Goal: Contribute content: Contribute content

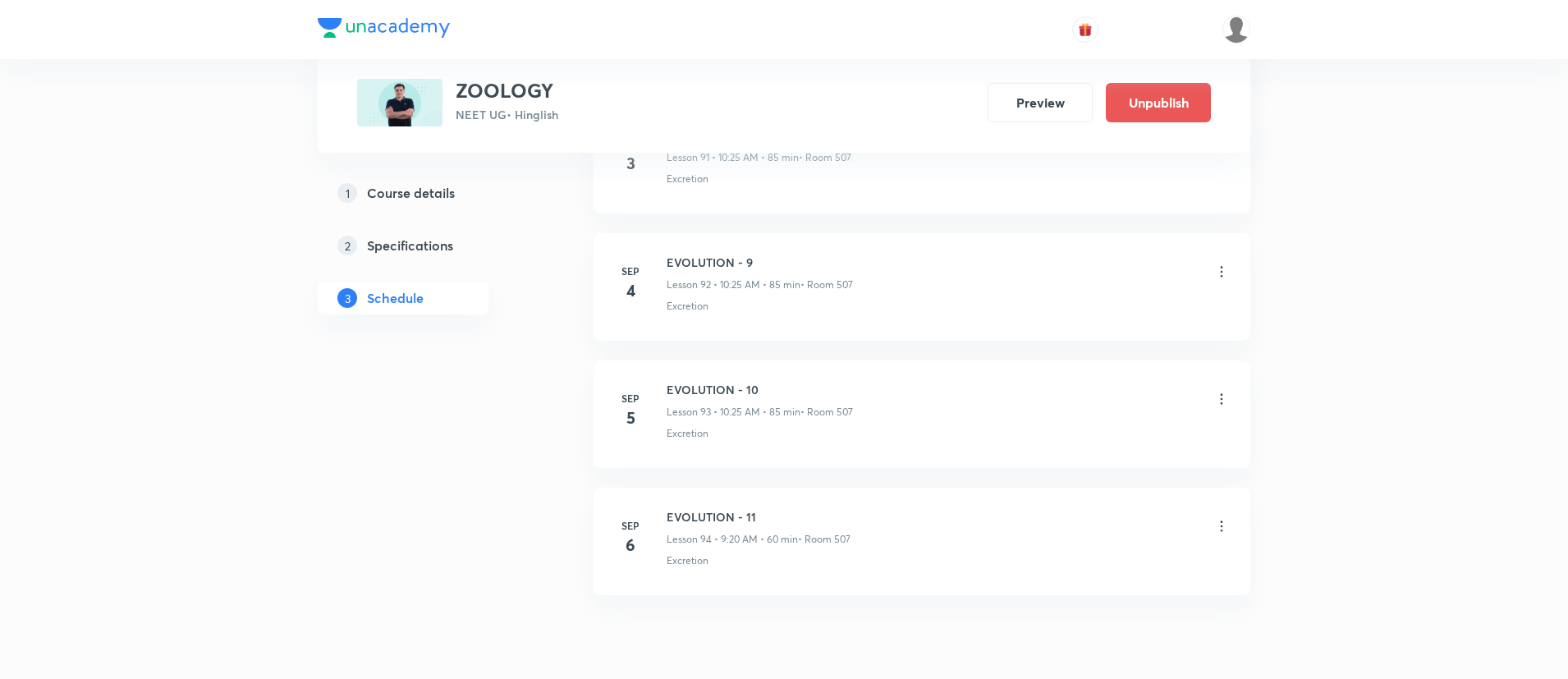
scroll to position [12705, 0]
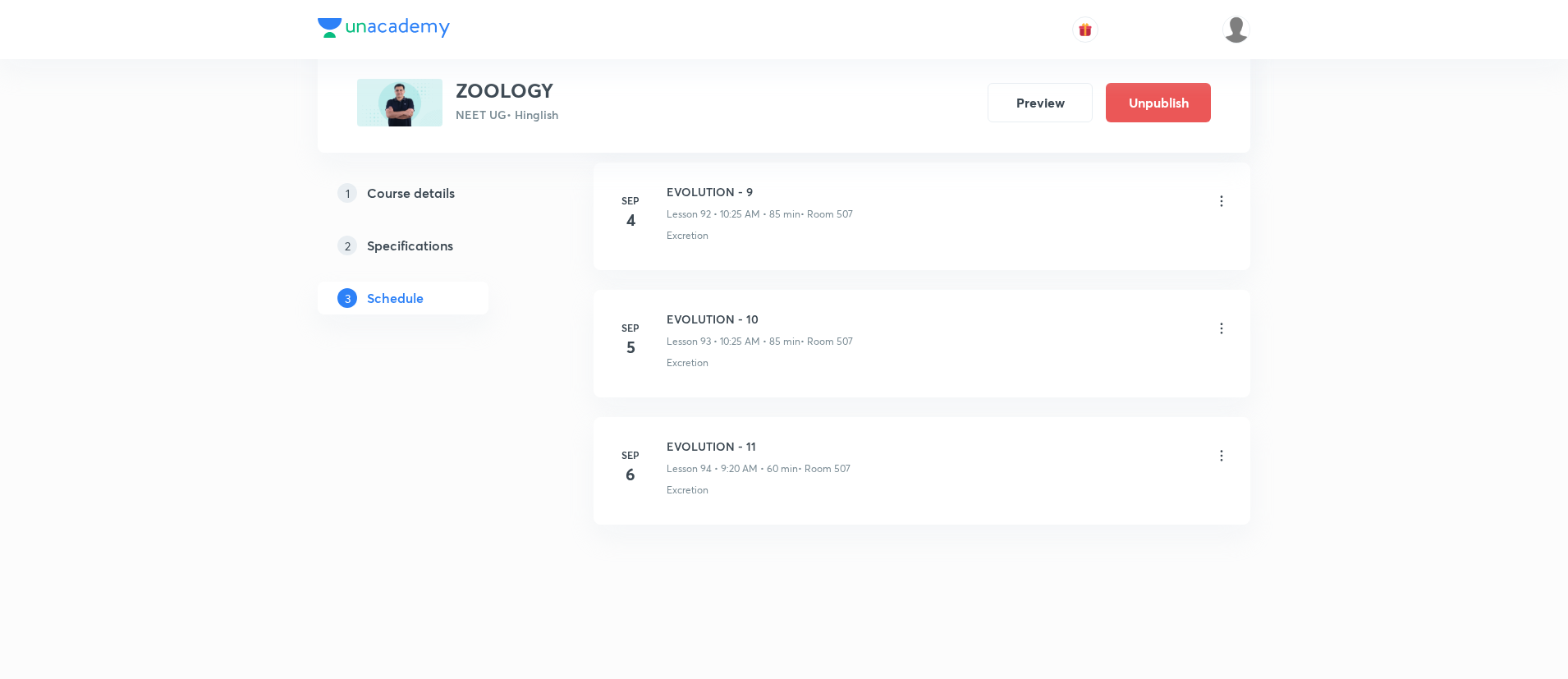
click at [1218, 456] on icon at bounding box center [1222, 455] width 16 height 16
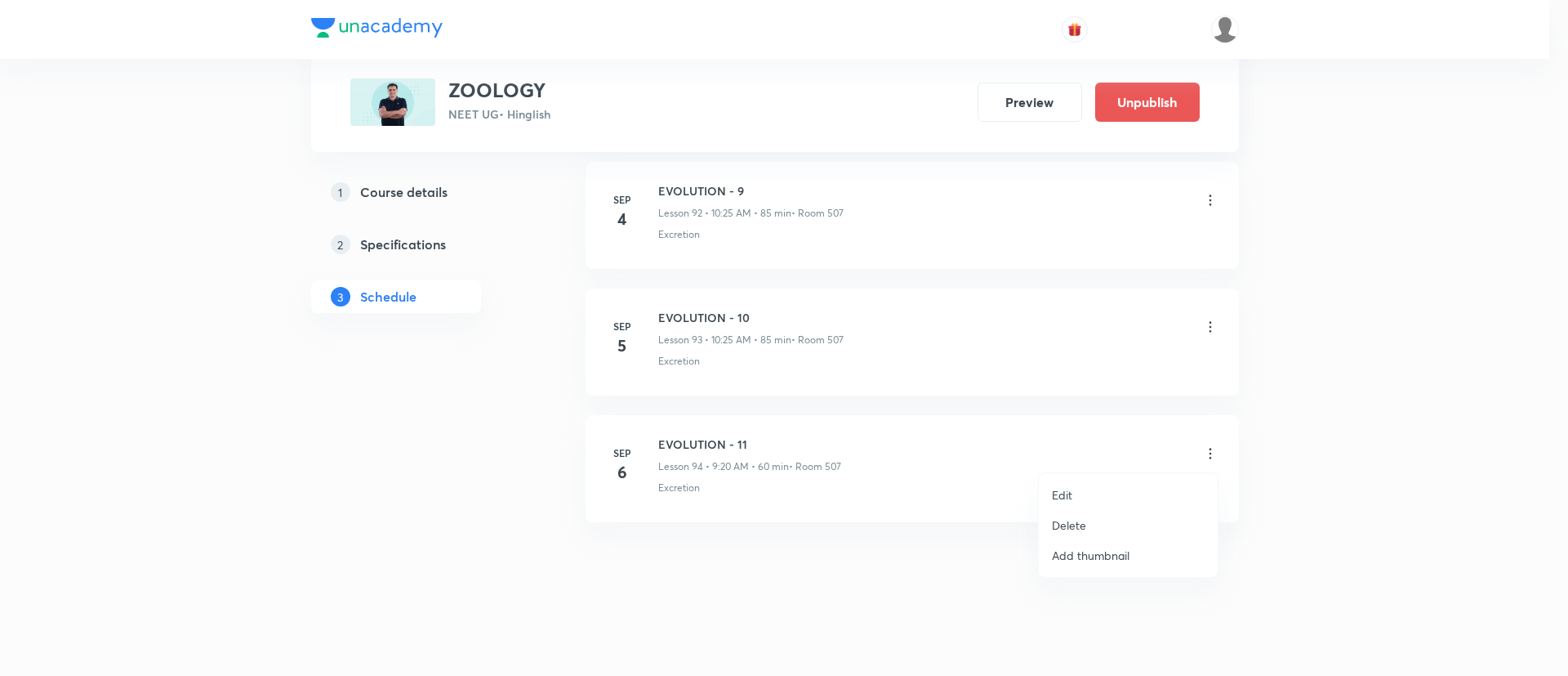
click at [1074, 522] on p "Delete" at bounding box center [1069, 525] width 34 height 17
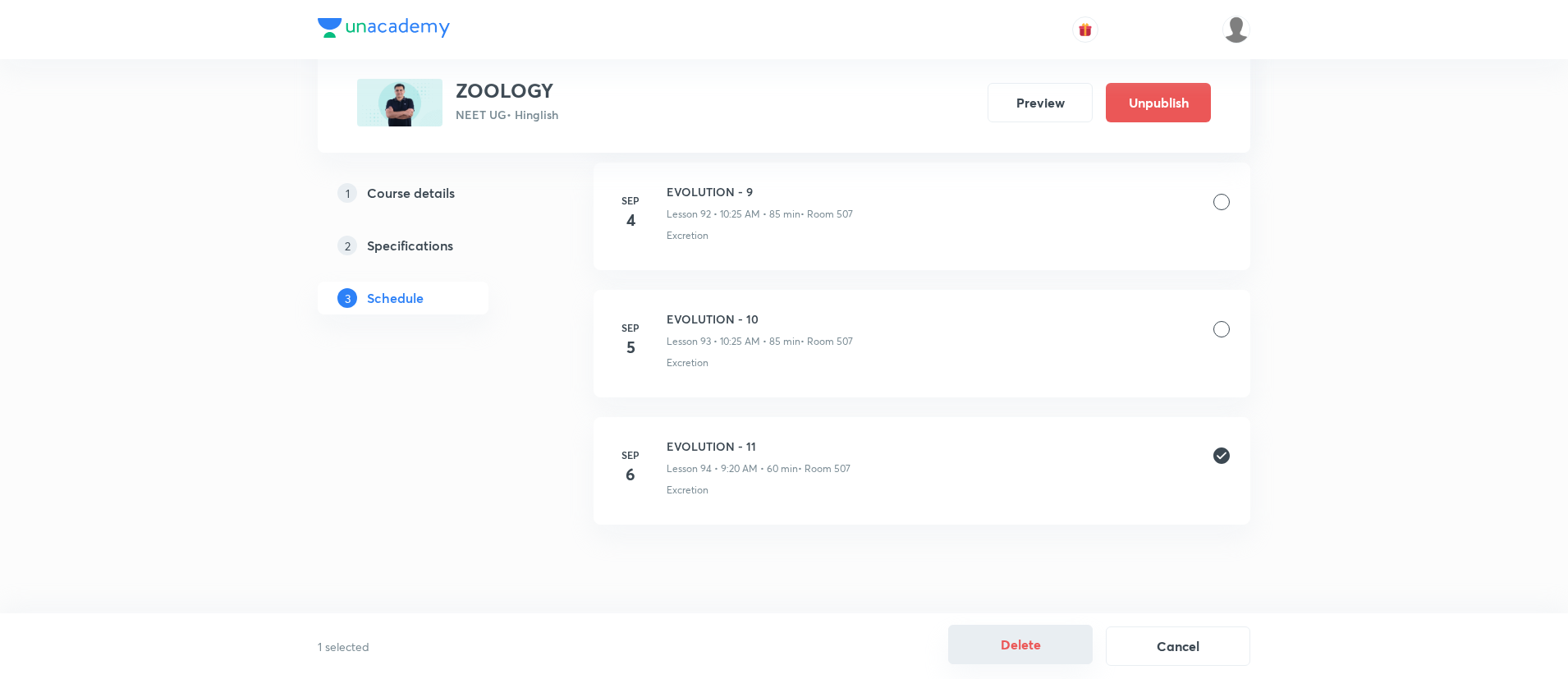
click at [999, 642] on button "Delete" at bounding box center [1020, 644] width 145 height 39
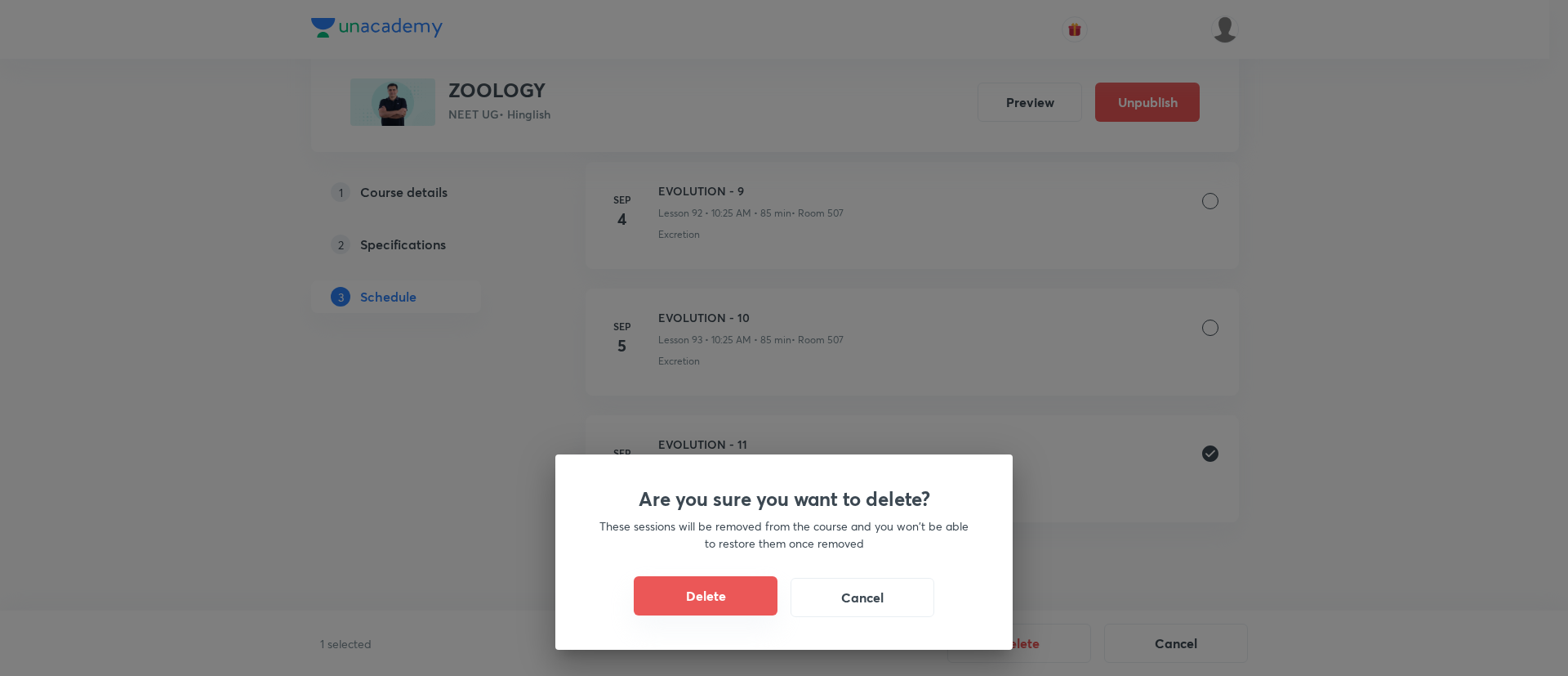
click at [710, 584] on button "Delete" at bounding box center [706, 596] width 144 height 39
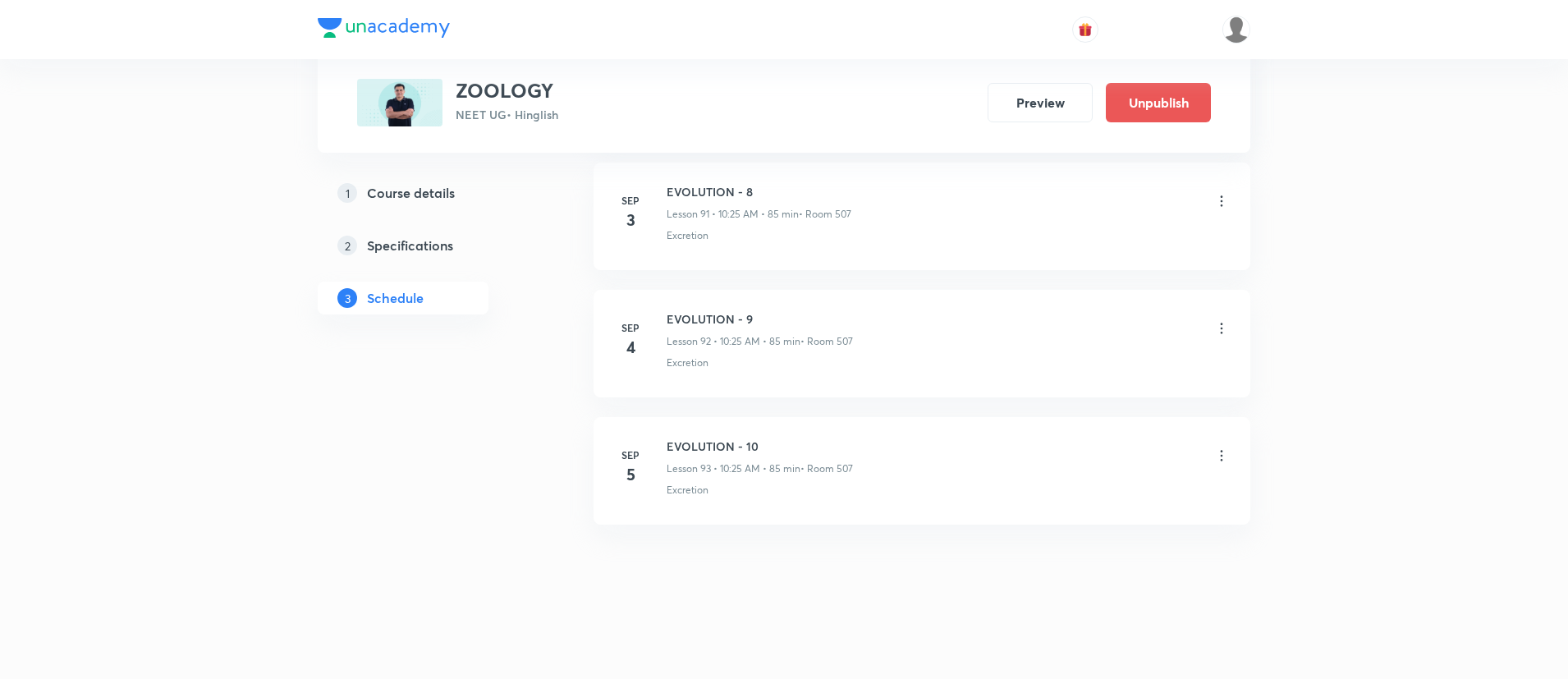
scroll to position [12578, 0]
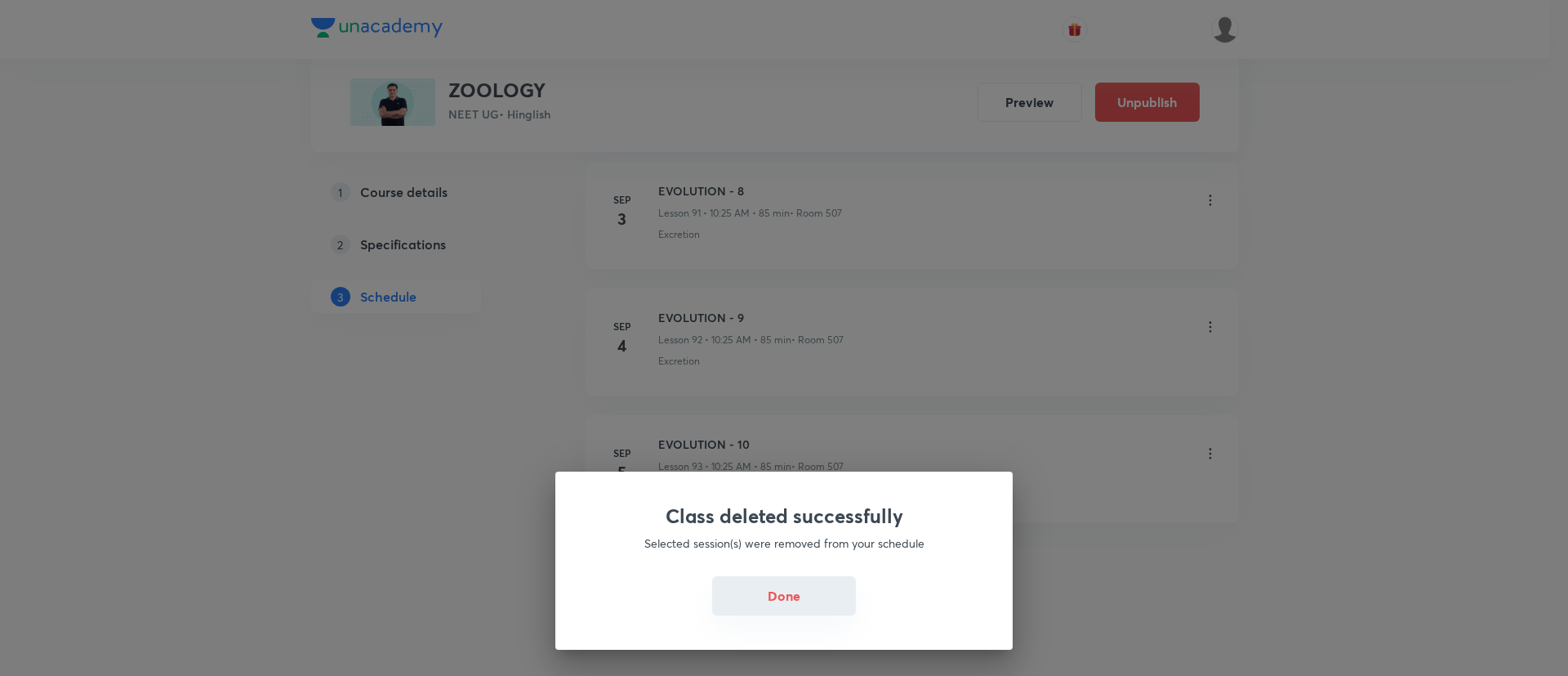
click at [784, 581] on button "Done" at bounding box center [784, 596] width 144 height 39
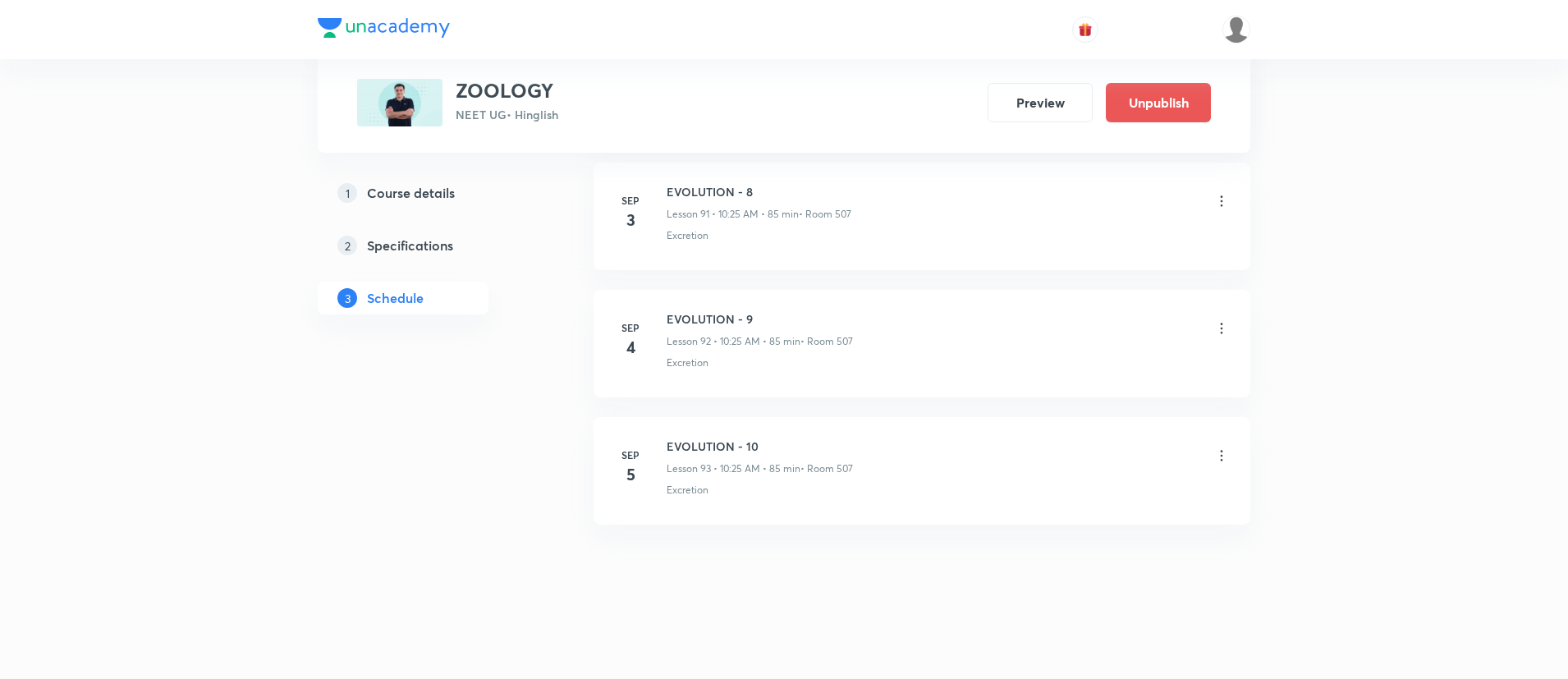
click at [376, 184] on h5 "Course details" at bounding box center [410, 193] width 88 height 20
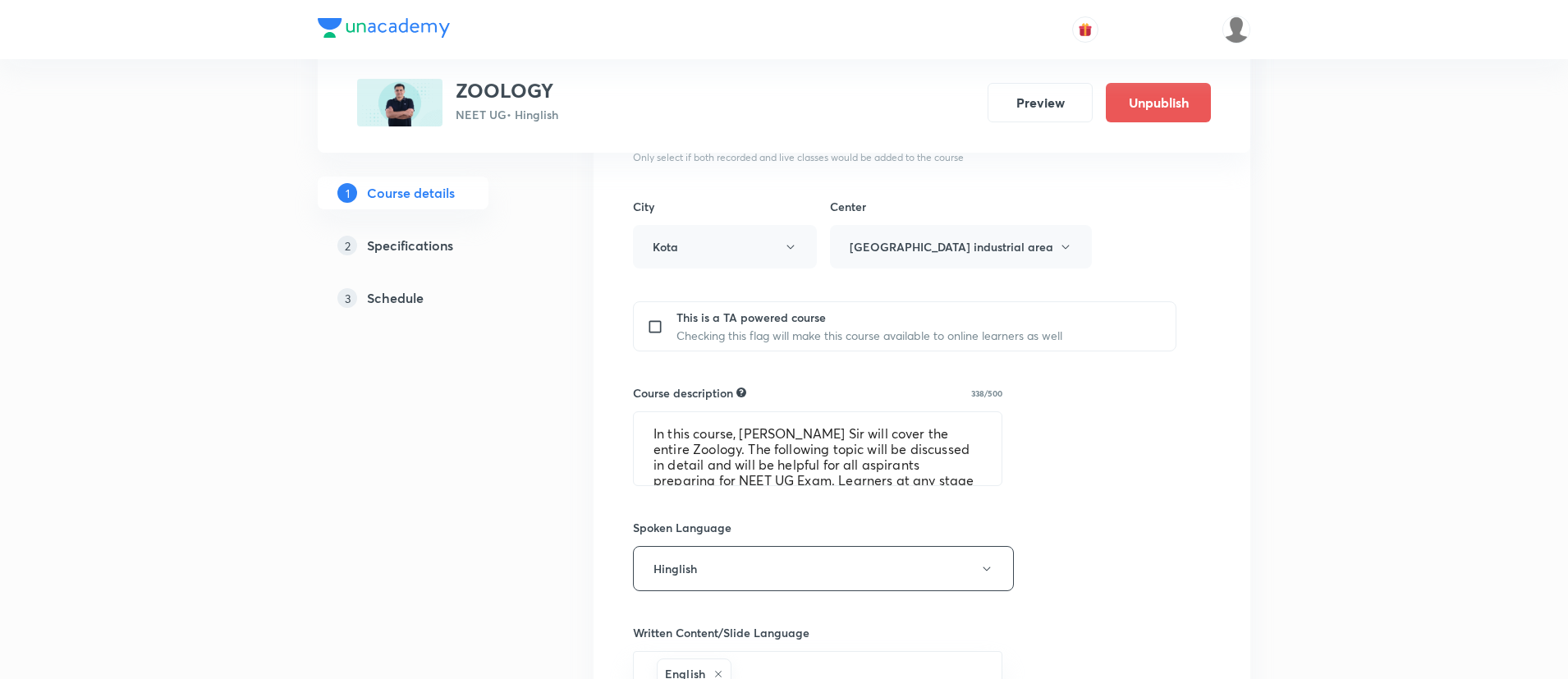
scroll to position [451, 0]
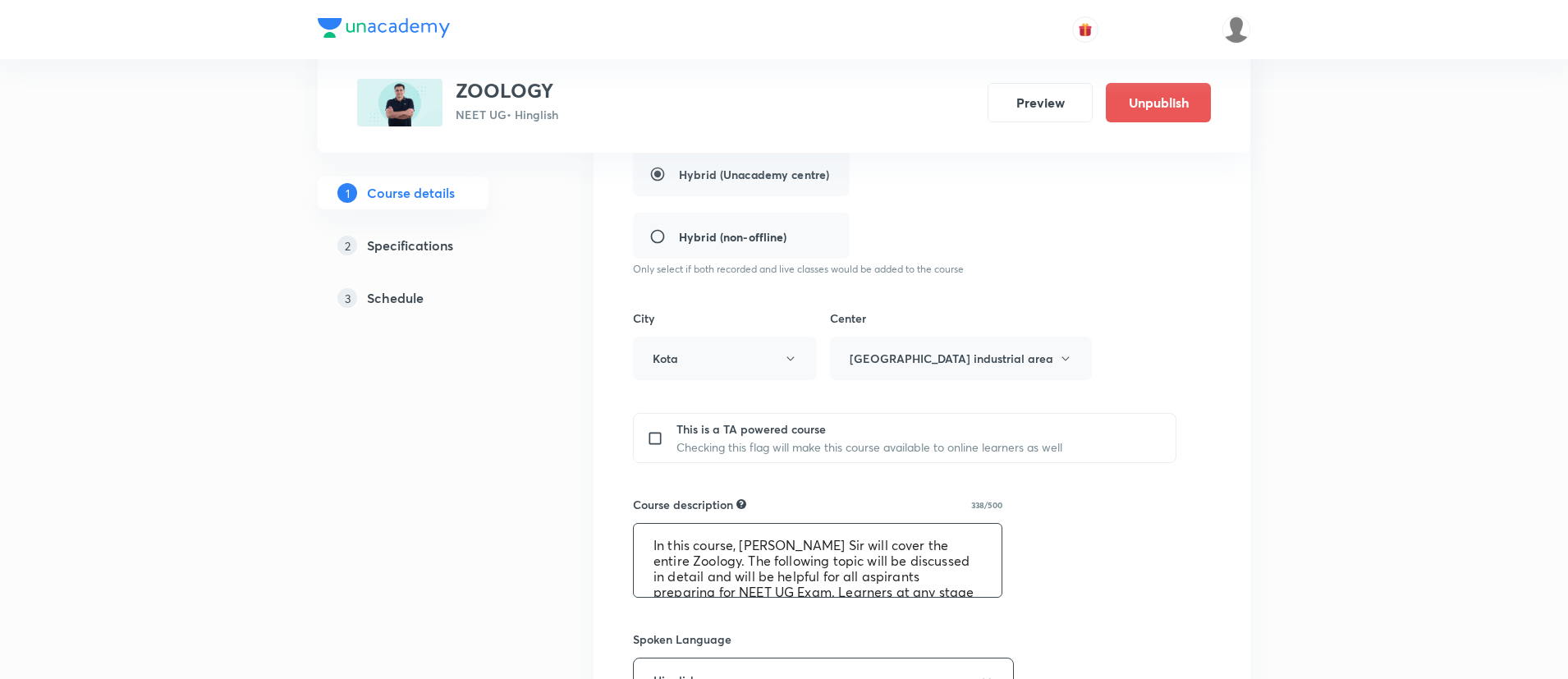
click at [713, 576] on textarea "In this course, Dr. Parvez Babar Sir will cover the entire Zoology. The followi…" at bounding box center [817, 560] width 368 height 73
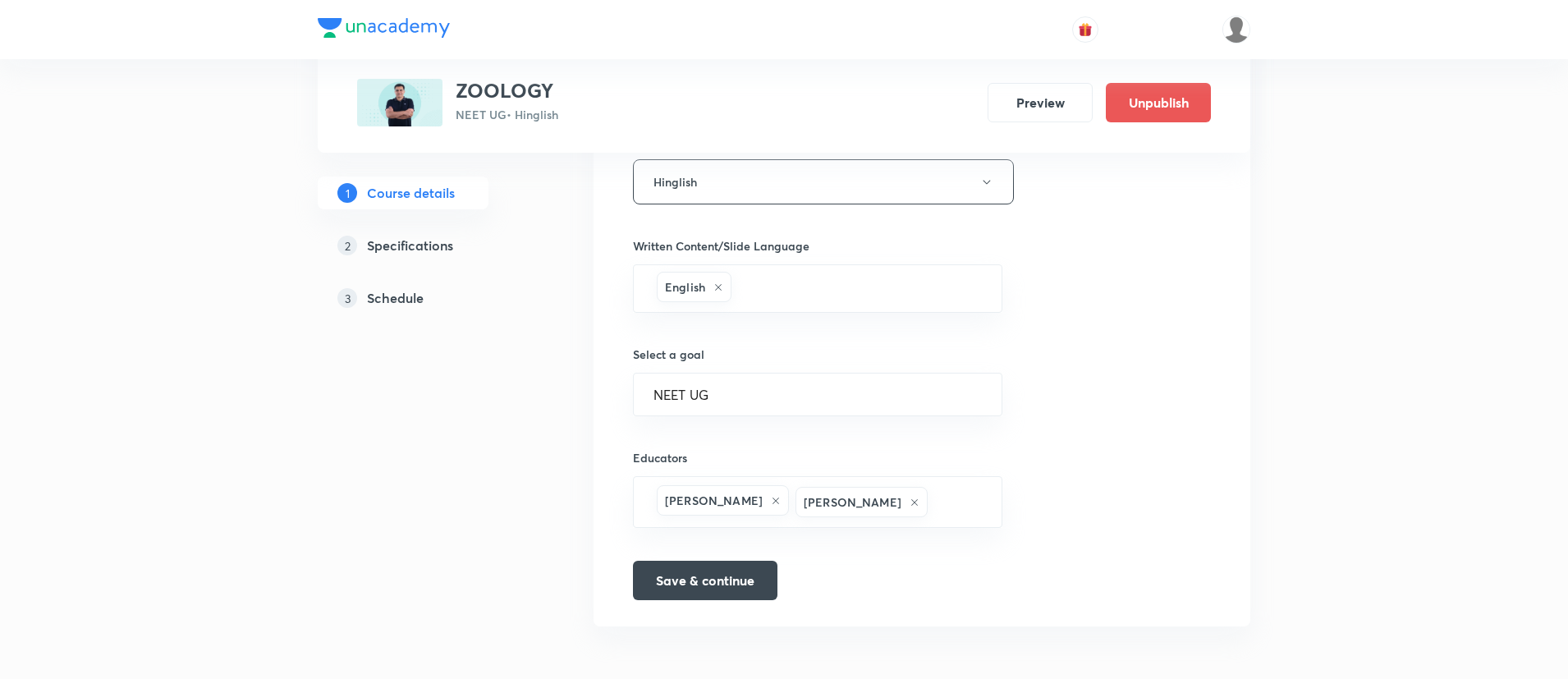
click at [372, 284] on link "3 Schedule" at bounding box center [429, 298] width 224 height 33
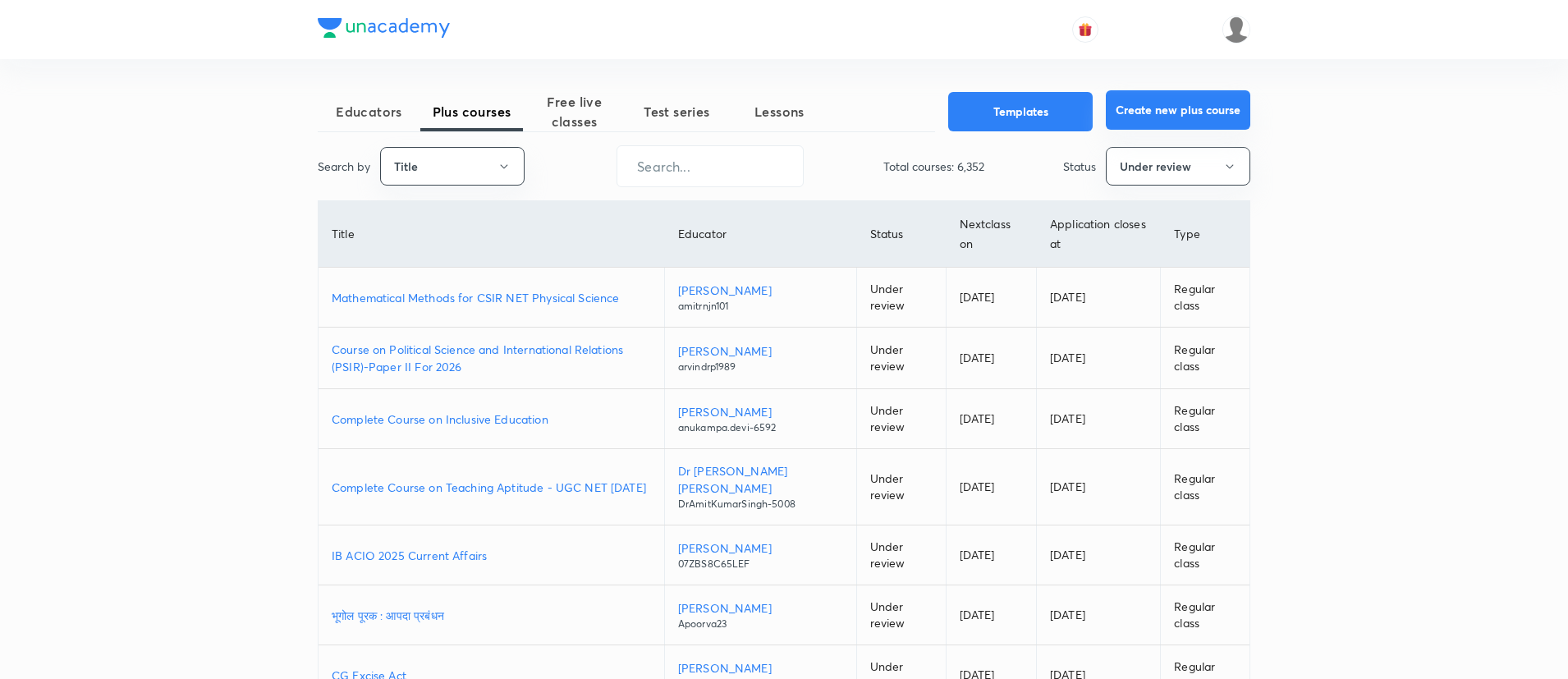
click at [1145, 110] on button "Create new plus course" at bounding box center [1178, 110] width 145 height 39
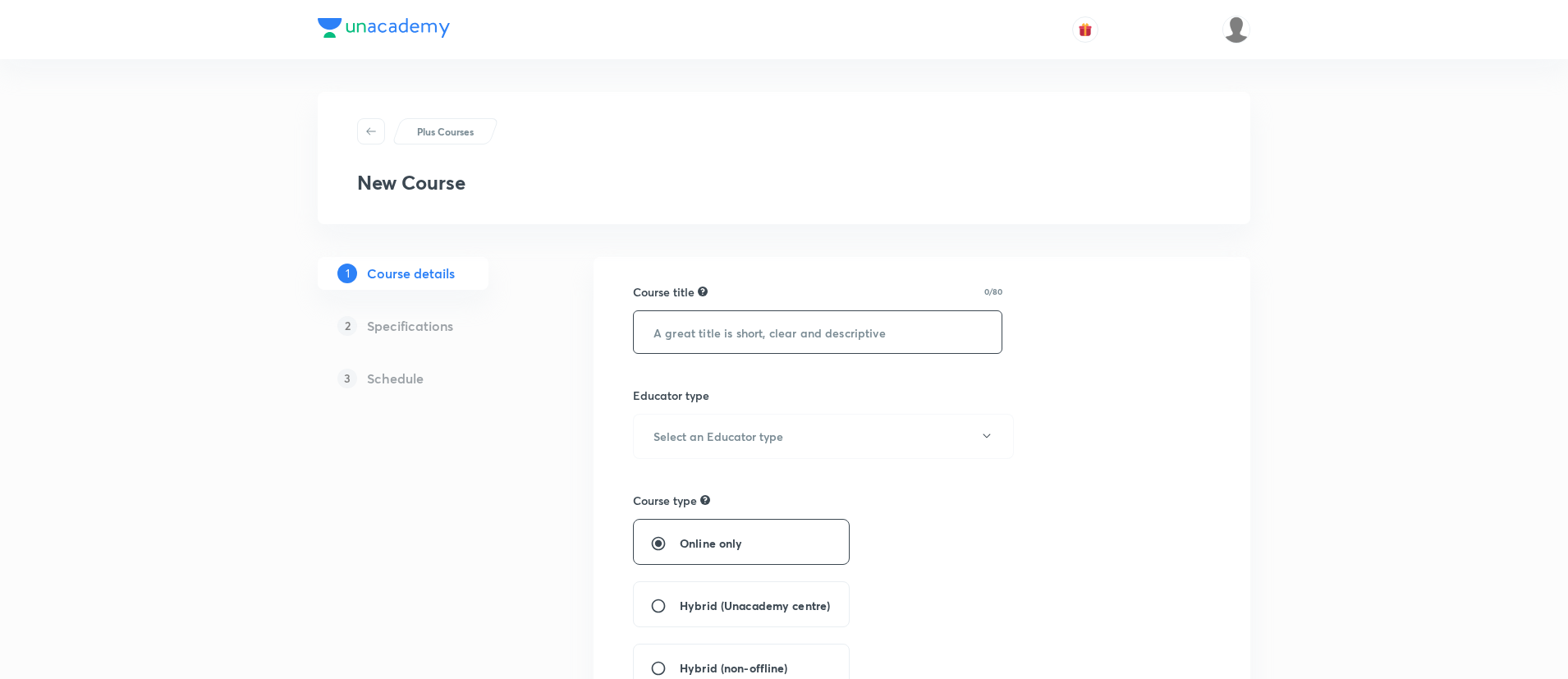
click at [710, 312] on input "text" at bounding box center [817, 331] width 368 height 42
type input "Botany"
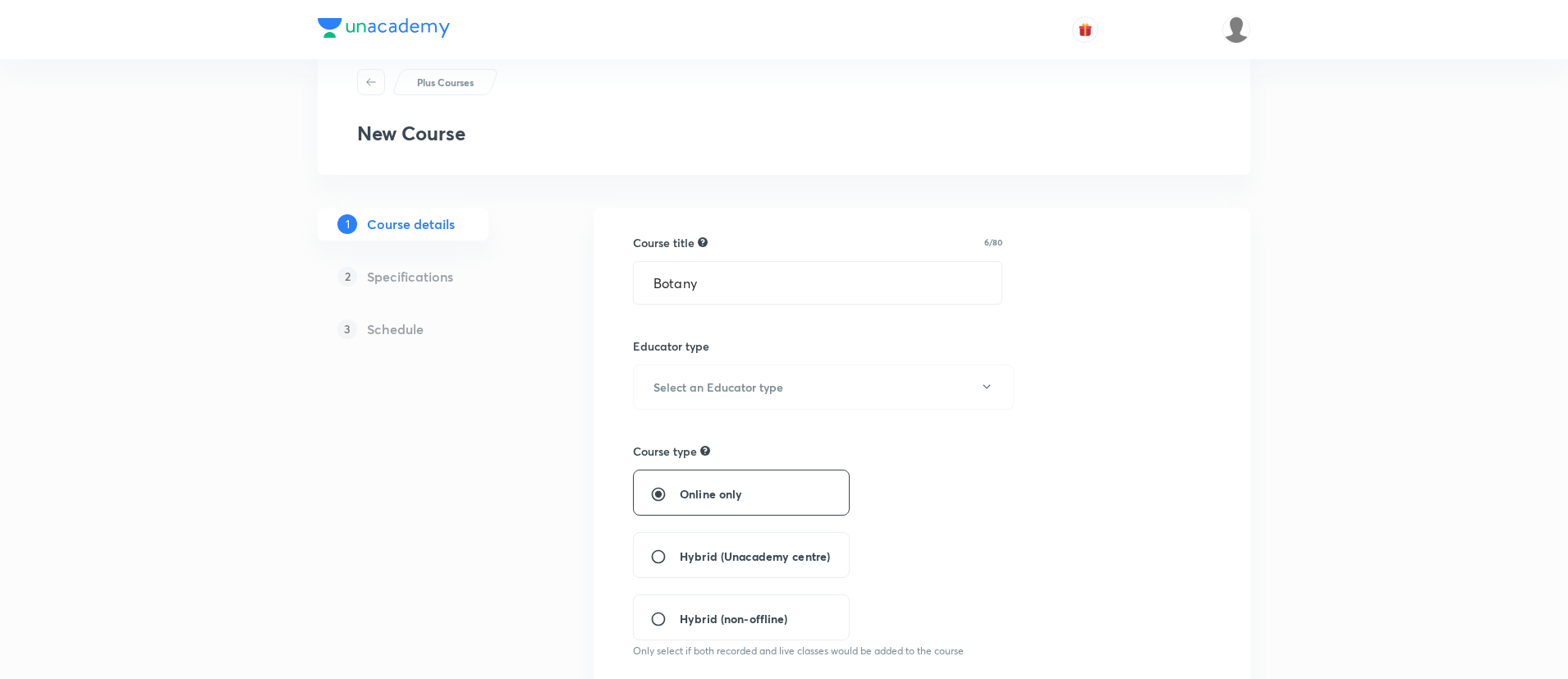
click at [711, 362] on div "Educator type Select an Educator type" at bounding box center [817, 373] width 369 height 72
click at [710, 386] on h6 "Select an Educator type" at bounding box center [719, 386] width 130 height 17
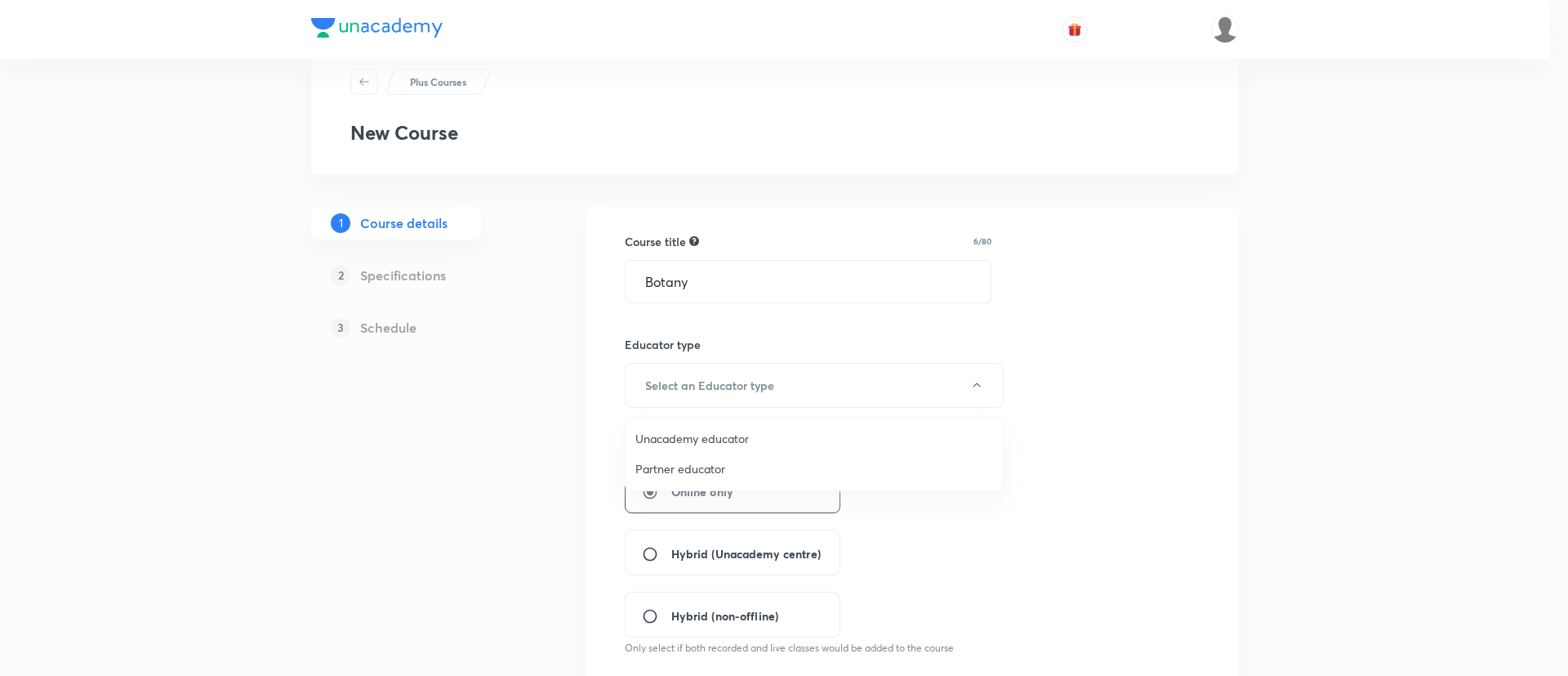
click at [699, 426] on li "Unacademy educator" at bounding box center [814, 438] width 377 height 30
radio input "false"
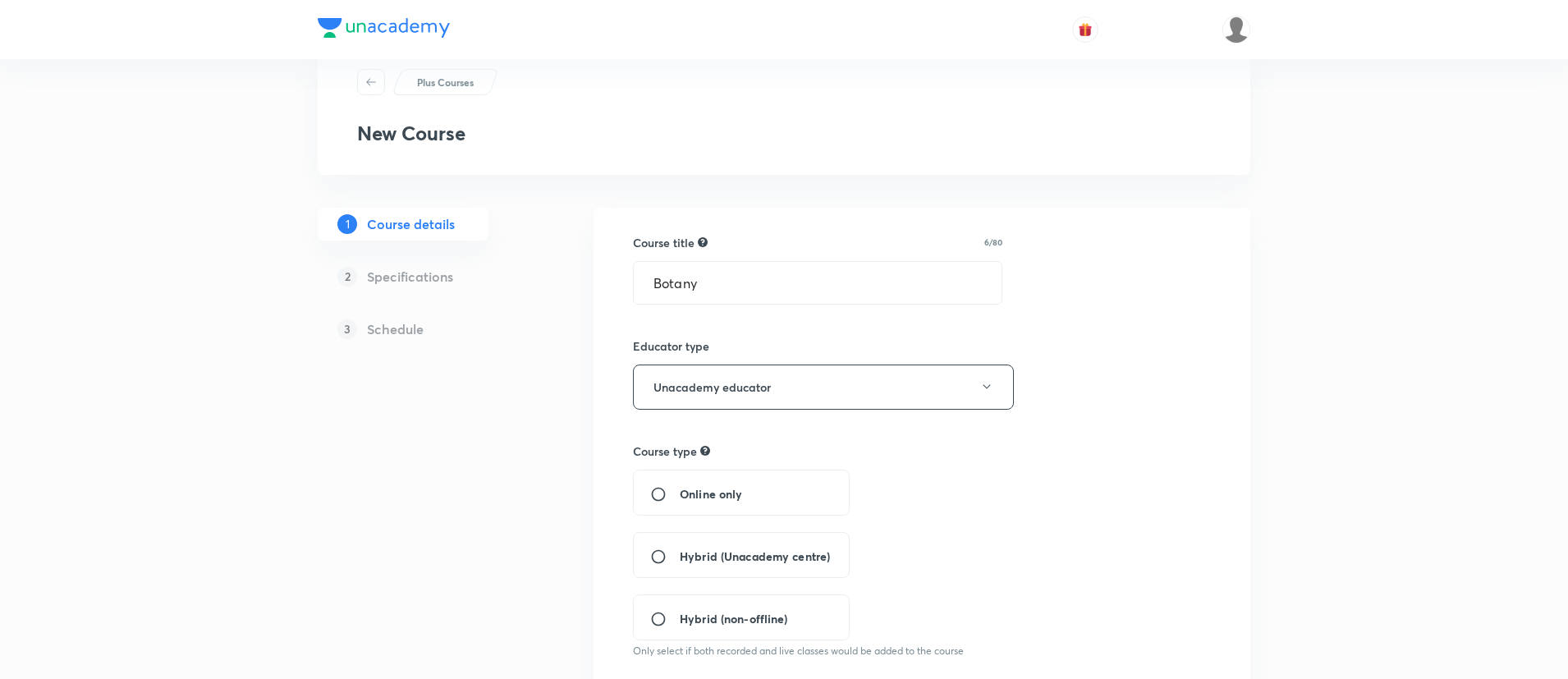
click at [660, 553] on input "Hybrid (Unacademy centre)" at bounding box center [665, 557] width 30 height 16
radio input "true"
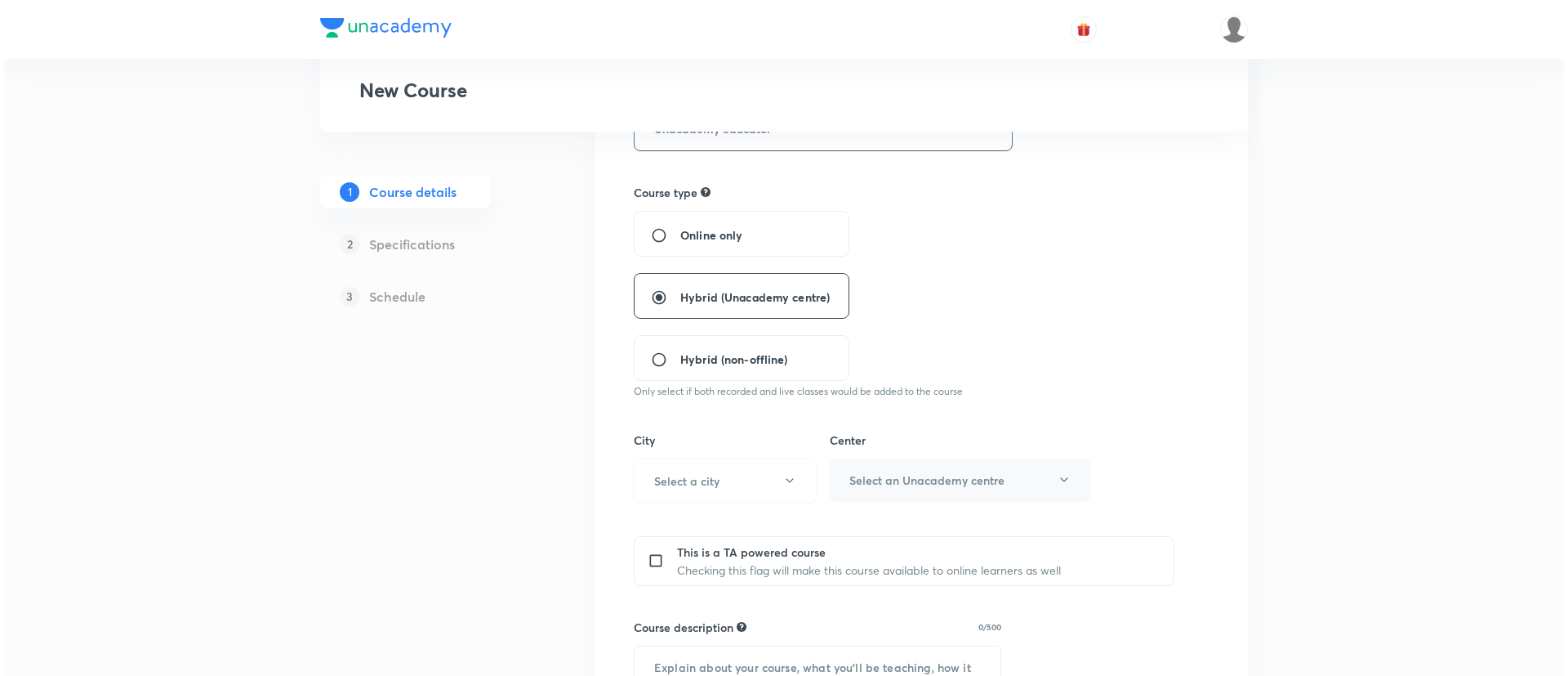
scroll to position [335, 0]
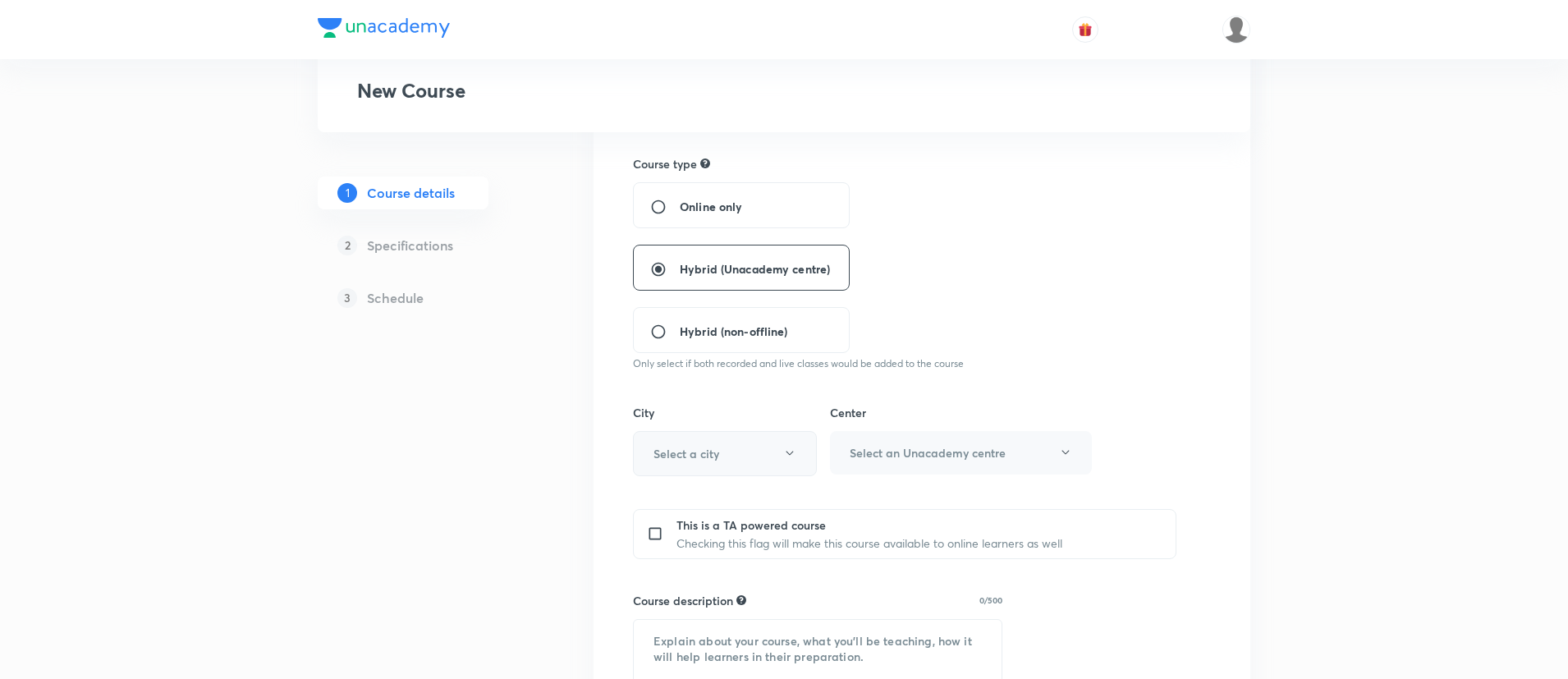
click at [677, 446] on h6 "Select a city" at bounding box center [687, 453] width 66 height 17
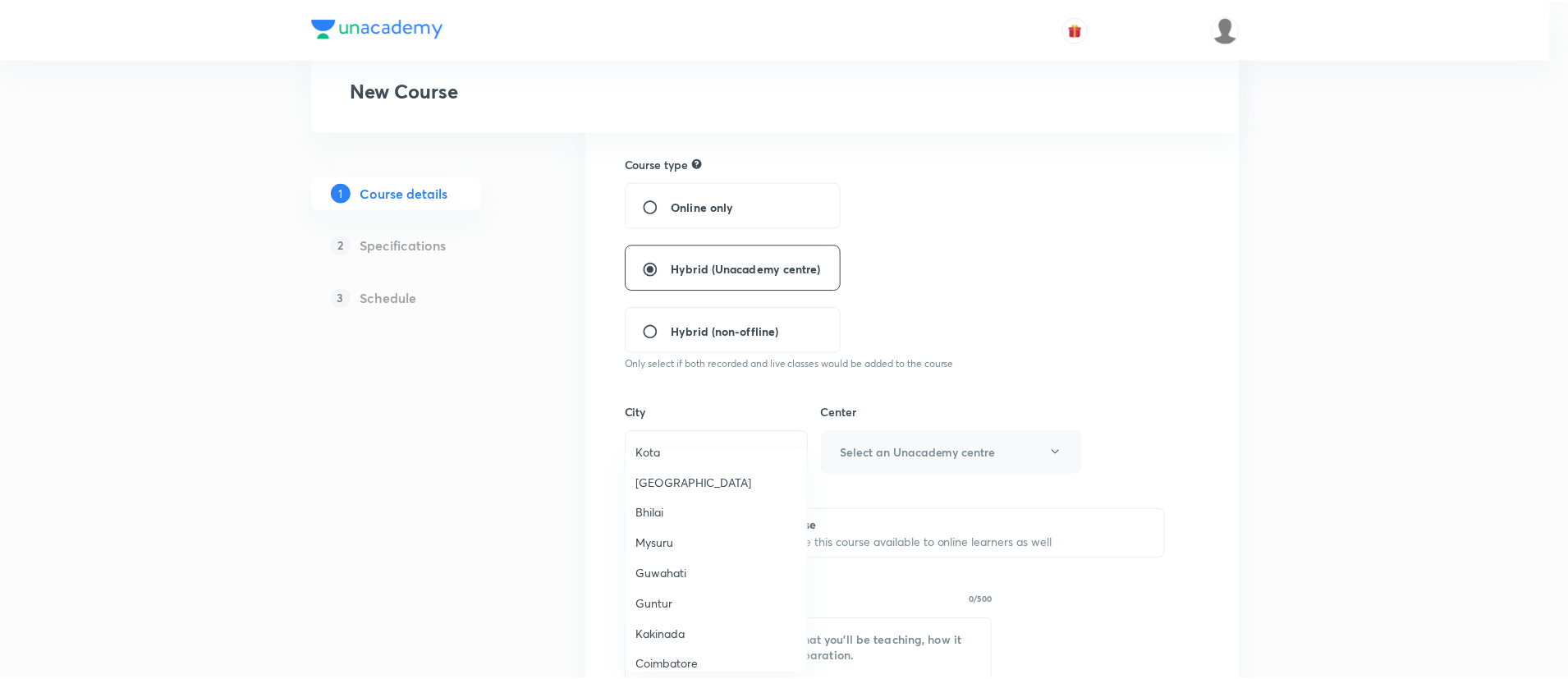
scroll to position [500, 0]
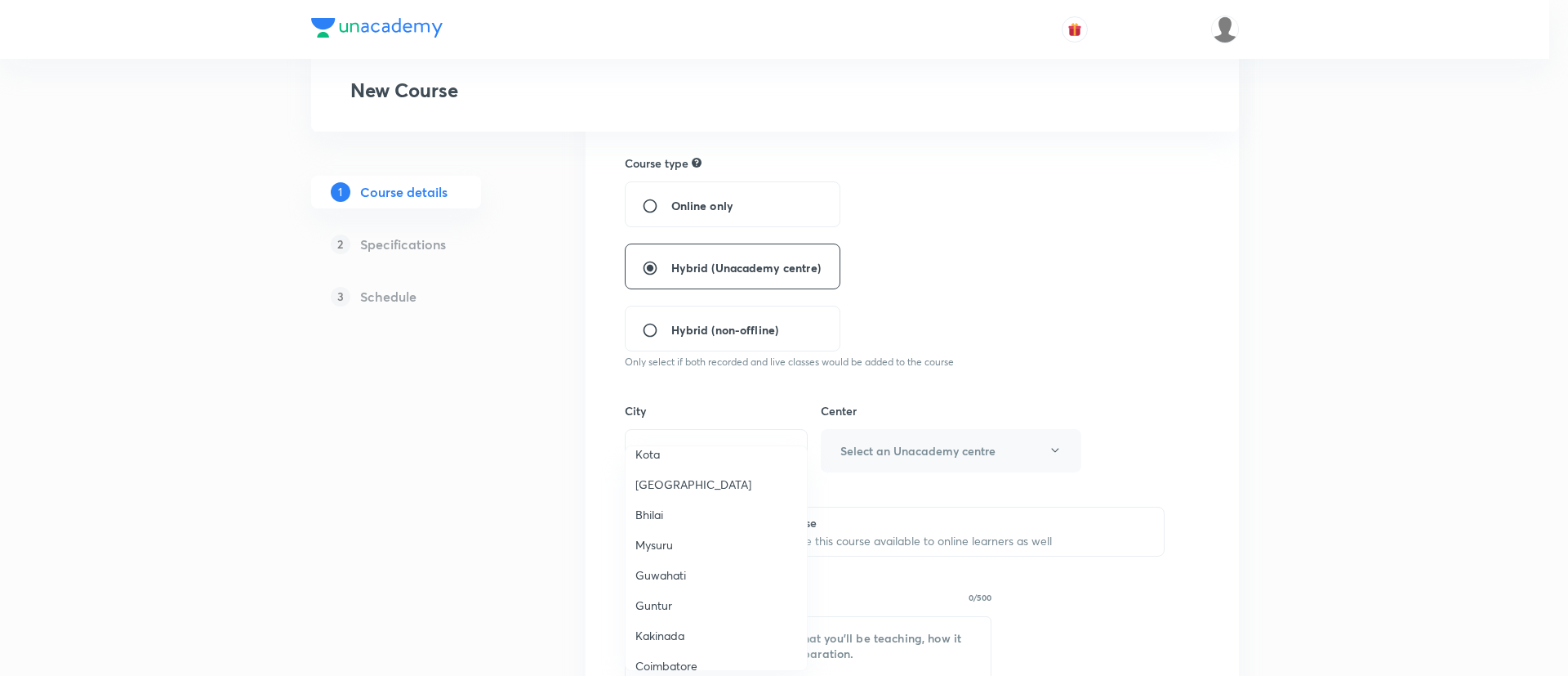
click at [654, 455] on span "Kota" at bounding box center [717, 453] width 162 height 17
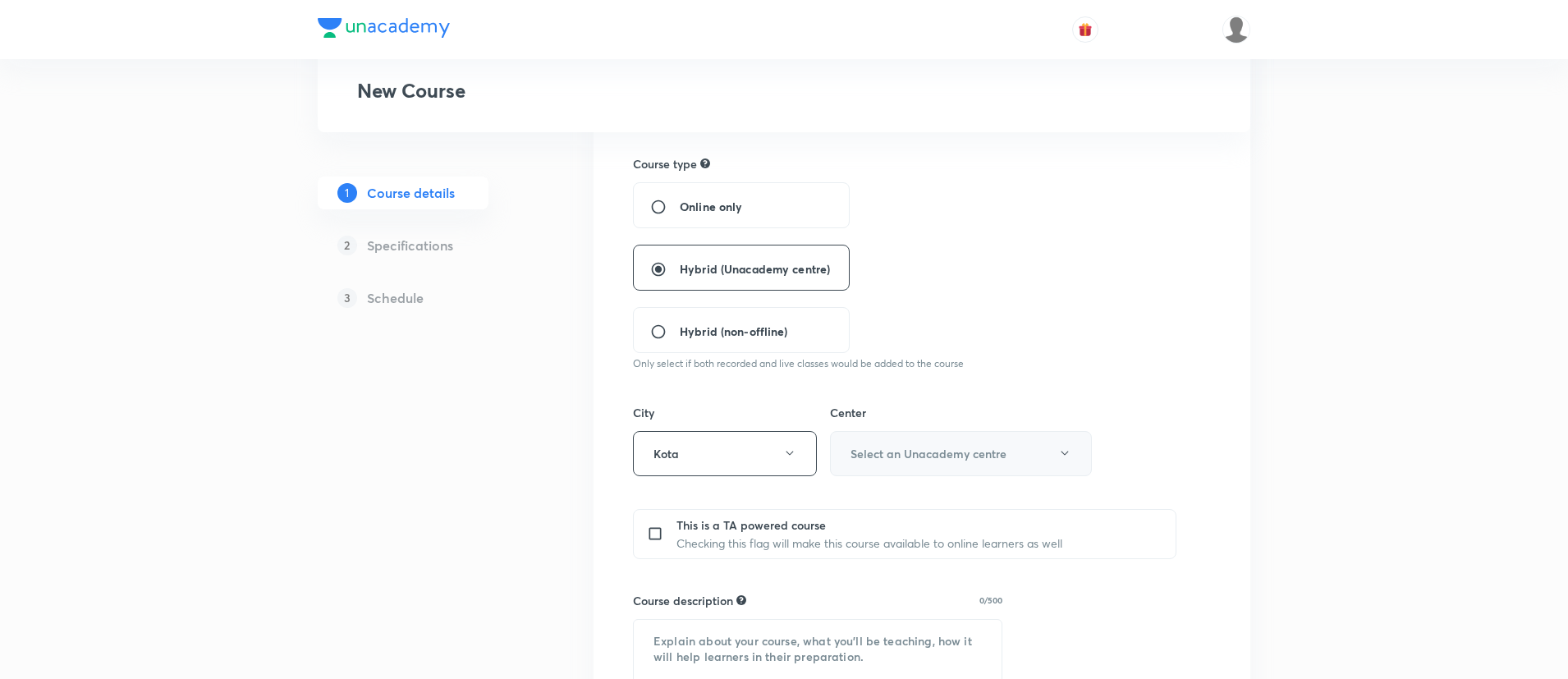
click at [909, 457] on h6 "Select an Unacademy centre" at bounding box center [929, 453] width 156 height 17
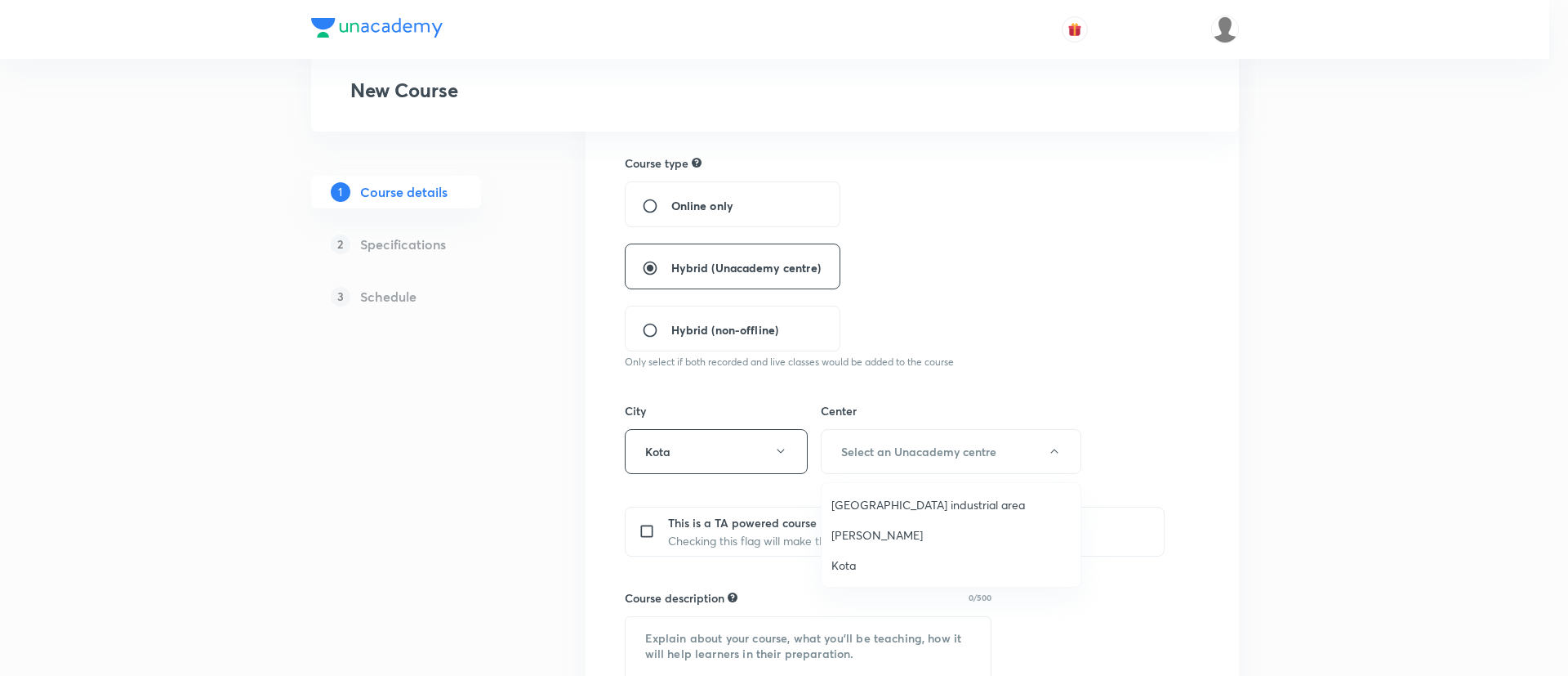
click at [885, 502] on span "Indraprastha industrial area" at bounding box center [951, 504] width 240 height 17
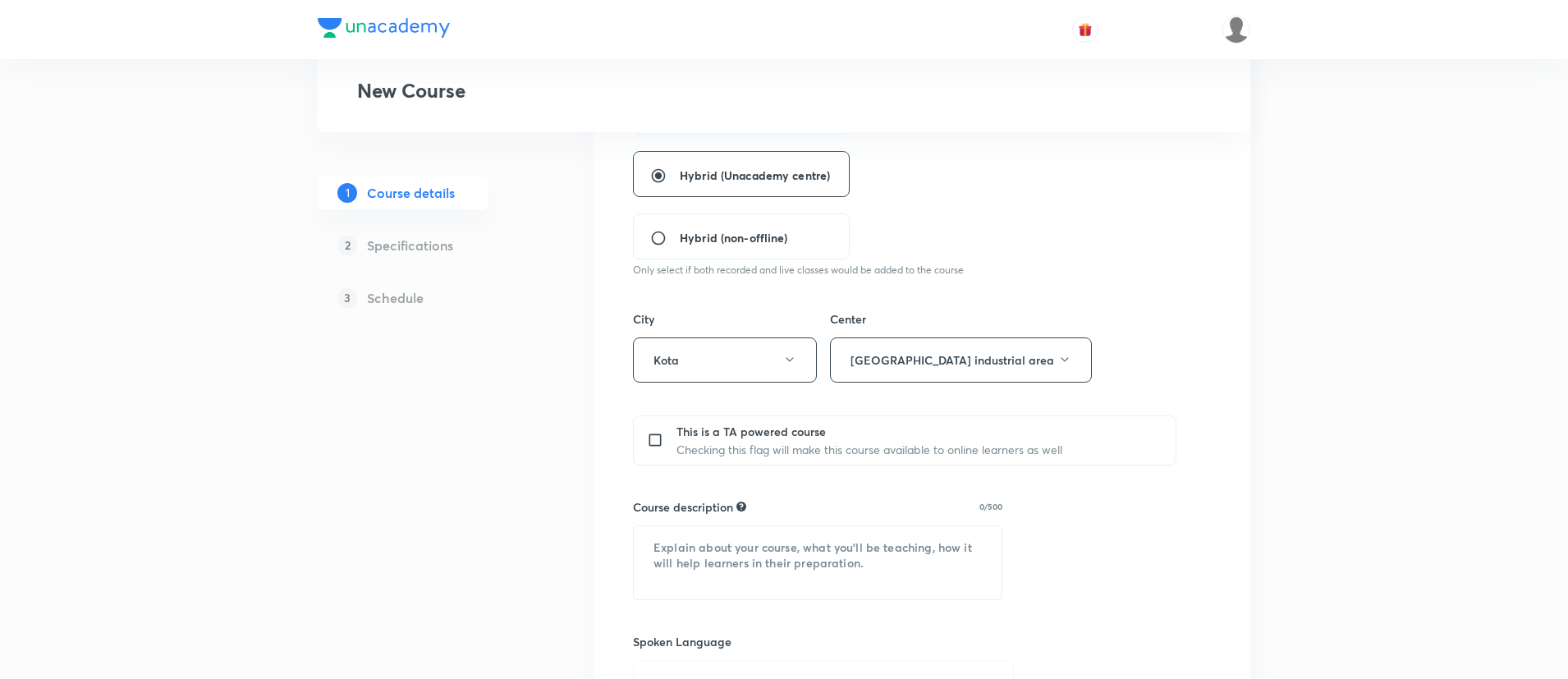
scroll to position [431, 0]
click at [687, 570] on textarea at bounding box center [817, 561] width 368 height 73
paste textarea "In this course, Dr. Parvez Babar Sir will cover the entire Zoology. The followi…"
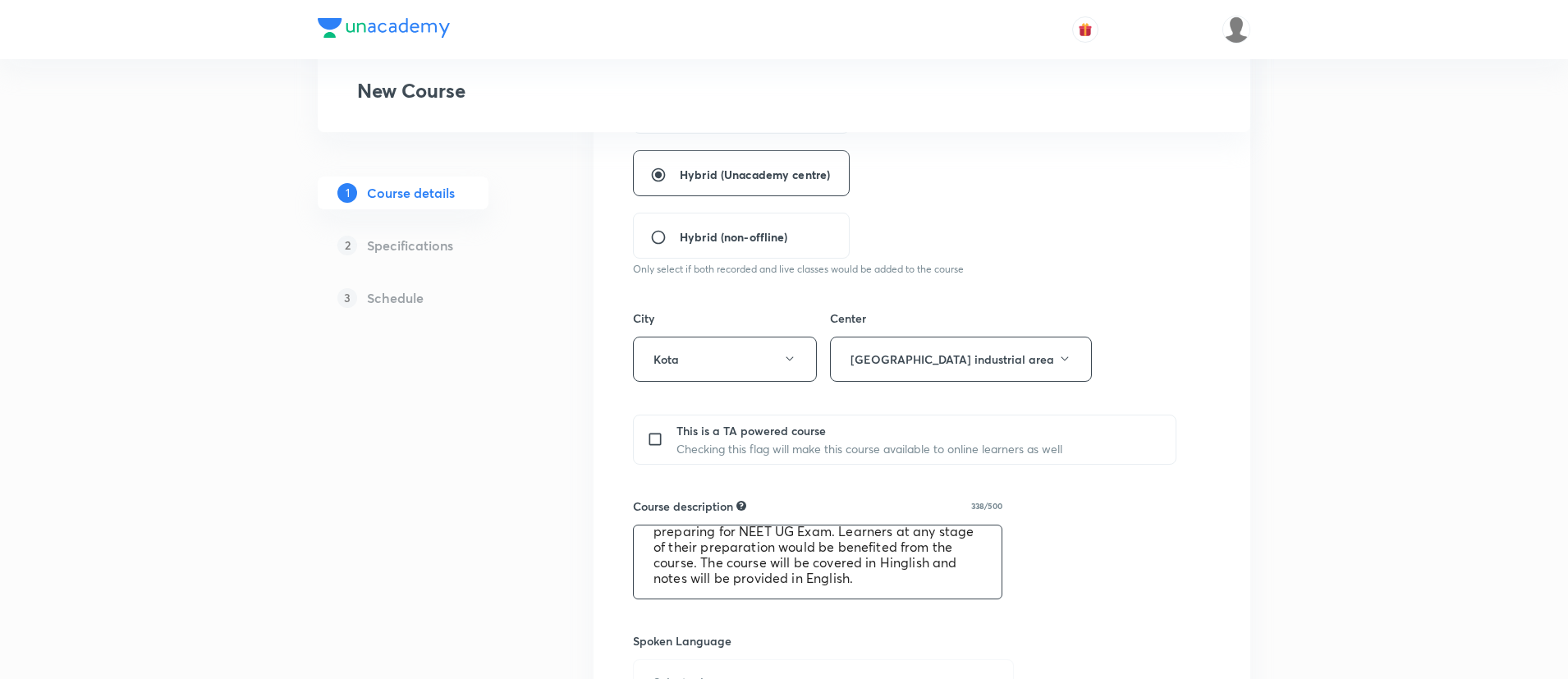
scroll to position [0, 0]
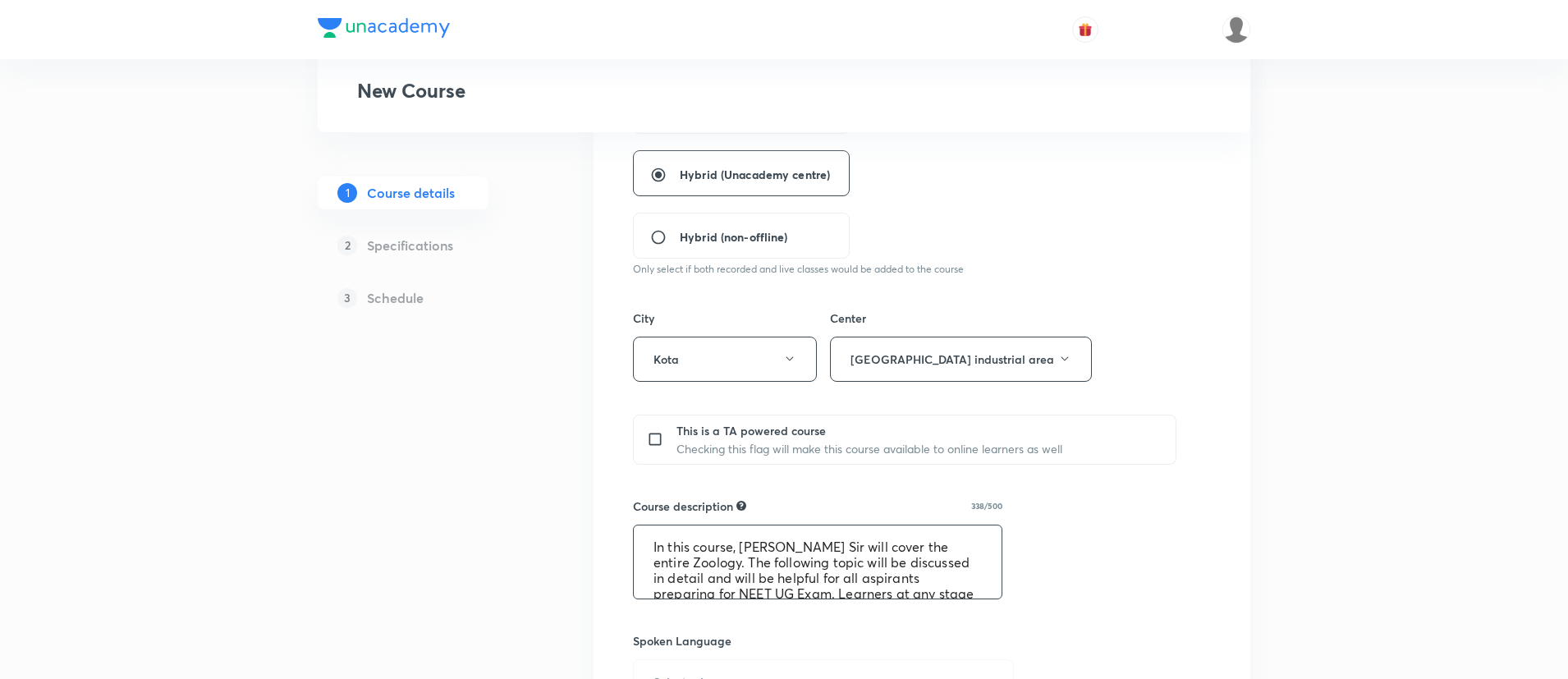
drag, startPoint x: 743, startPoint y: 543, endPoint x: 838, endPoint y: 546, distance: 95.0
click at [838, 546] on textarea "In this course, Dr. Parvez Babar Sir will cover the entire Zoology. The followi…" at bounding box center [817, 561] width 368 height 73
click at [677, 570] on textarea "In this course, Vardhan Sir will cover the entire Zoology. The following topic …" at bounding box center [817, 561] width 368 height 73
click at [872, 579] on textarea "In this course, Vardhan Sir will cover the entire Botany . The following topic …" at bounding box center [817, 561] width 368 height 73
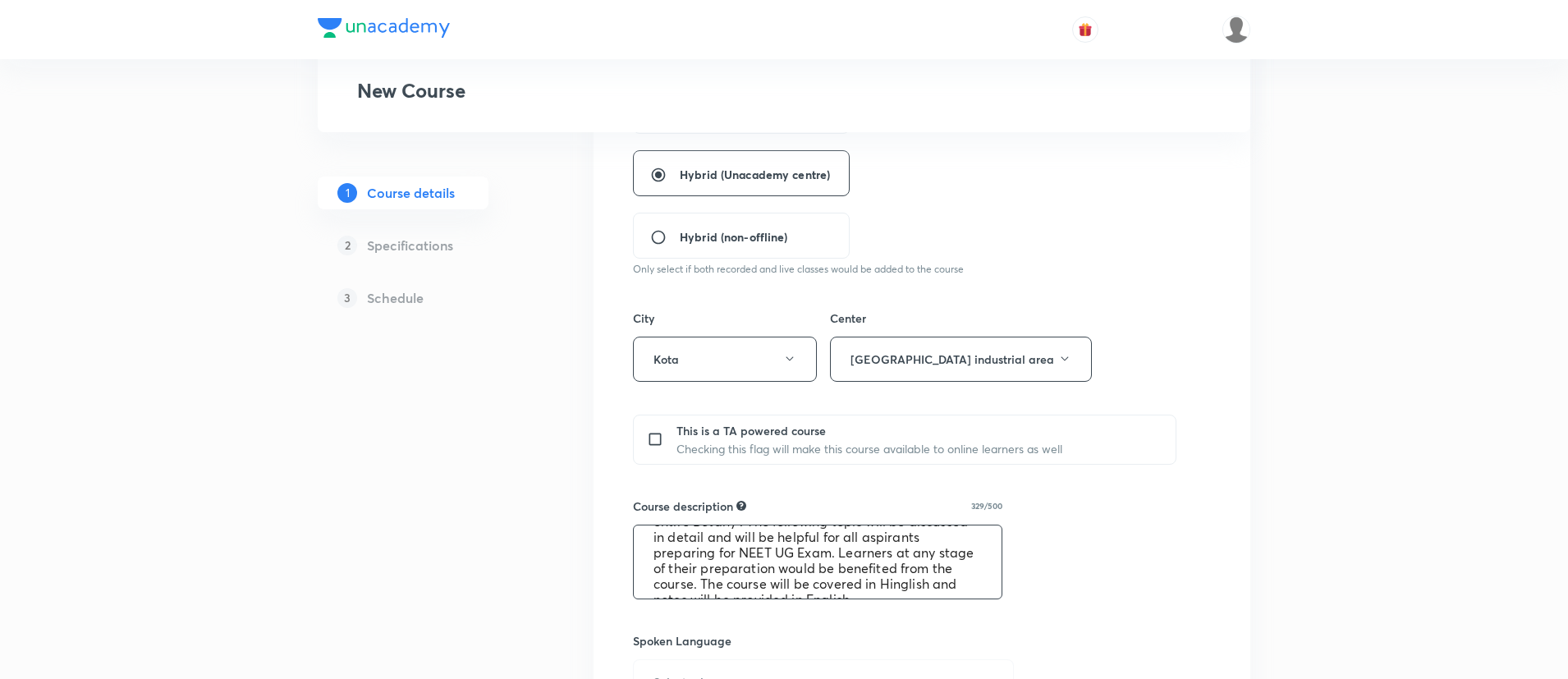
scroll to position [62, 0]
type textarea "In this course, Vardhan Sir will cover the entire Botany . The following topic …"
click at [1188, 512] on div "Course title 6/80 Botany ​ Educator type Unacademy educator Course type Online …" at bounding box center [922, 471] width 578 height 1238
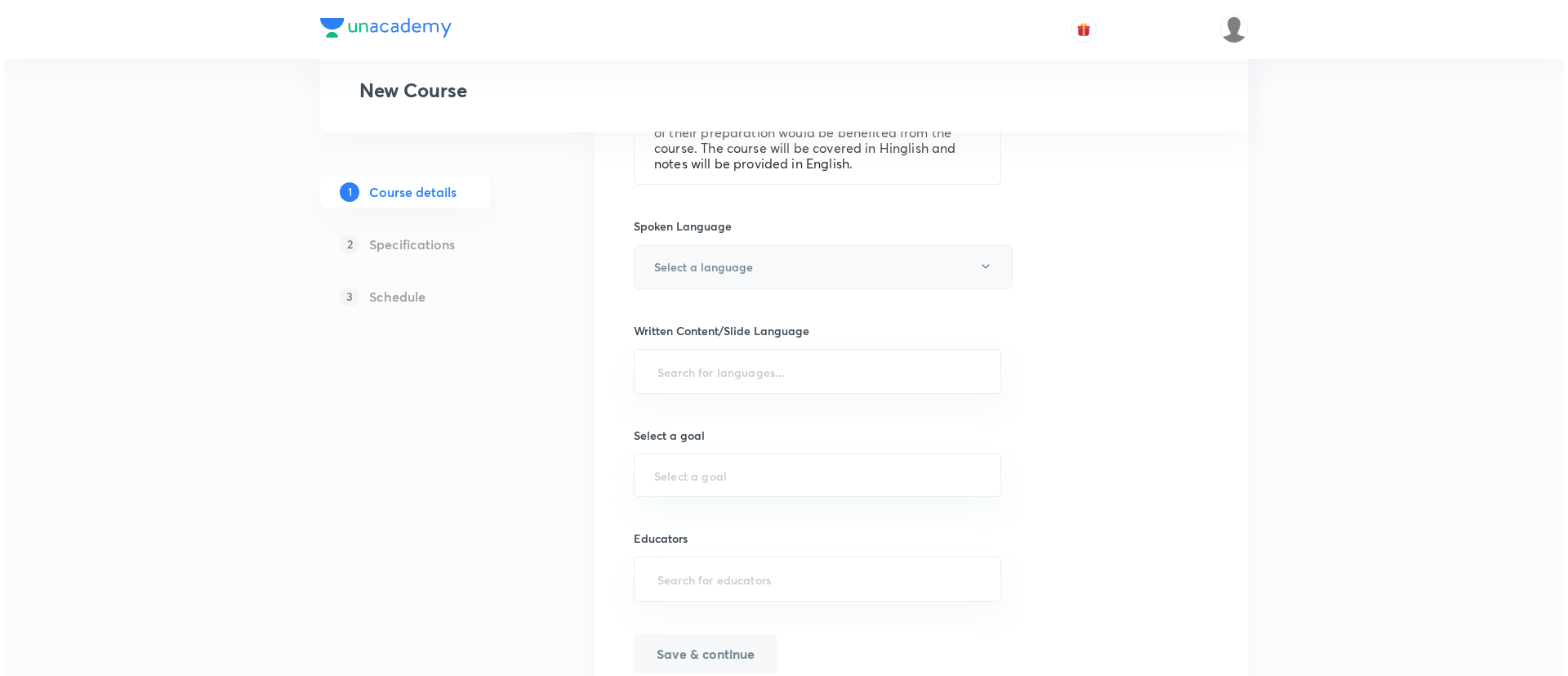
scroll to position [843, 0]
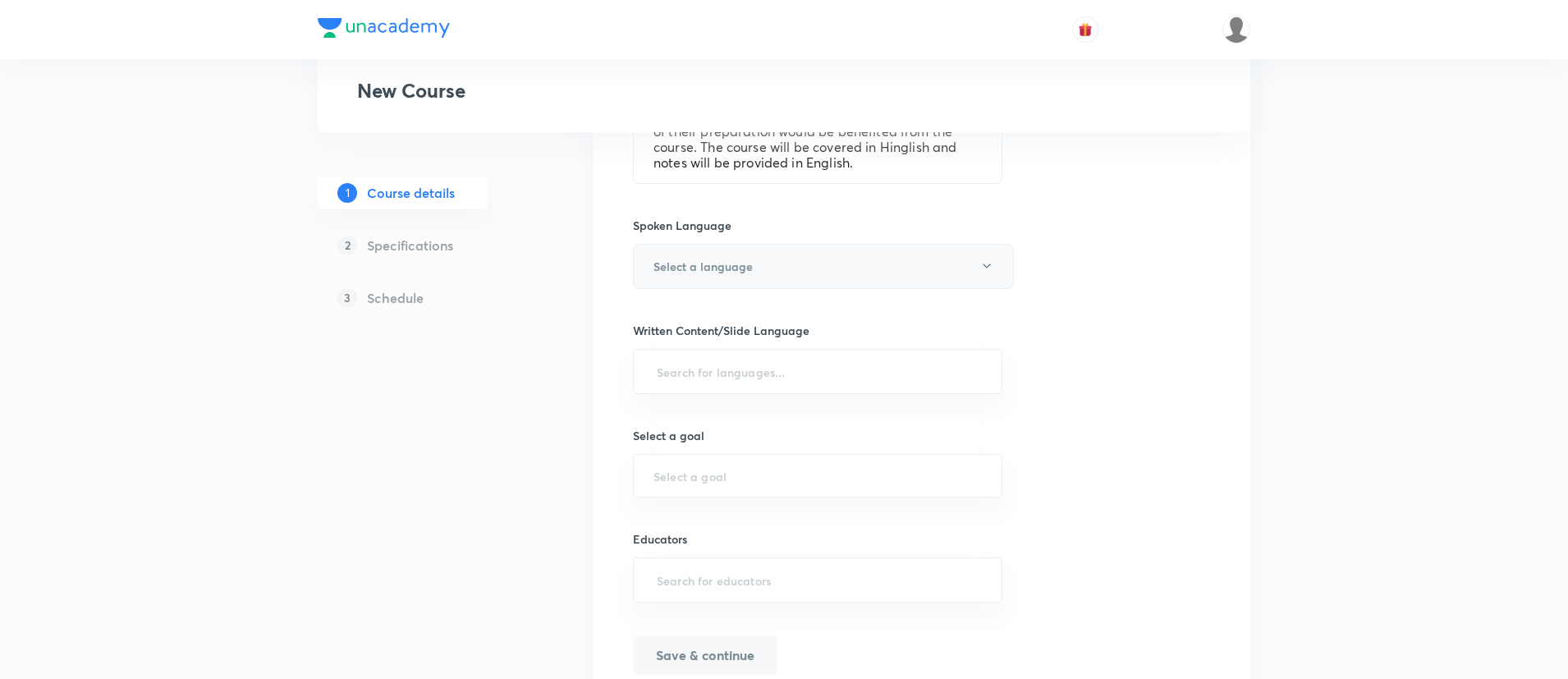
click at [668, 253] on button "Select a language" at bounding box center [823, 266] width 381 height 45
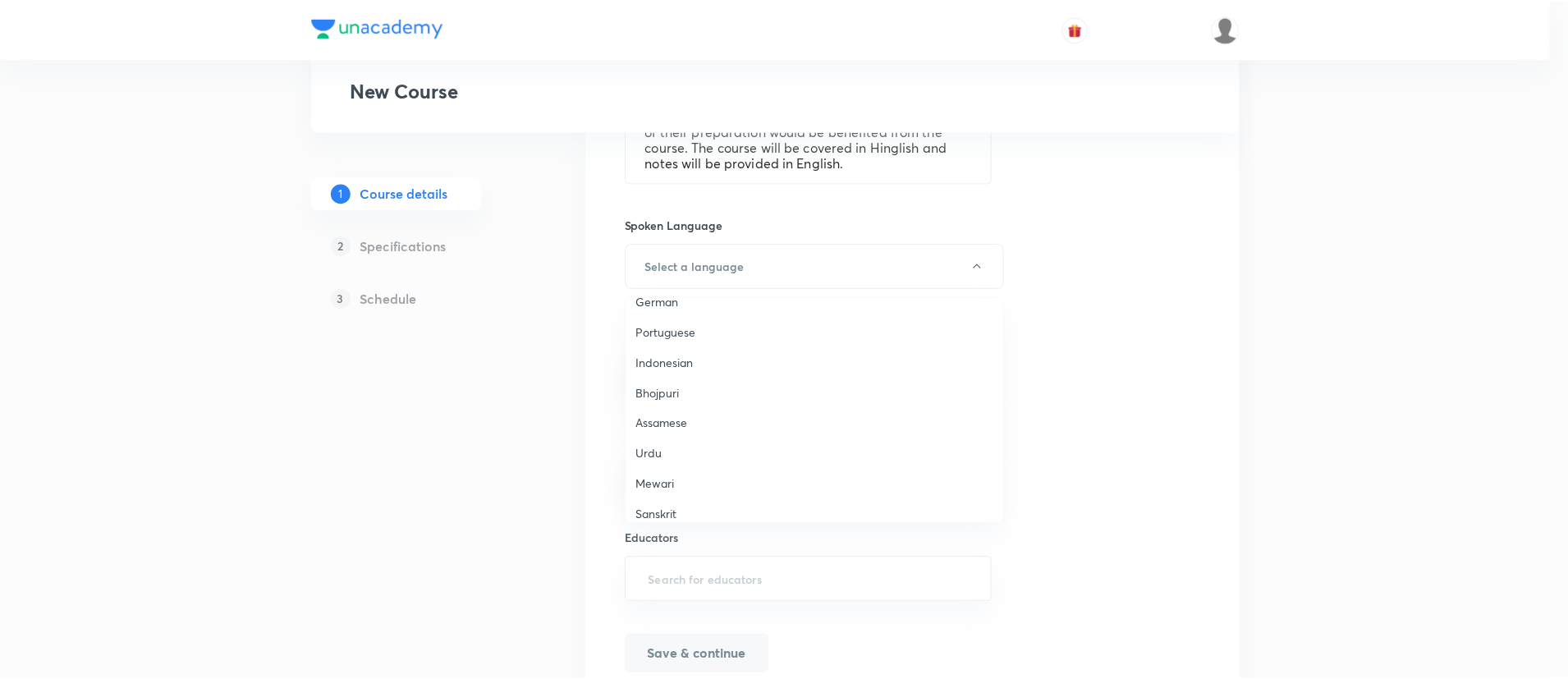
scroll to position [487, 0]
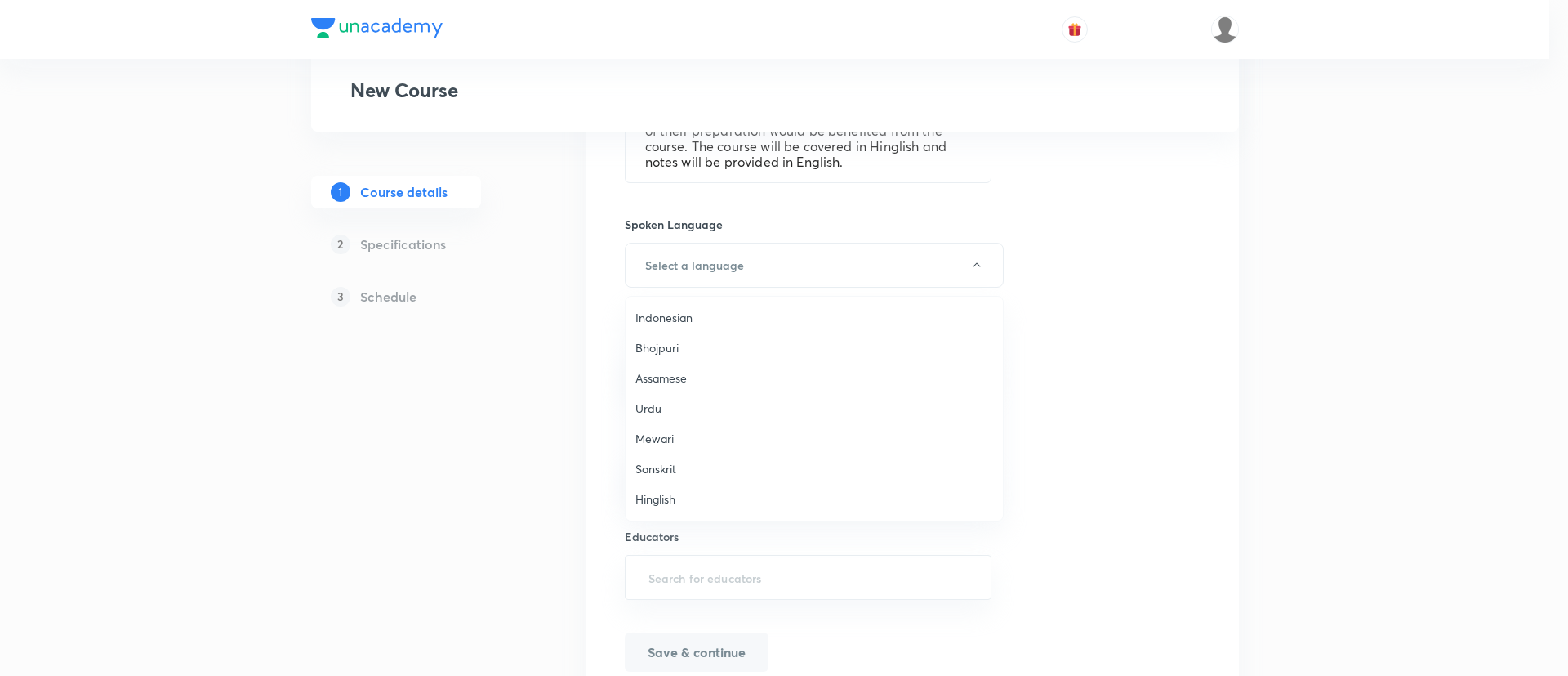
click at [677, 498] on span "Hinglish" at bounding box center [814, 498] width 357 height 17
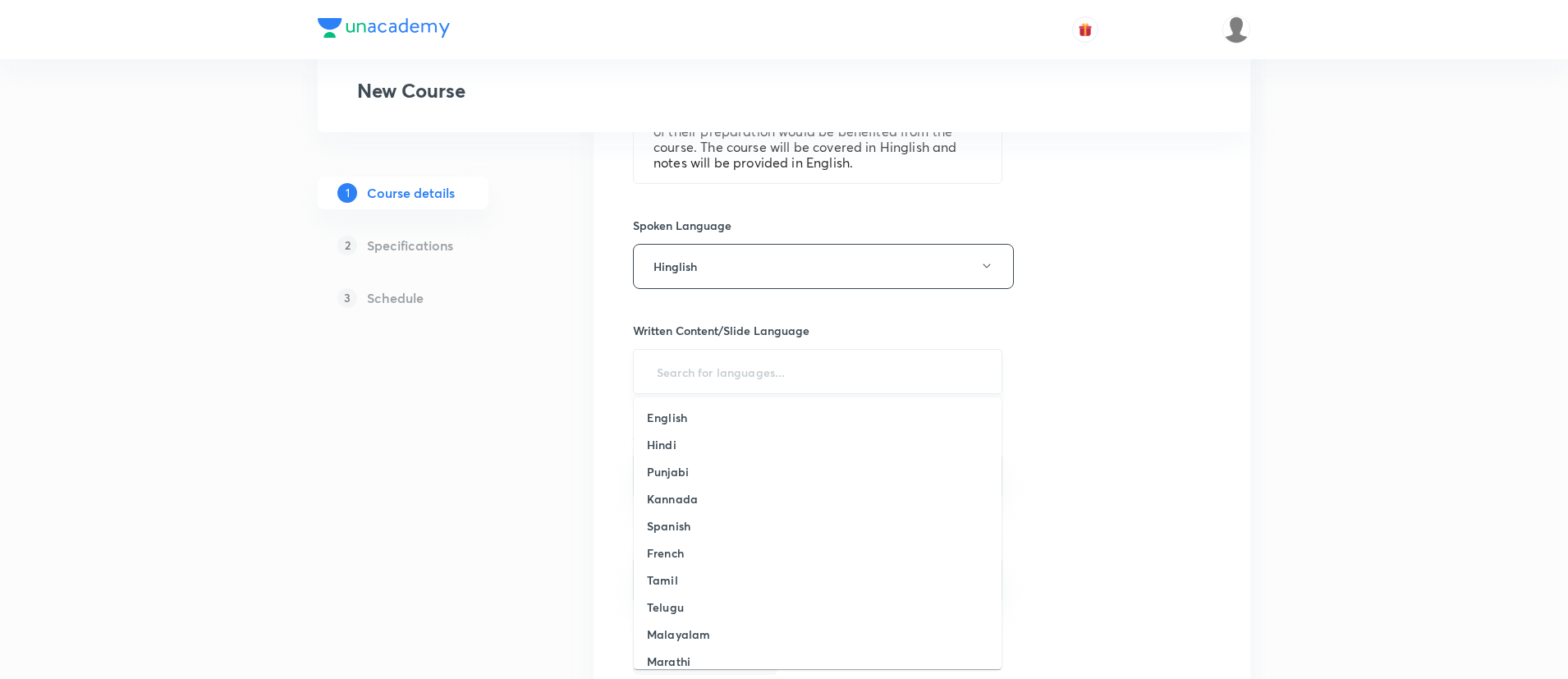
click at [688, 361] on input "text" at bounding box center [817, 371] width 328 height 30
click at [678, 441] on li "Hindi" at bounding box center [817, 444] width 368 height 27
click at [705, 372] on icon at bounding box center [708, 371] width 10 height 10
click at [705, 372] on input "text" at bounding box center [817, 371] width 328 height 30
click at [692, 417] on li "English" at bounding box center [817, 417] width 368 height 27
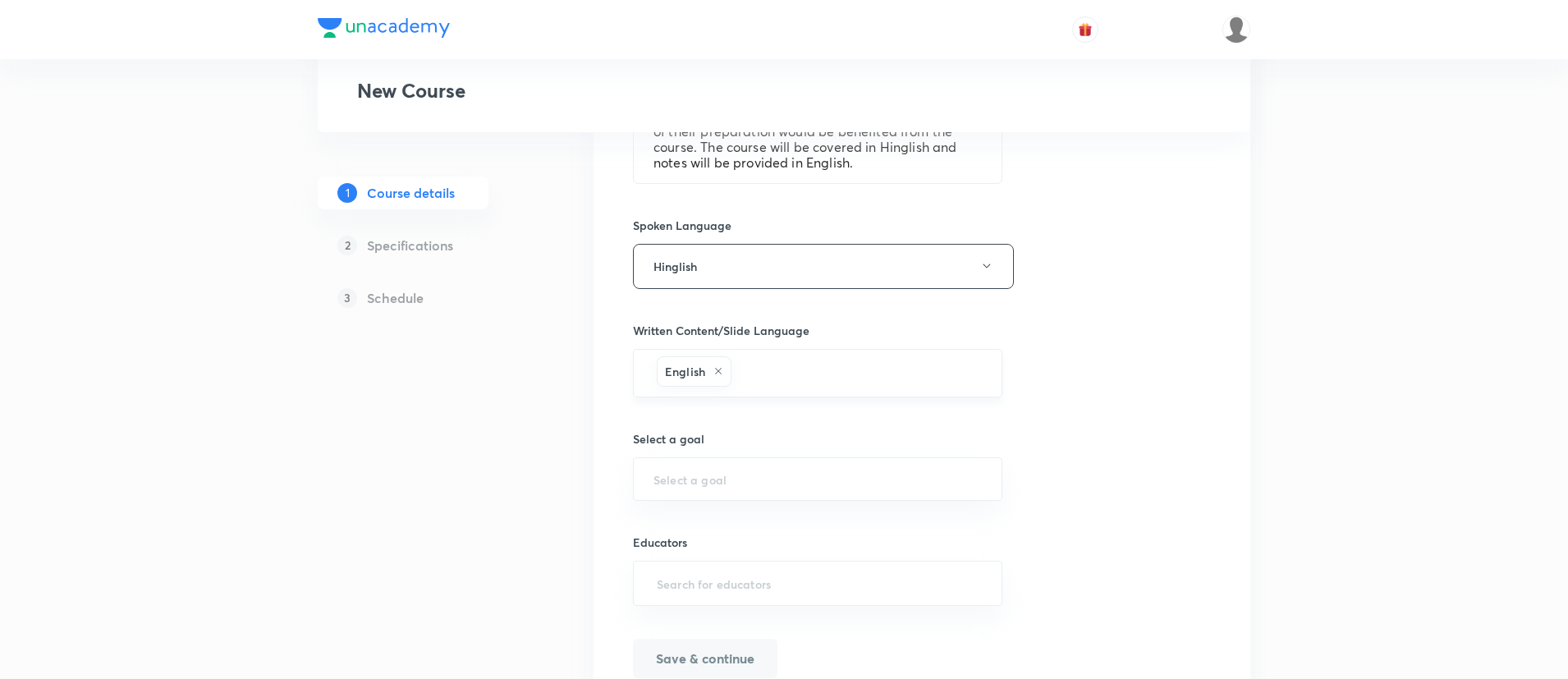
scroll to position [924, 0]
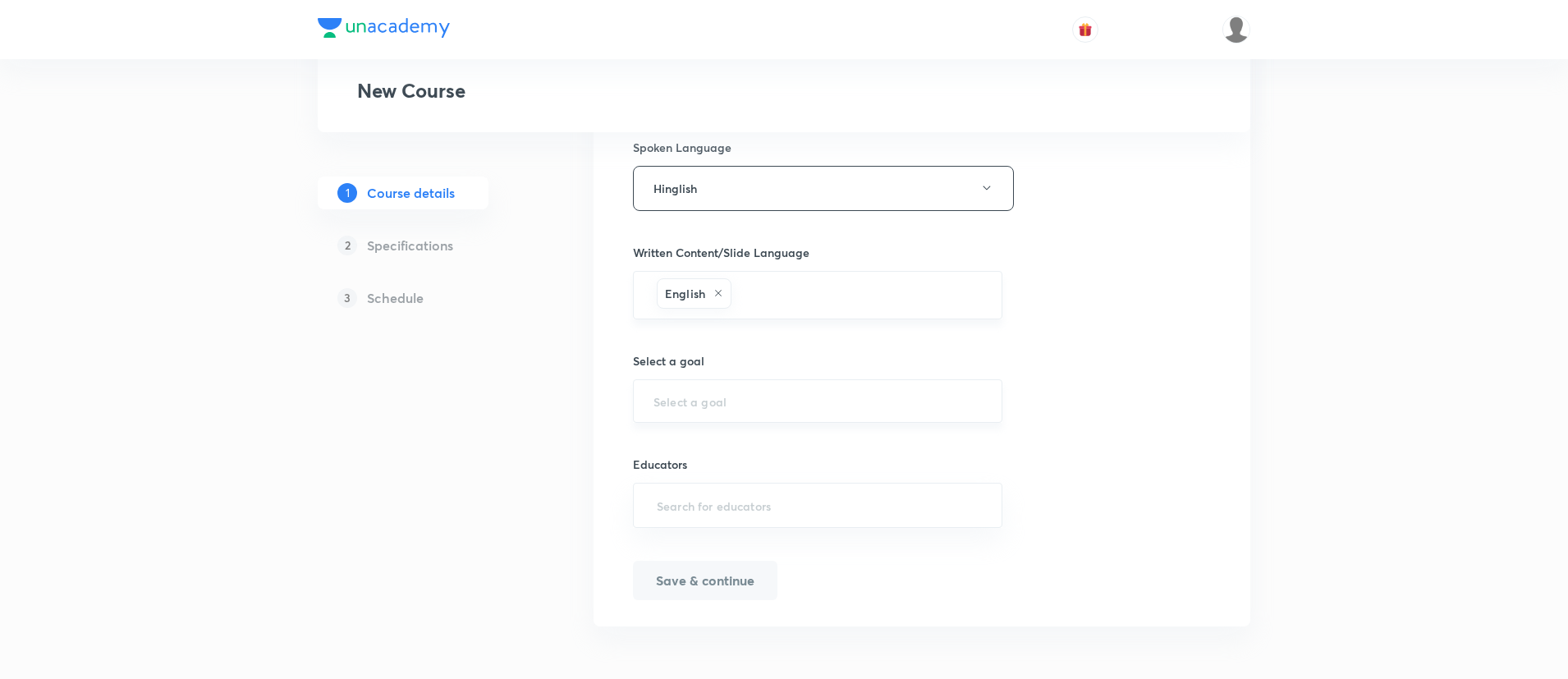
click at [715, 386] on div "​" at bounding box center [817, 400] width 369 height 44
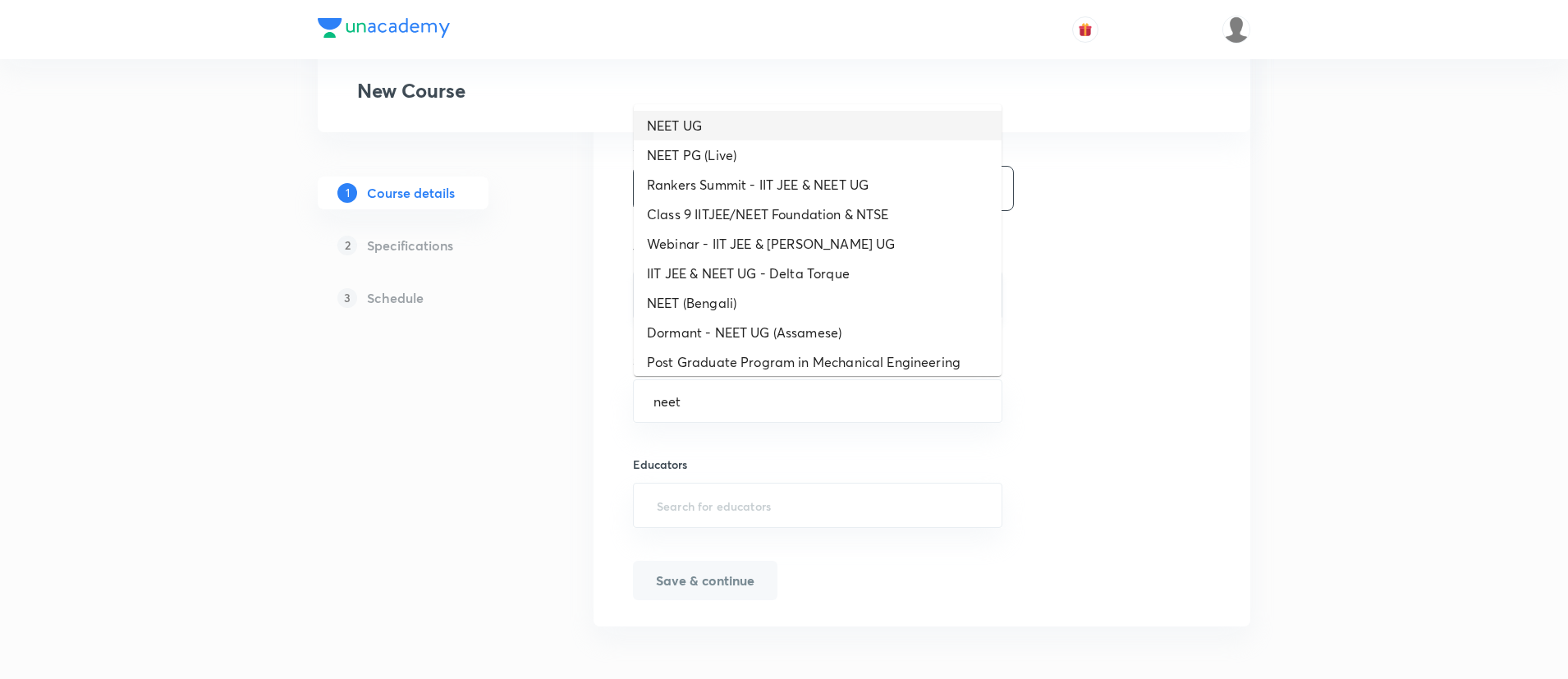
click at [653, 109] on ul "NEET UG NEET PG (Live) Rankers Summit - IIT JEE & NEET UG Class 9 IITJEE/NEET F…" at bounding box center [817, 240] width 368 height 272
click at [668, 130] on li "NEET UG" at bounding box center [817, 126] width 368 height 30
type input "NEET UG"
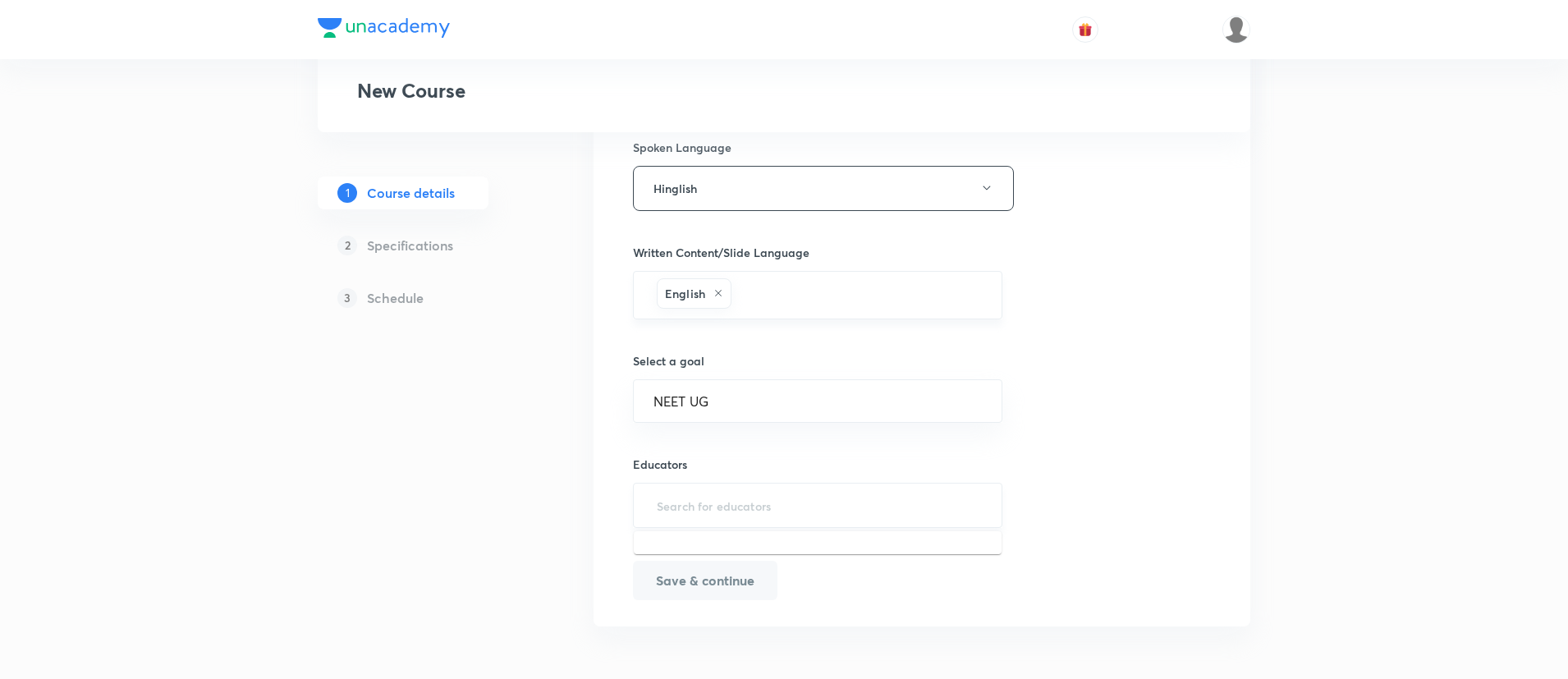
click at [701, 502] on input "text" at bounding box center [817, 505] width 328 height 30
paste input "unacademy-user-CIF7NFCUZLBE"
type input "unacademy-user-CIF7NFCUZLBE"
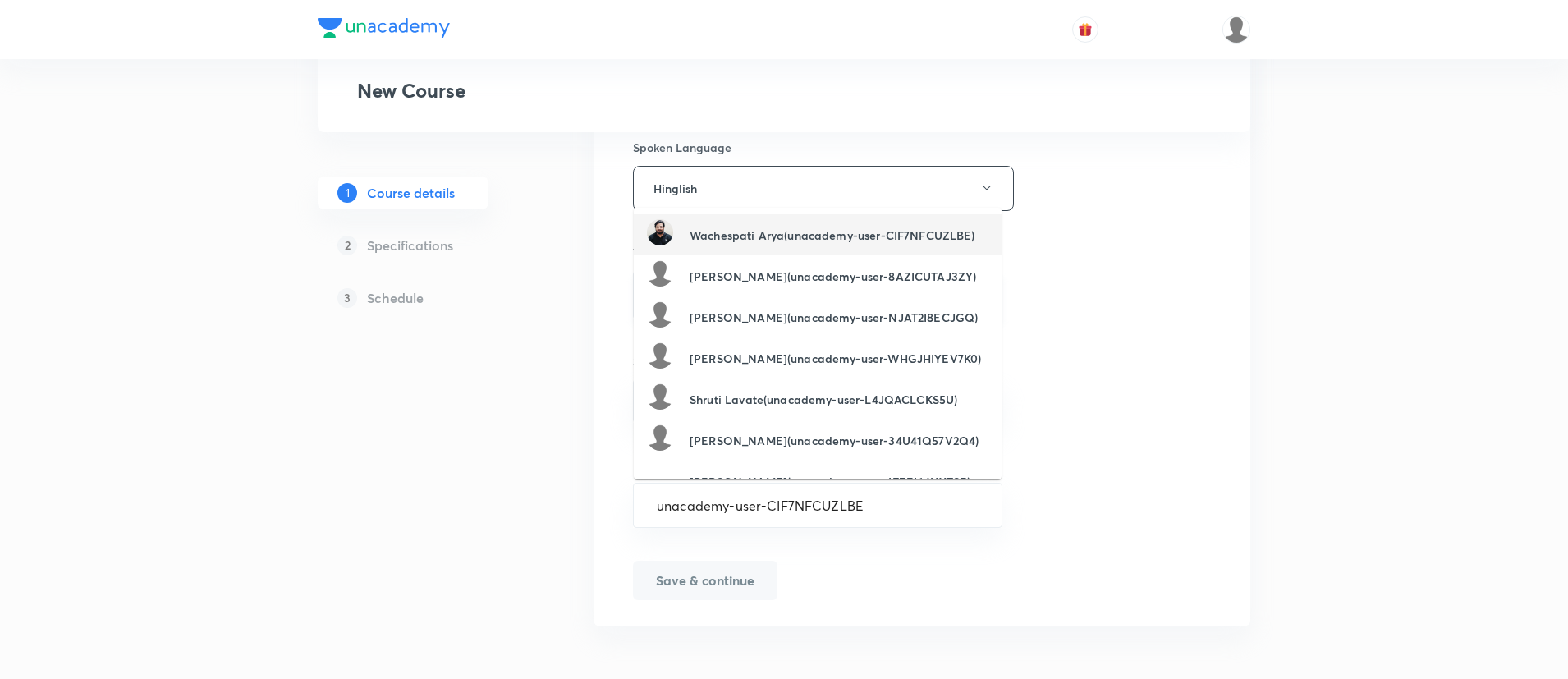
click at [739, 243] on h6 "Wachespati Arya(unacademy-user-CIF7NFCUZLBE)" at bounding box center [833, 235] width 286 height 17
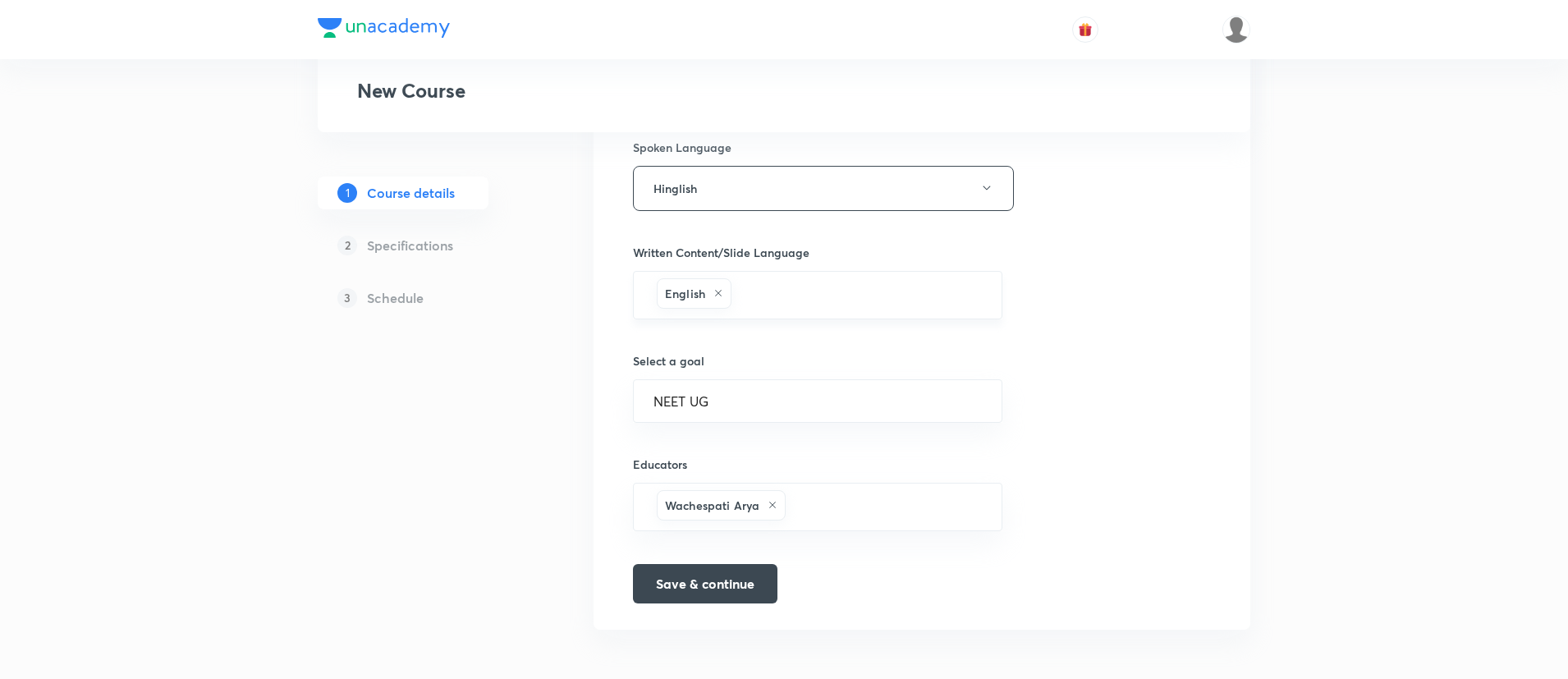
click at [705, 573] on button "Save & continue" at bounding box center [705, 582] width 145 height 39
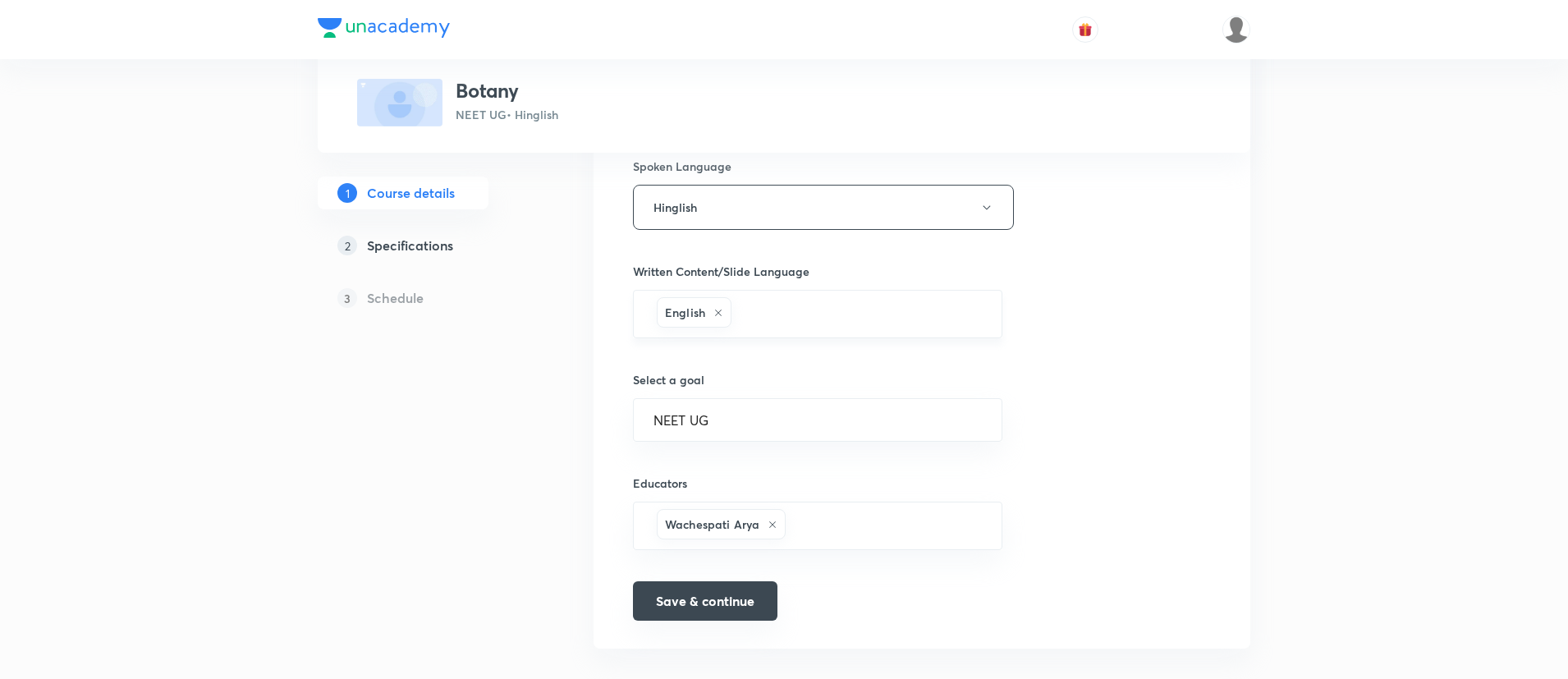
scroll to position [945, 0]
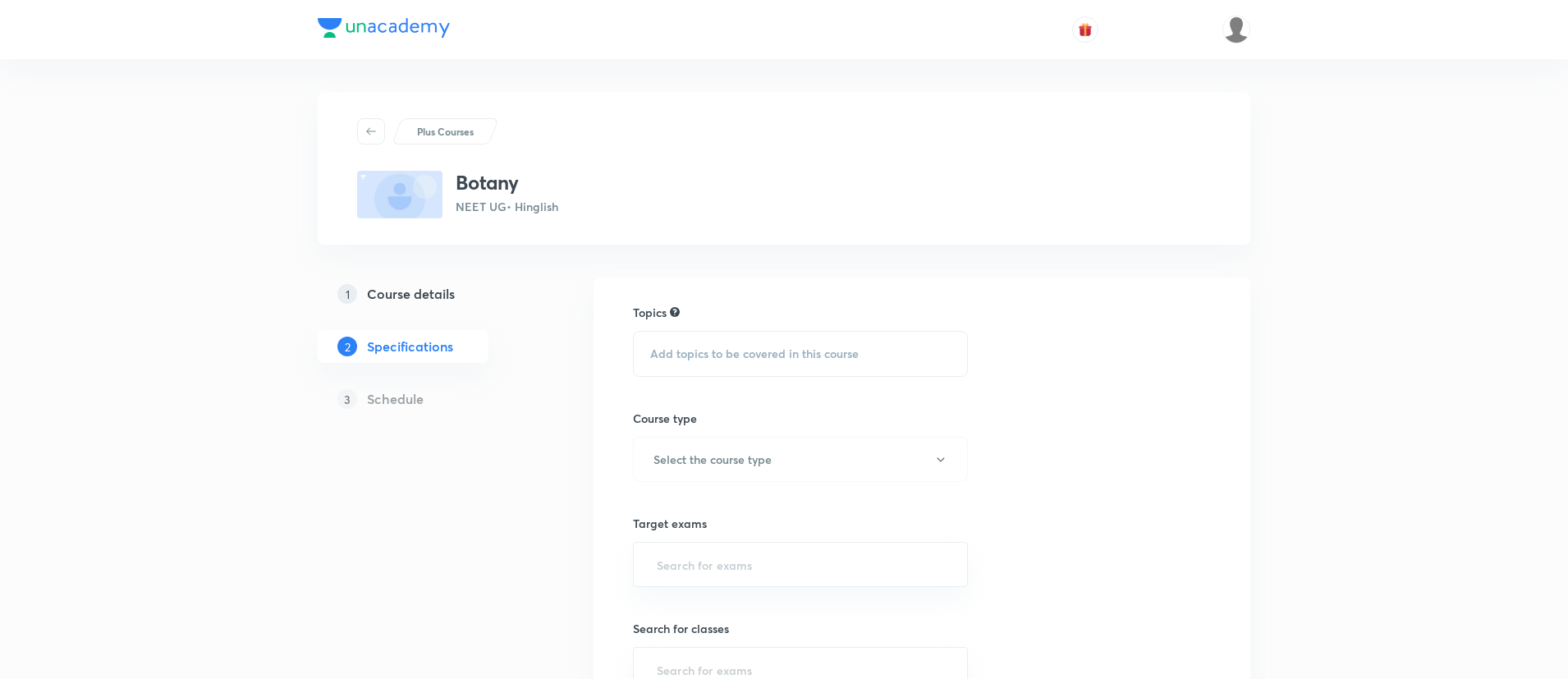
click at [658, 340] on div "Add topics to be covered in this course" at bounding box center [800, 353] width 335 height 46
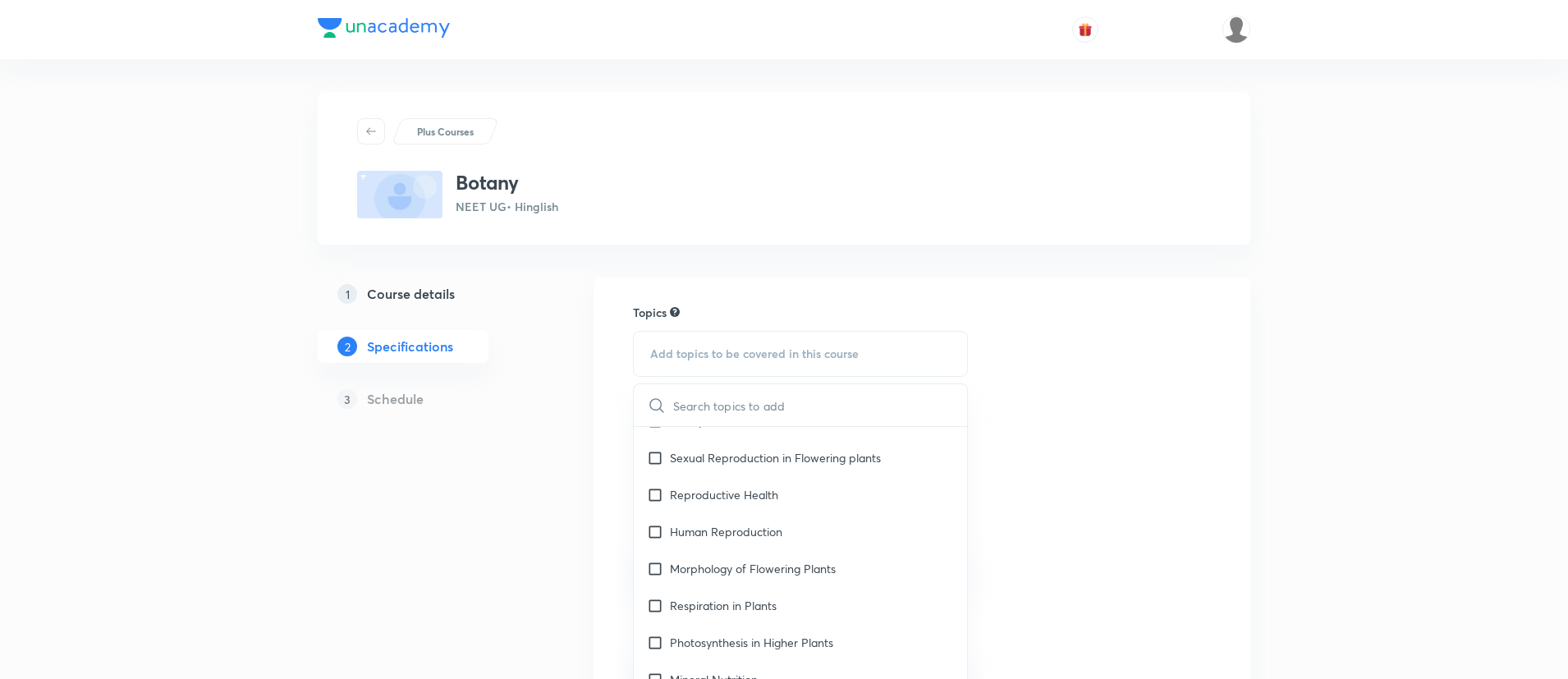
scroll to position [312, 0]
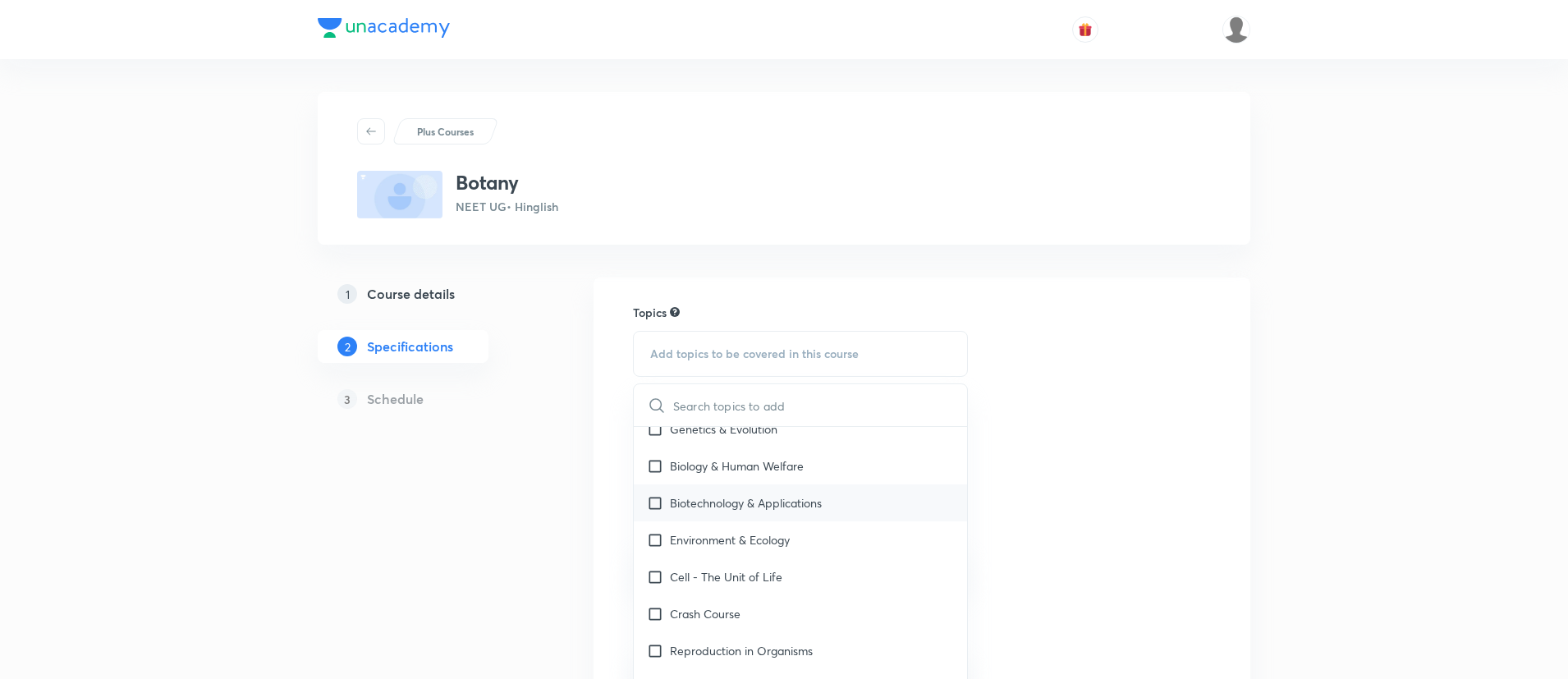
click at [683, 496] on p "Biotechnology & Applications" at bounding box center [746, 502] width 152 height 17
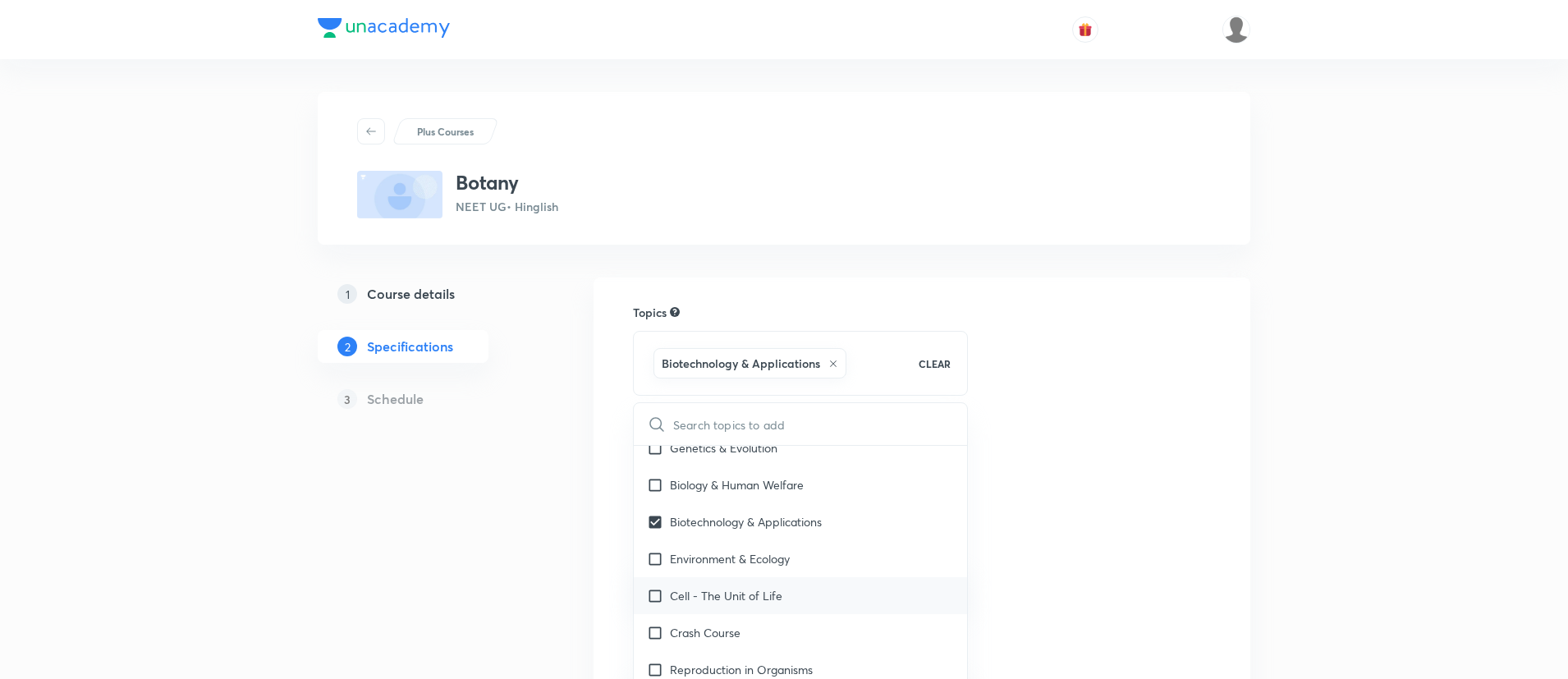
click at [686, 598] on p "Cell - The Unit of Life" at bounding box center [726, 595] width 113 height 17
checkbox input "true"
click at [717, 589] on p "Environment & Ecology" at bounding box center [730, 595] width 120 height 17
checkbox input "true"
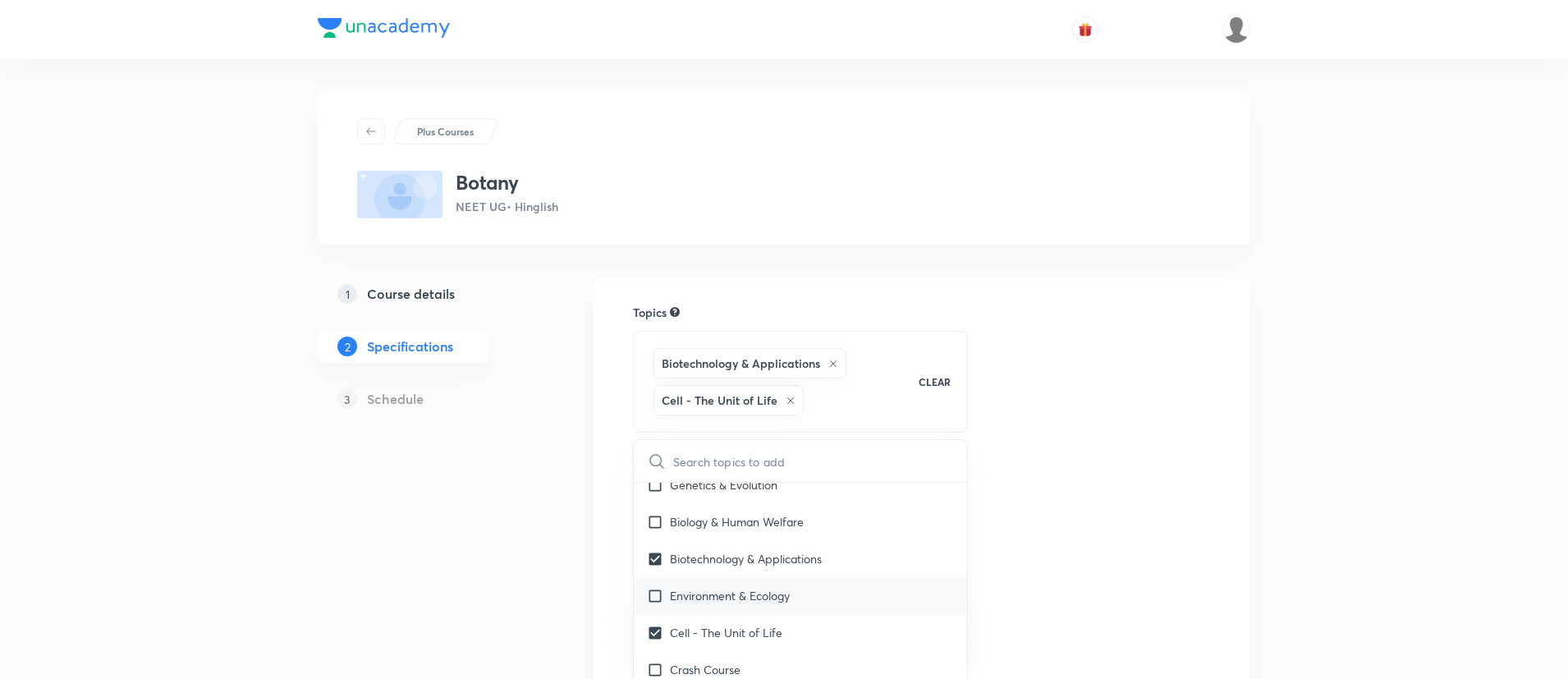
checkbox input "true"
click at [725, 537] on div "Genetics & Evolution" at bounding box center [800, 521] width 333 height 37
checkbox input "true"
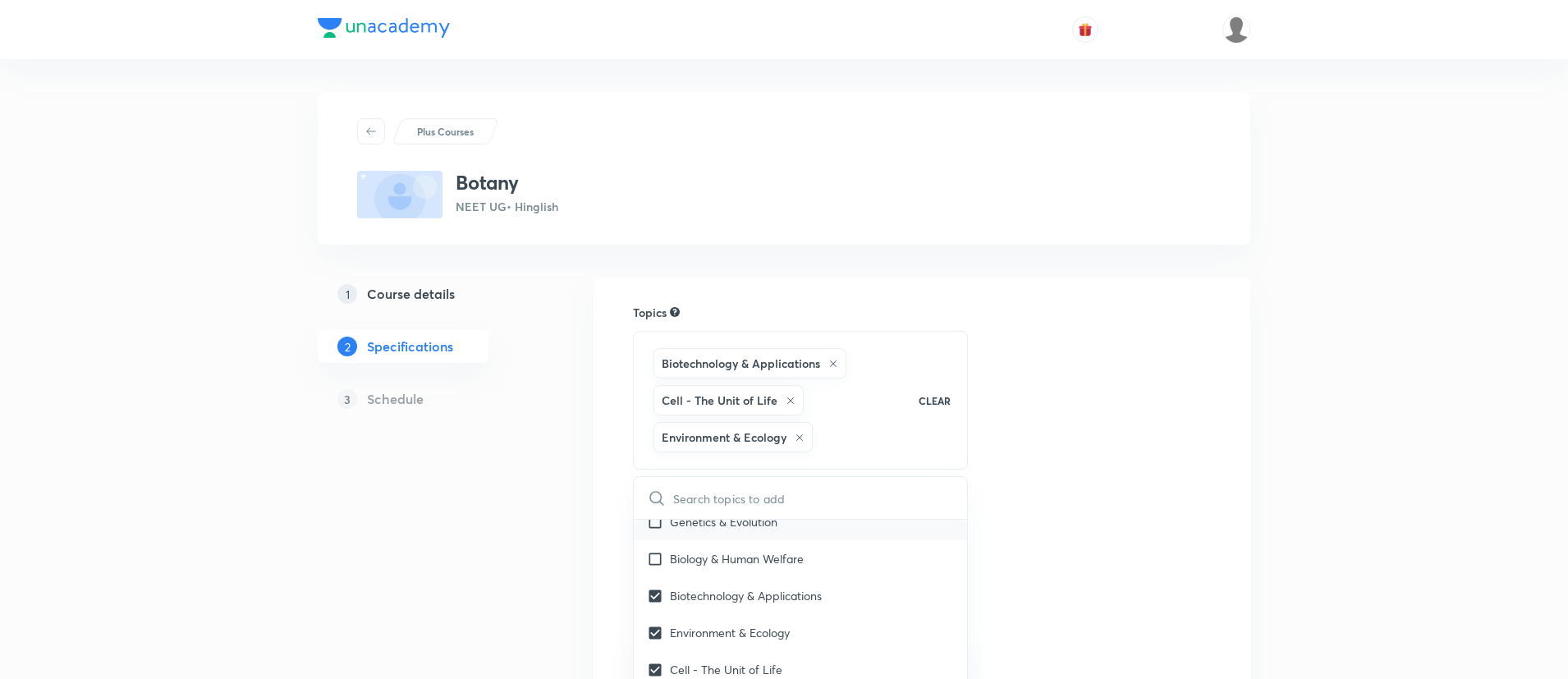
checkbox input "true"
click at [798, 575] on div "Biology & Human Welfare" at bounding box center [800, 562] width 333 height 37
checkbox input "true"
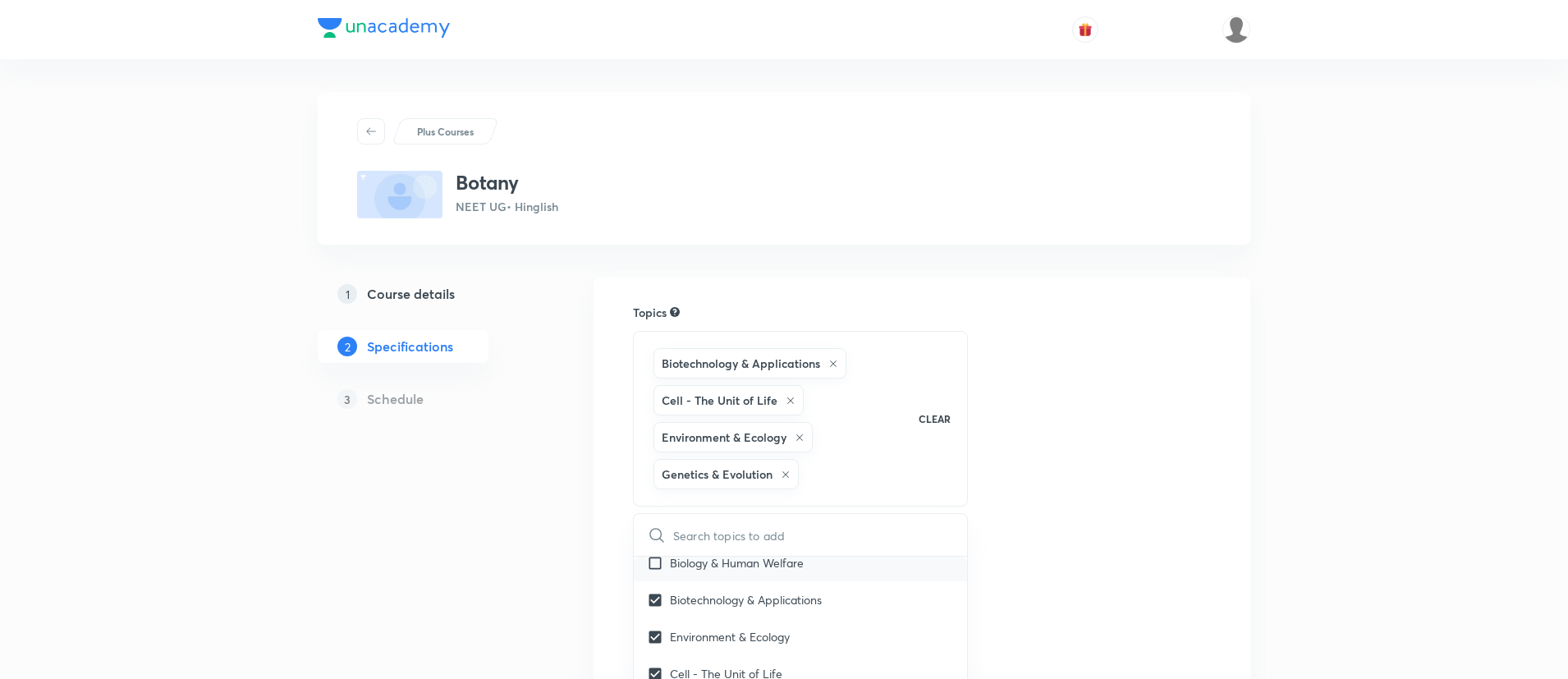
checkbox input "true"
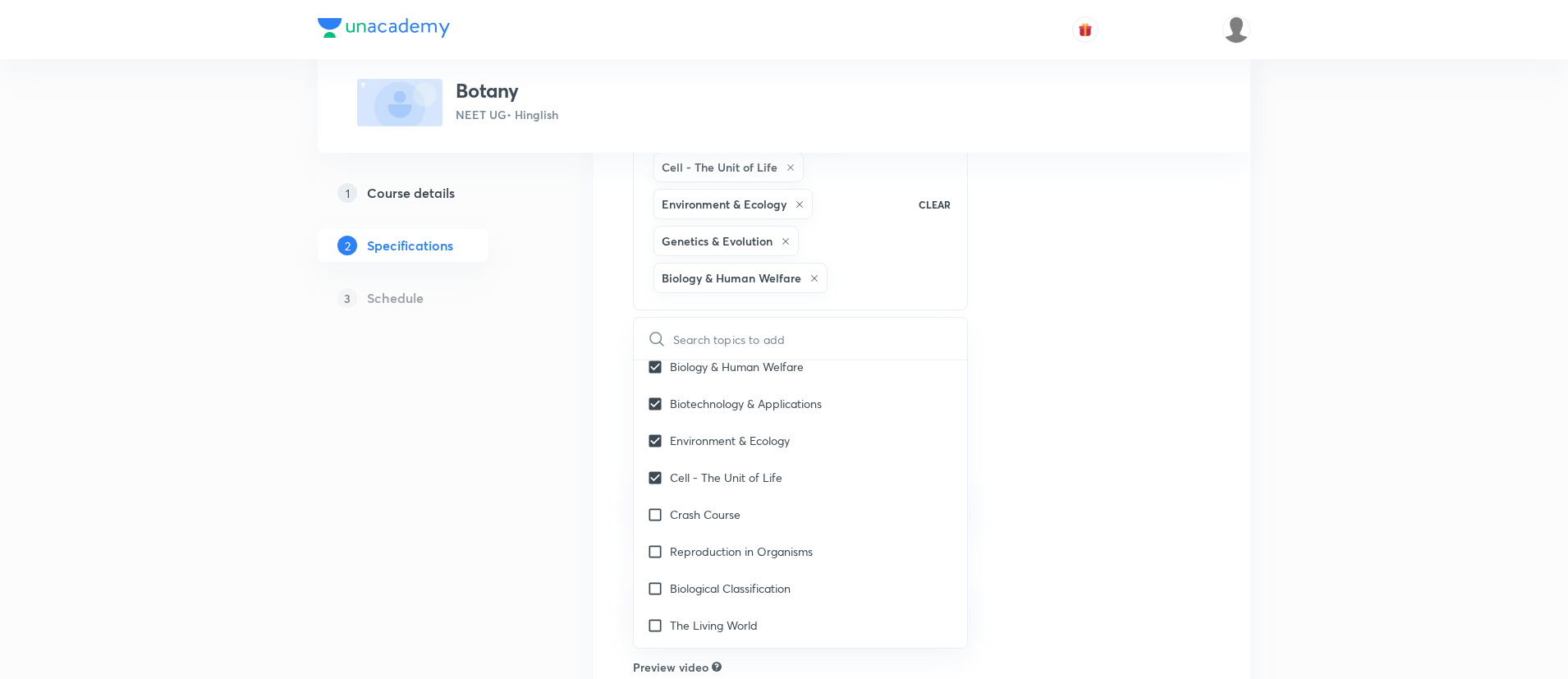
scroll to position [259, 0]
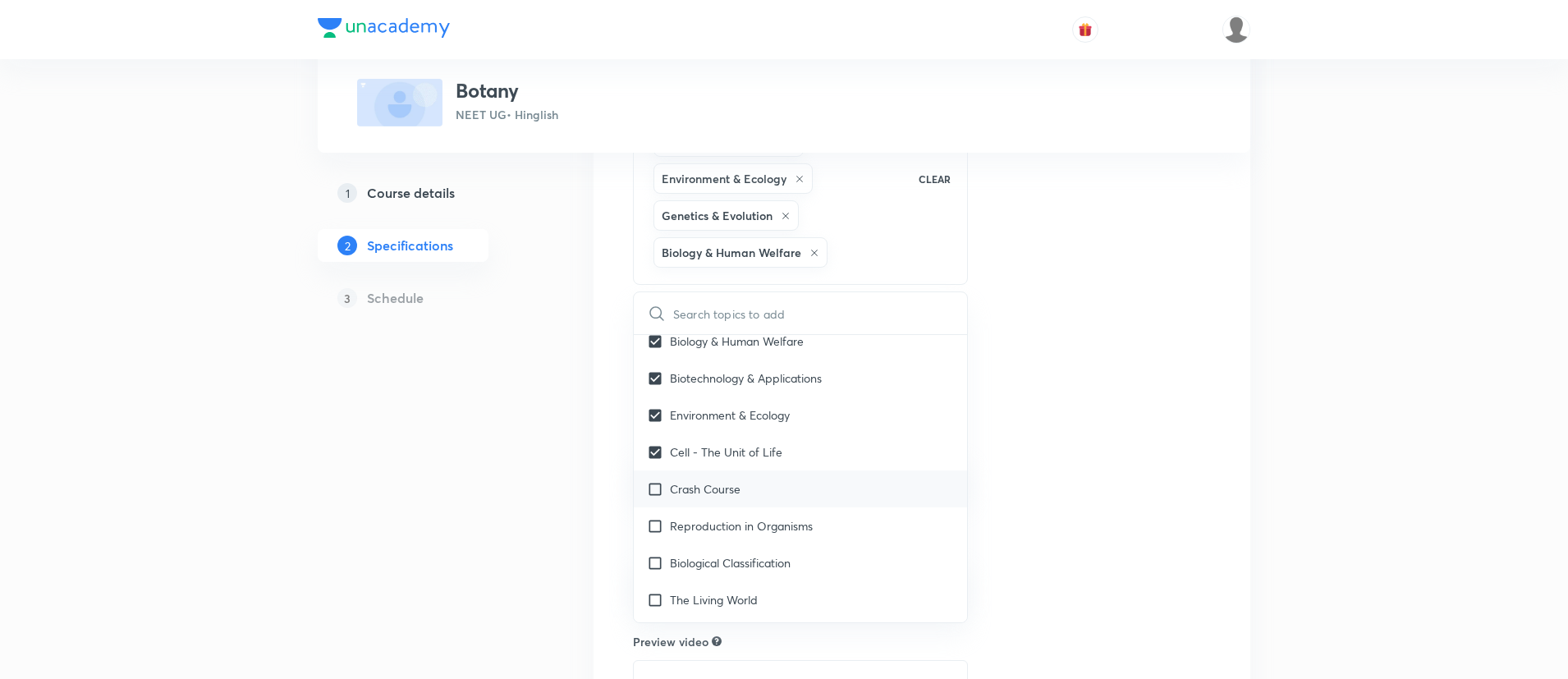
click at [688, 501] on div "Crash Course" at bounding box center [800, 488] width 333 height 37
checkbox input "true"
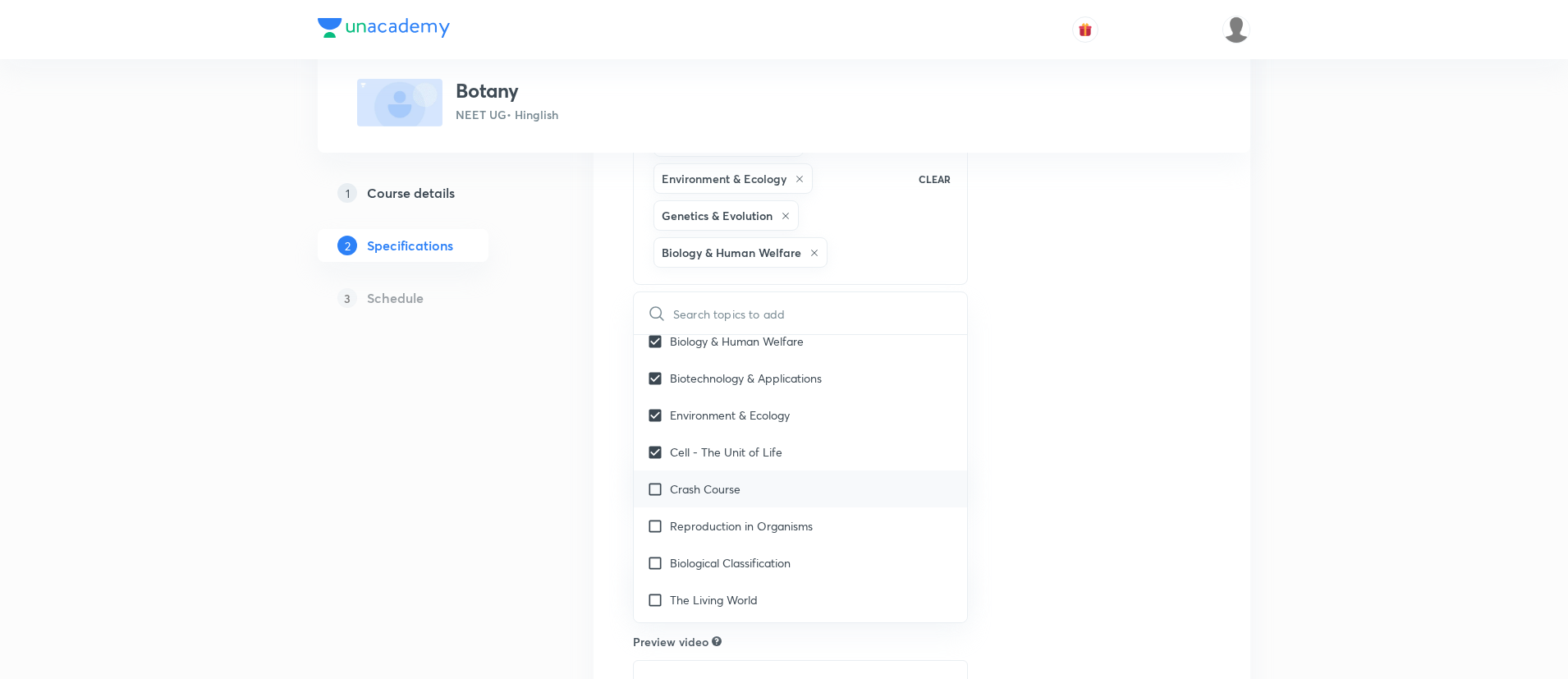
checkbox input "true"
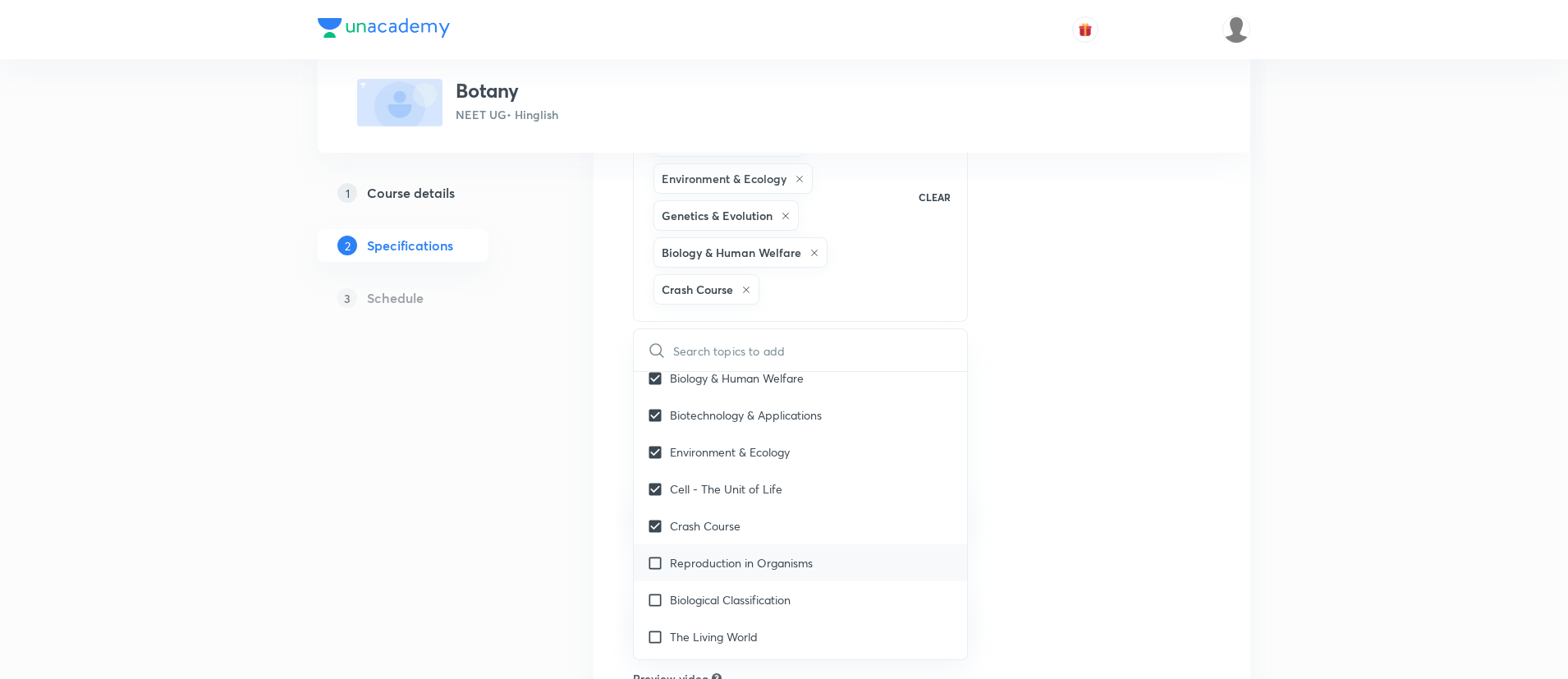
click at [689, 561] on p "Reproduction in Organisms" at bounding box center [742, 562] width 143 height 17
checkbox input "true"
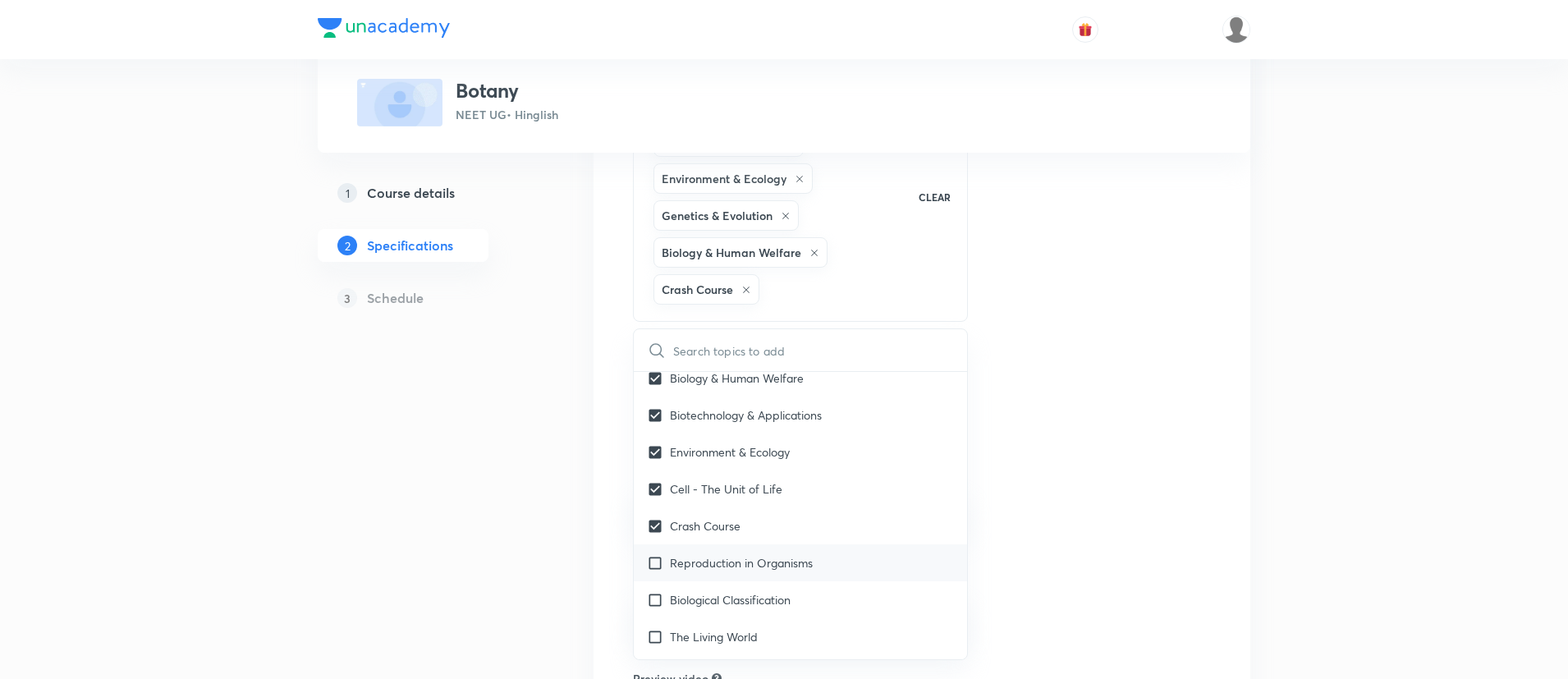
checkbox input "true"
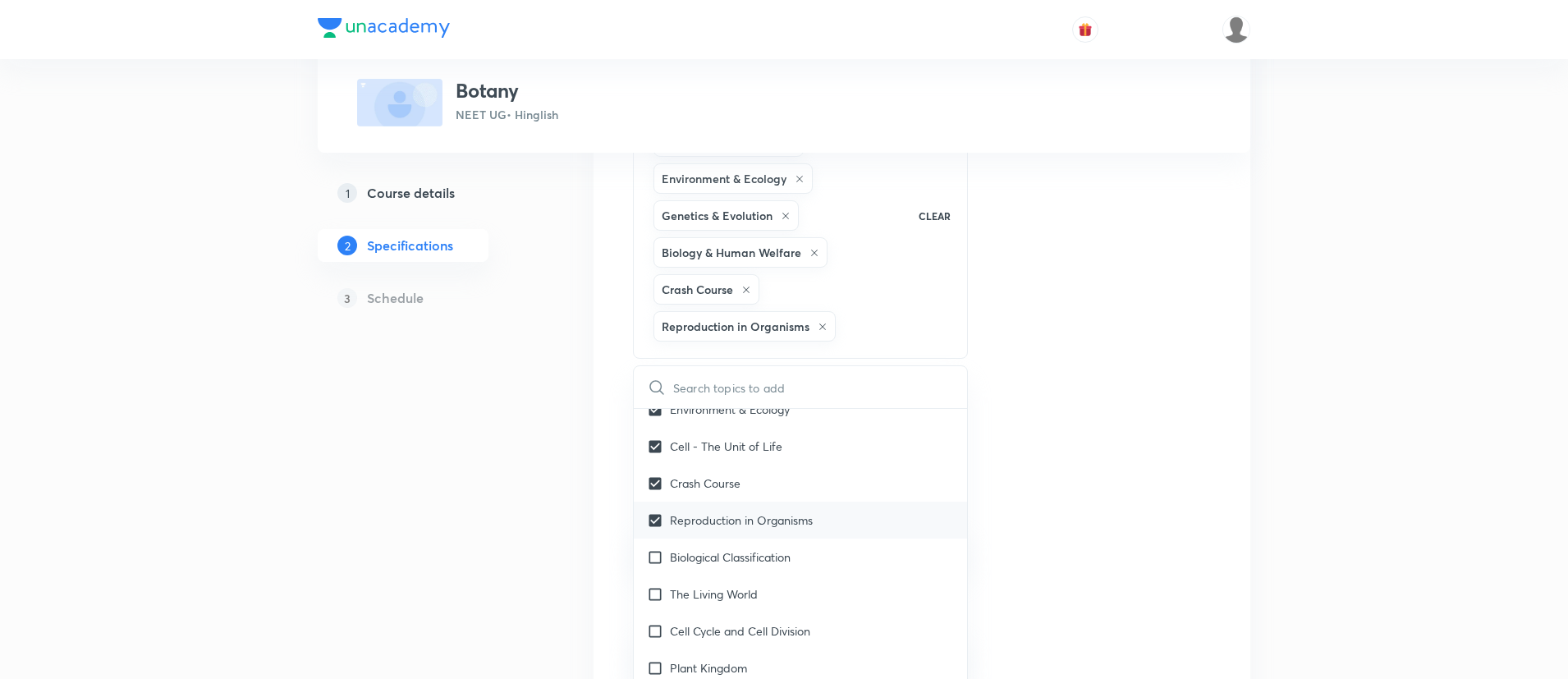
scroll to position [447, 0]
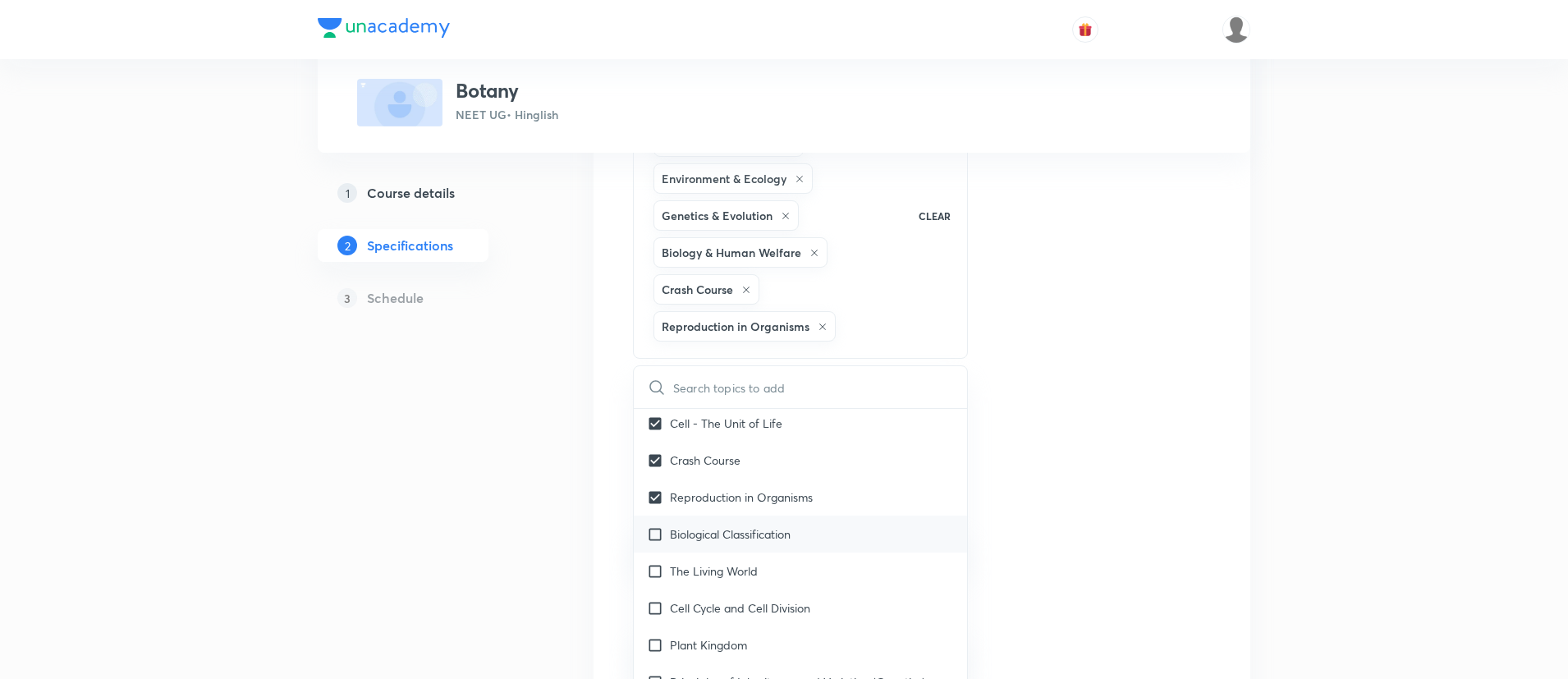
click at [680, 524] on div "Biological Classification" at bounding box center [800, 534] width 333 height 37
checkbox input "true"
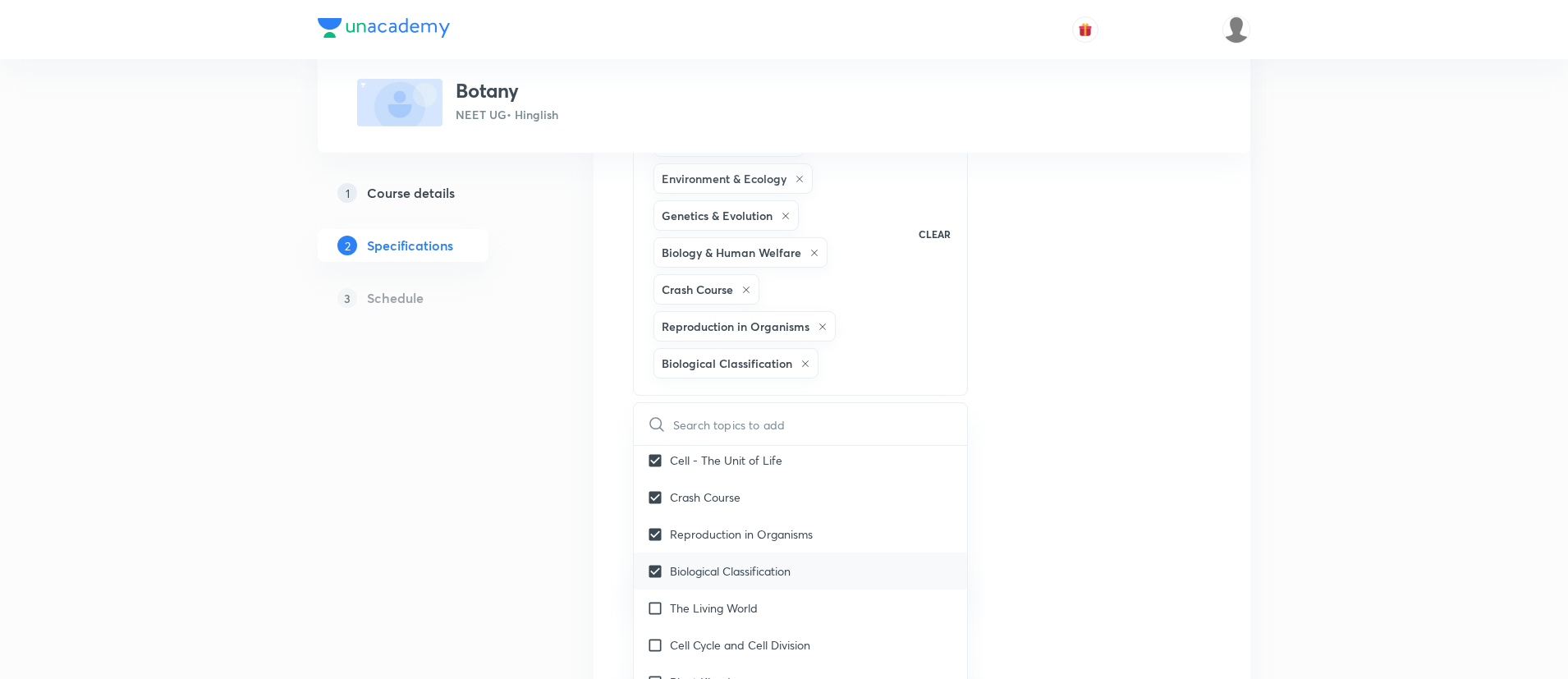
checkbox input "true"
click at [687, 627] on div "Cell Cycle and Cell Division" at bounding box center [800, 644] width 333 height 37
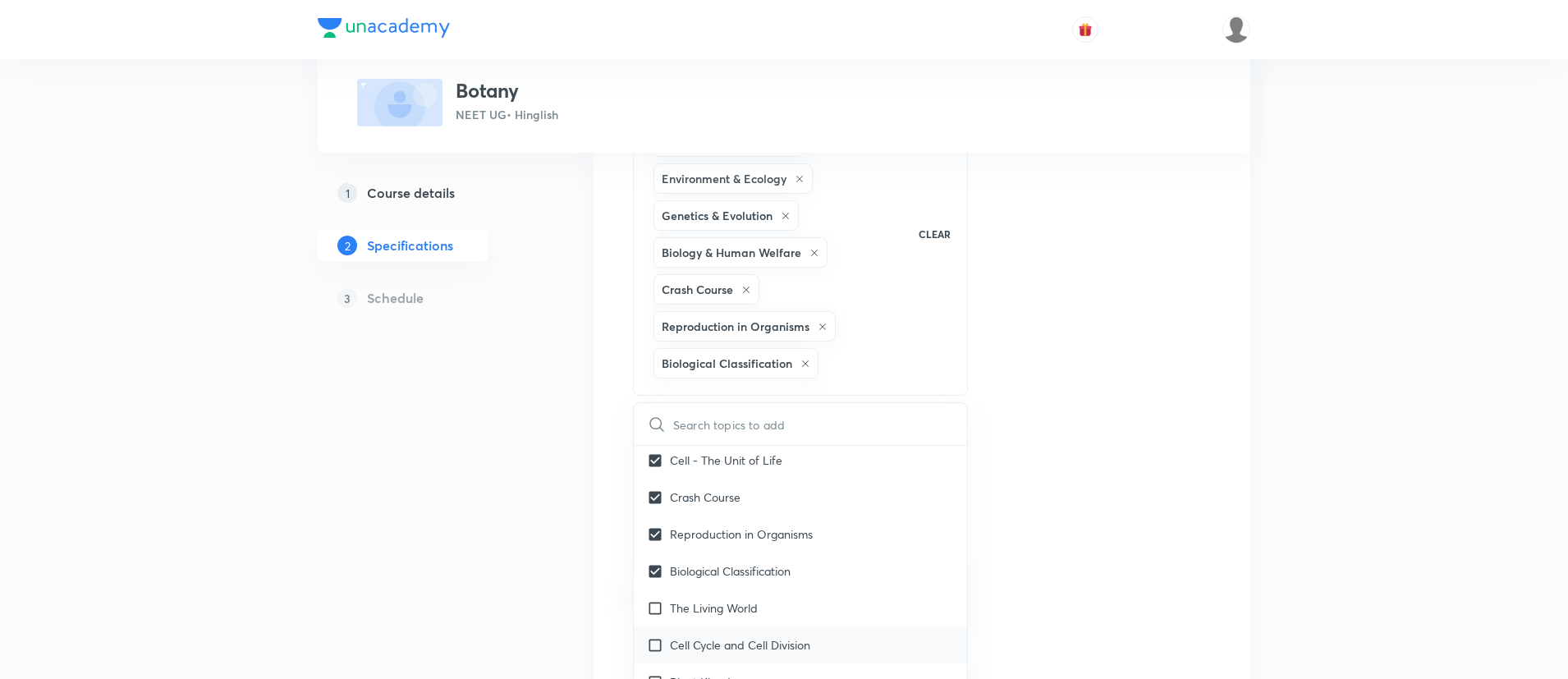
checkbox input "true"
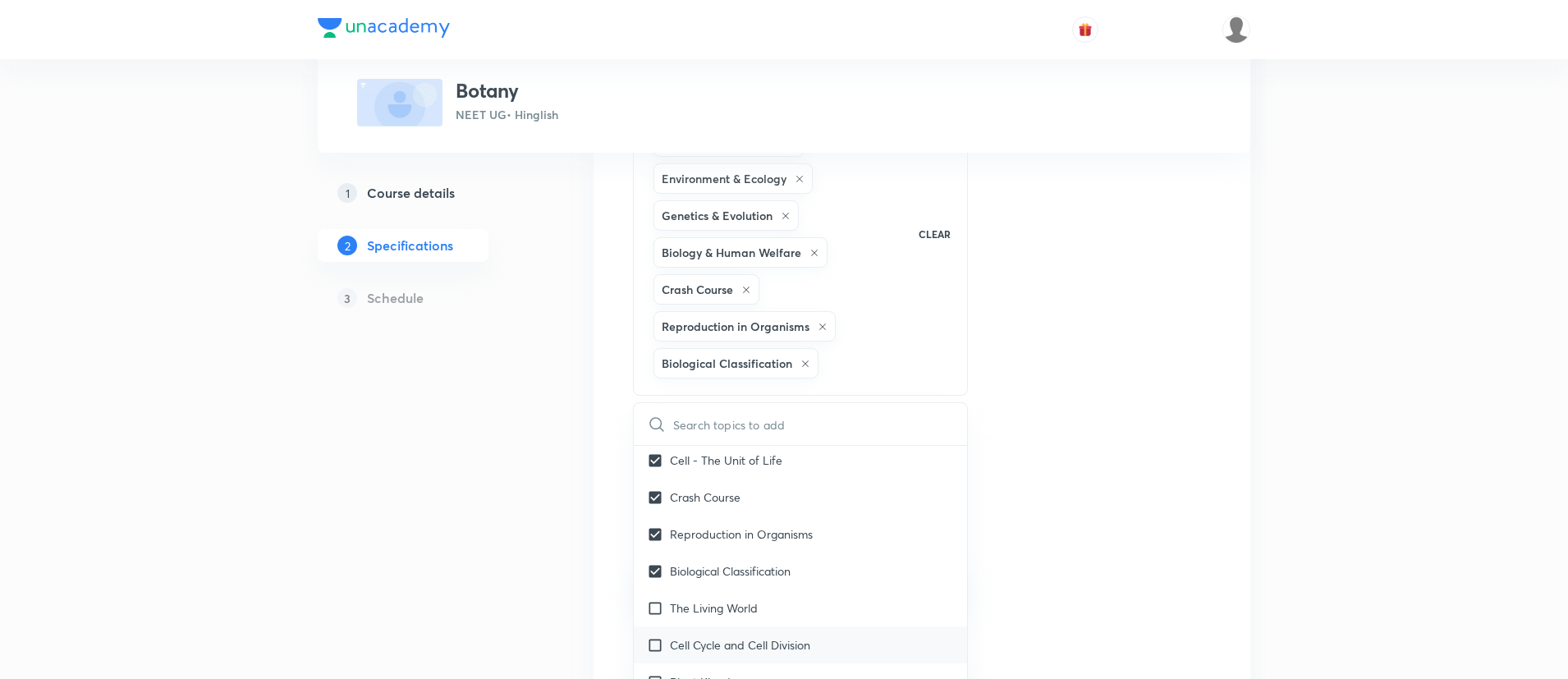
checkbox input "true"
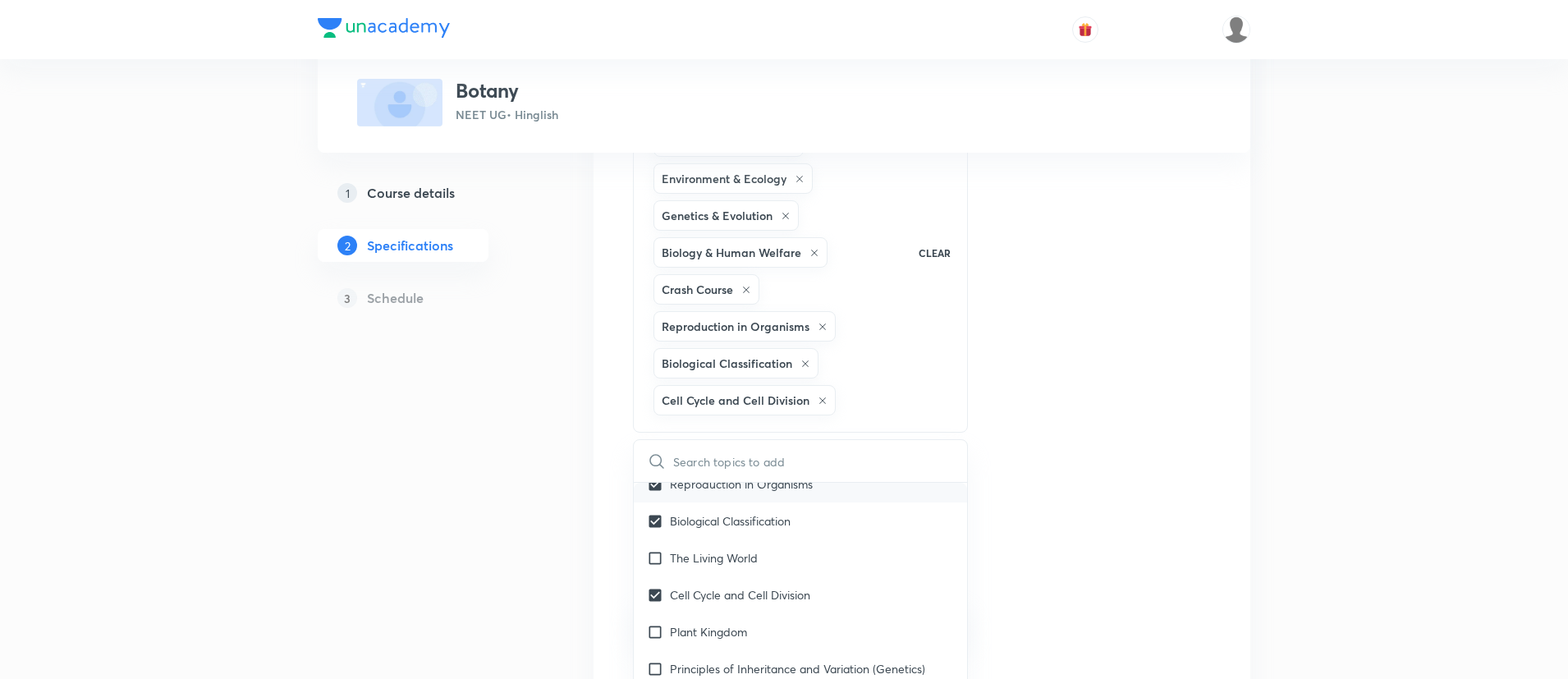
scroll to position [550, 0]
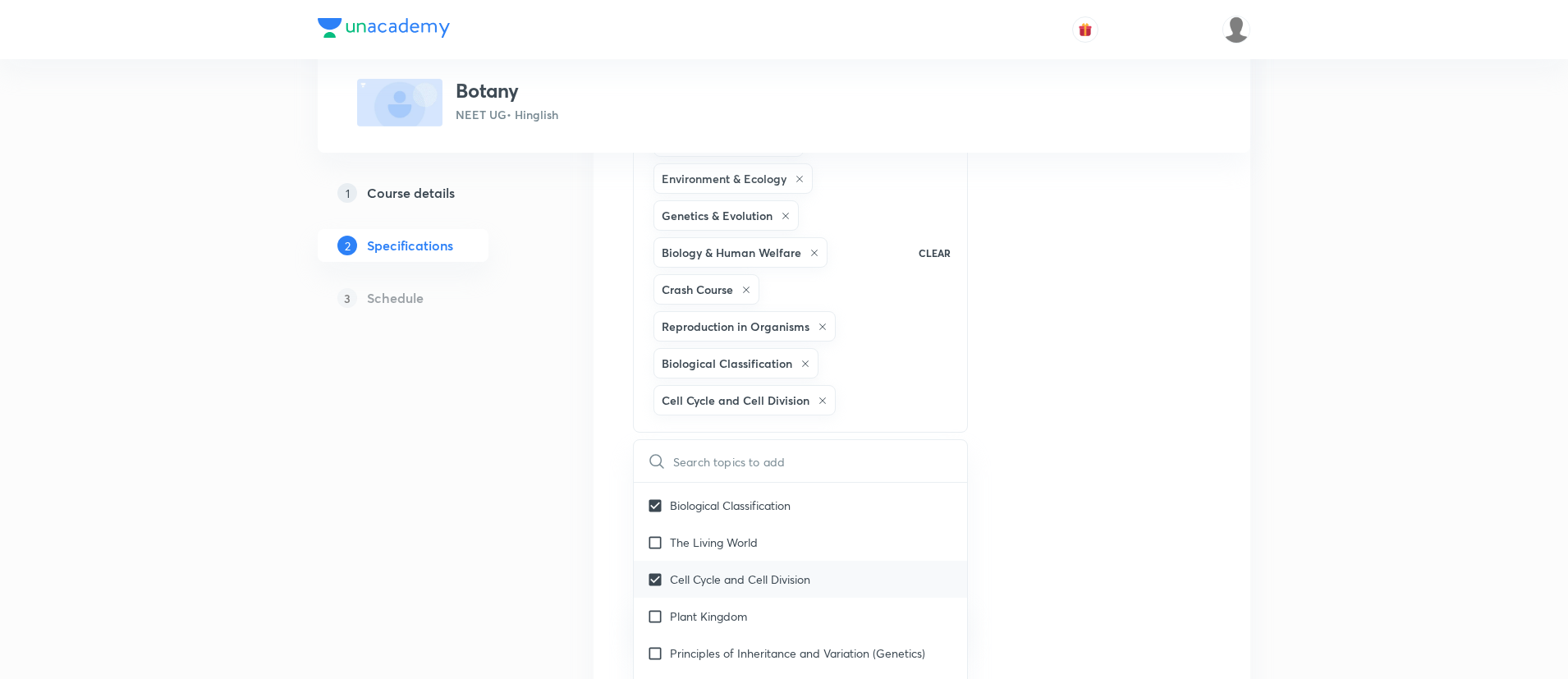
click at [703, 589] on div "Cell Cycle and Cell Division" at bounding box center [800, 579] width 333 height 37
checkbox input "true"
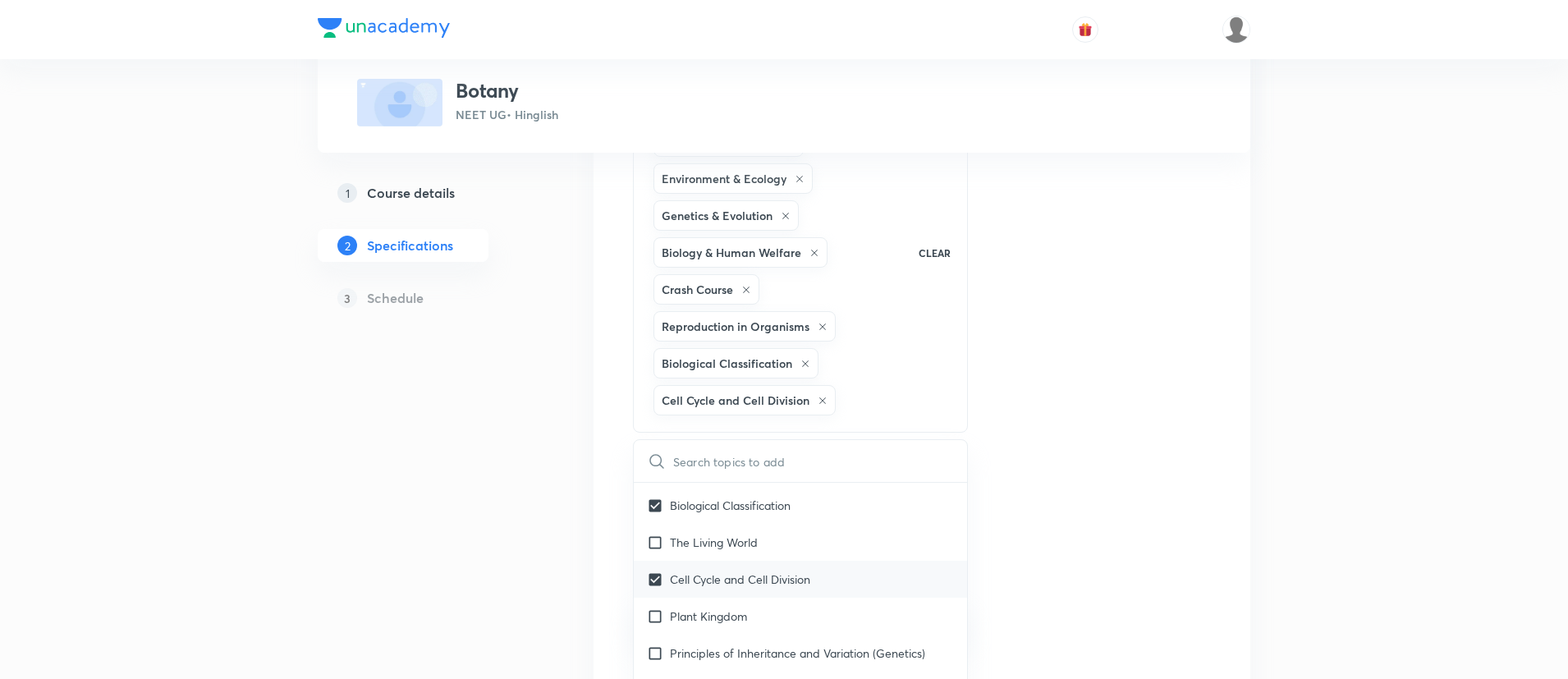
checkbox input "true"
checkbox input "false"
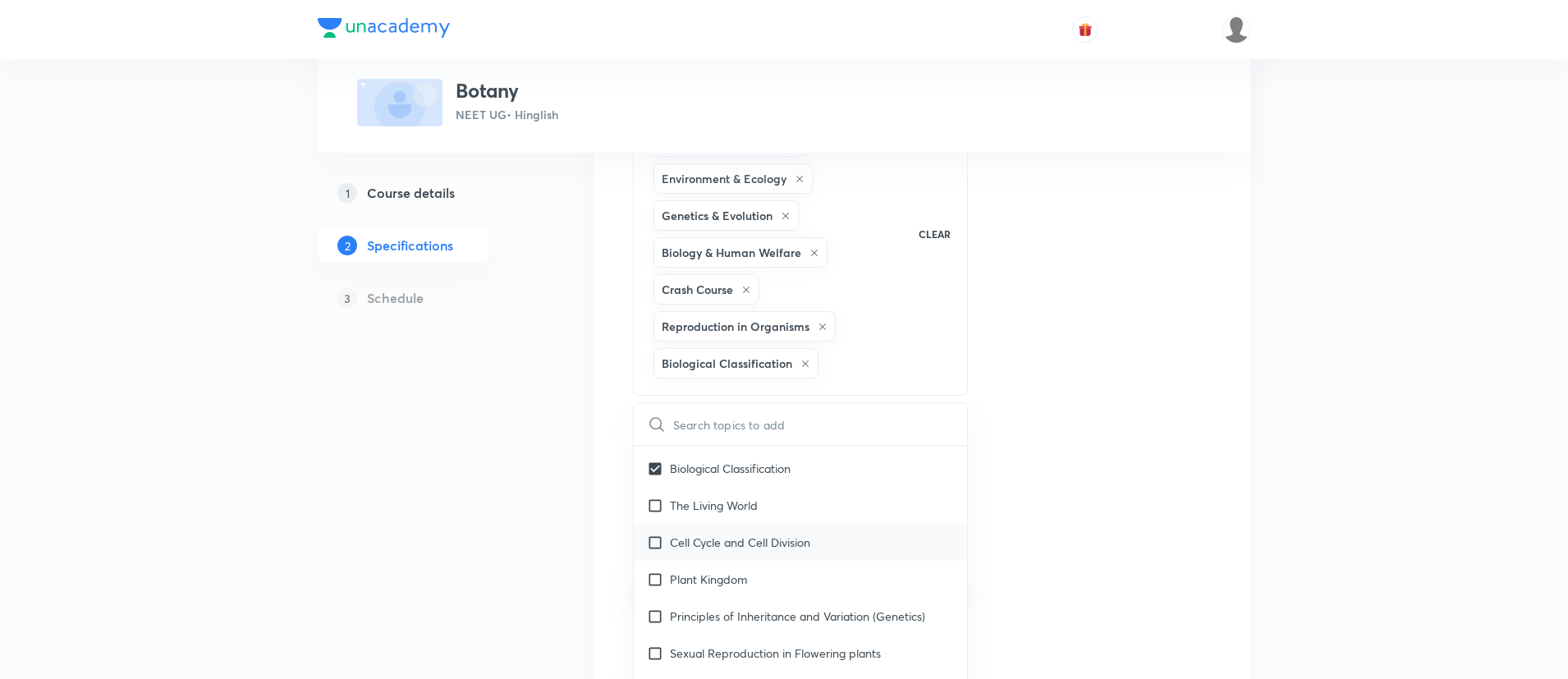
click at [703, 589] on div "Plant Kingdom" at bounding box center [800, 579] width 333 height 37
checkbox input "true"
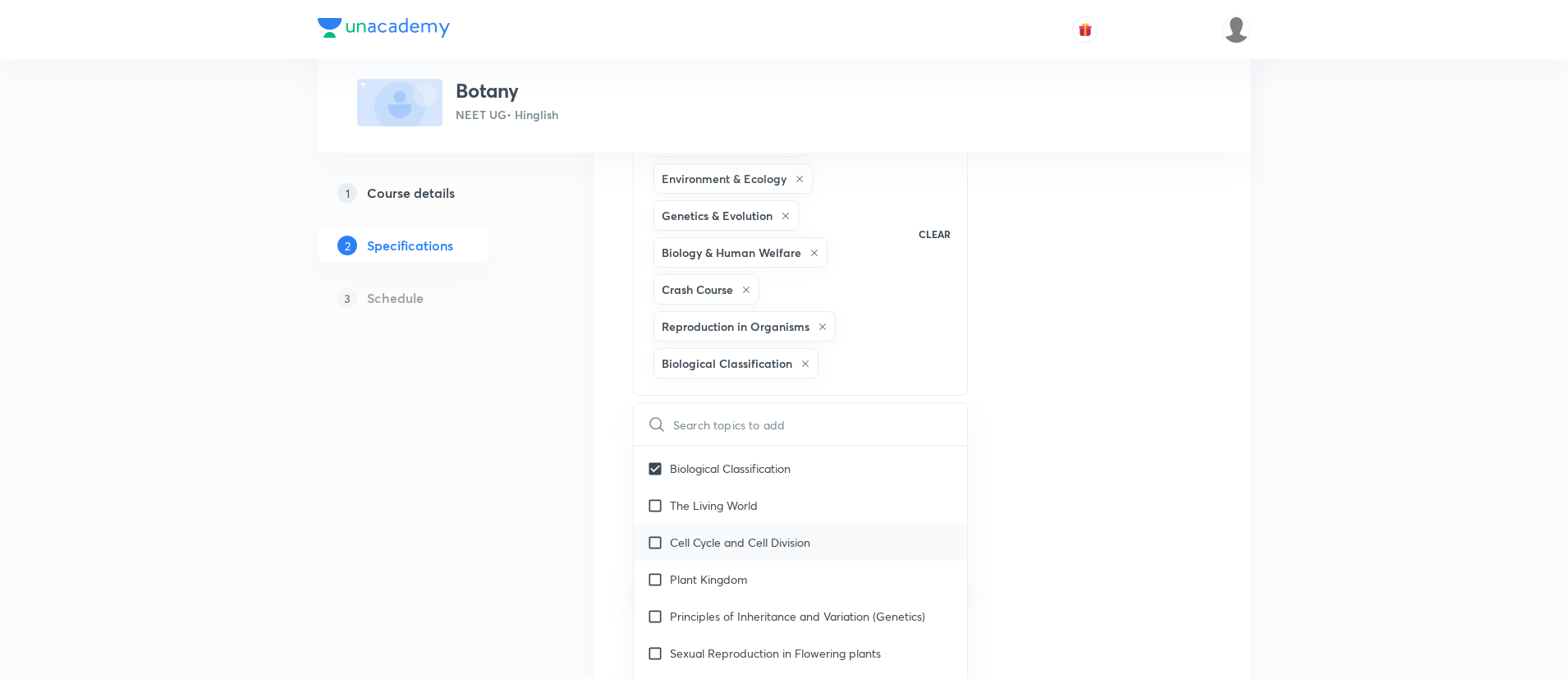
checkbox input "true"
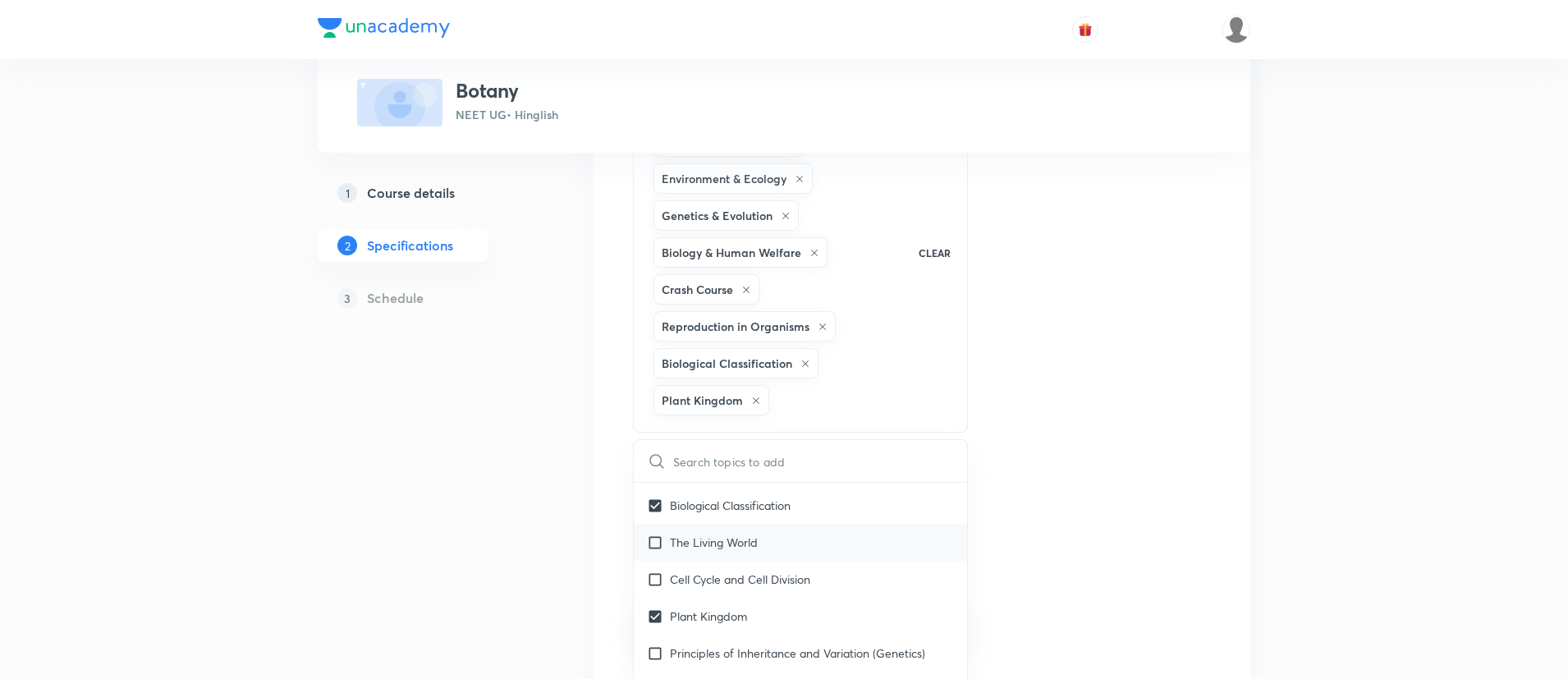
click at [689, 547] on p "The Living World" at bounding box center [714, 542] width 88 height 17
checkbox input "true"
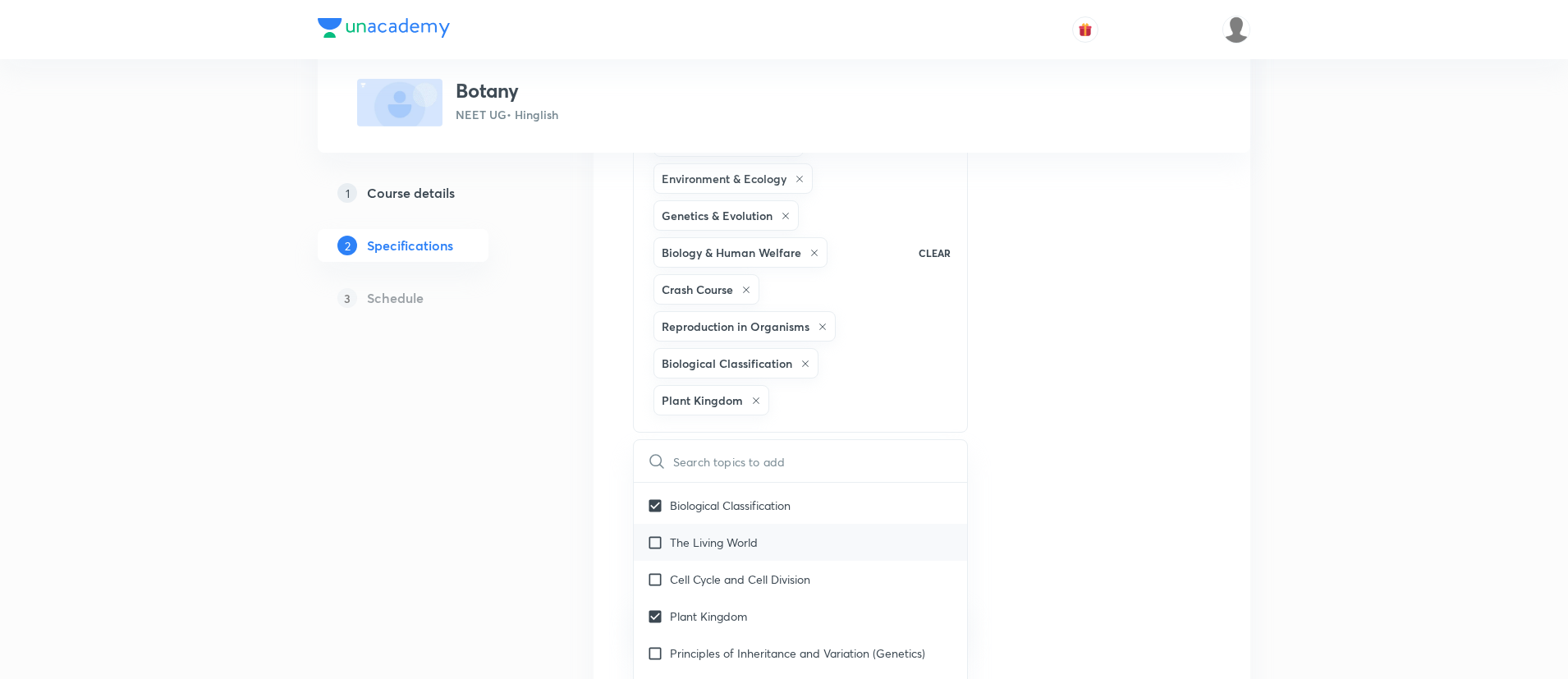
checkbox input "true"
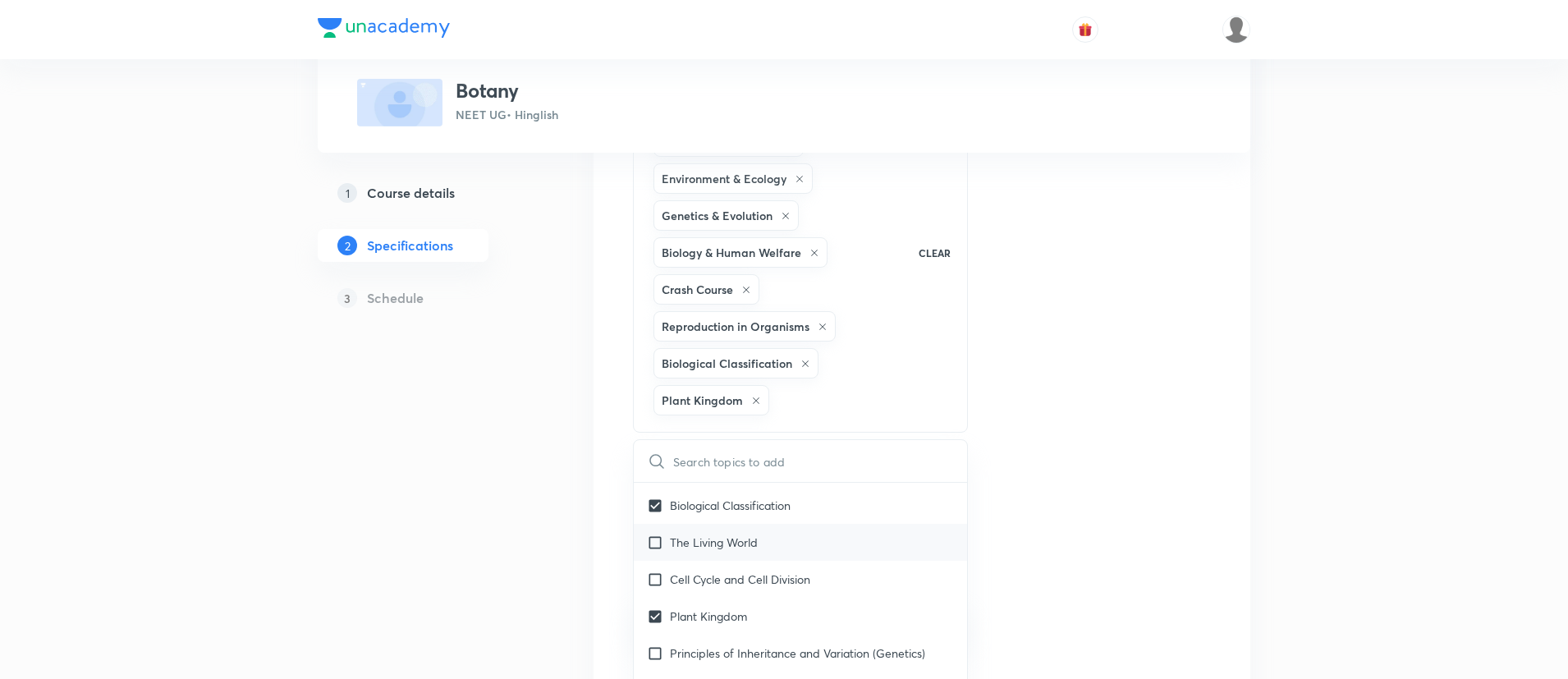
checkbox input "true"
click at [689, 579] on p "Cell Cycle and Cell Division" at bounding box center [740, 579] width 141 height 17
checkbox input "true"
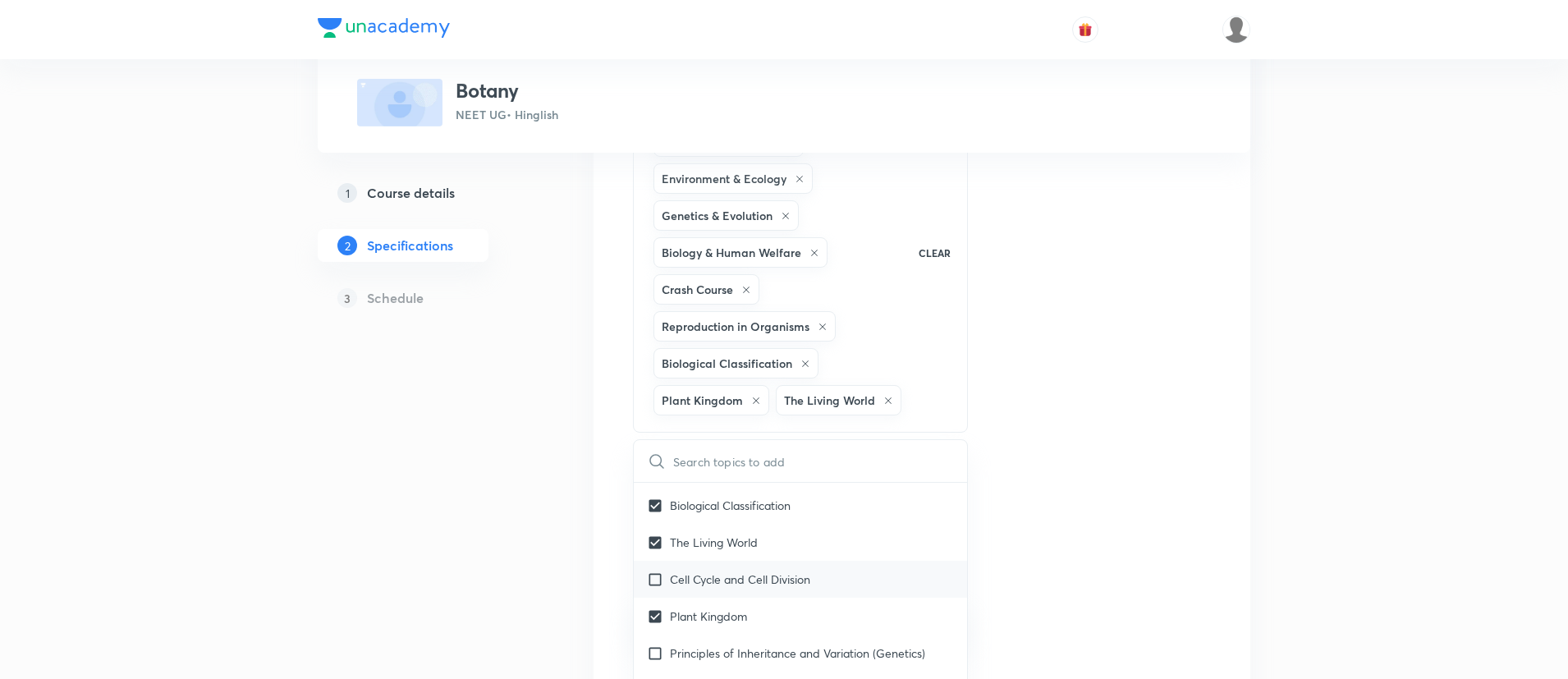
checkbox input "true"
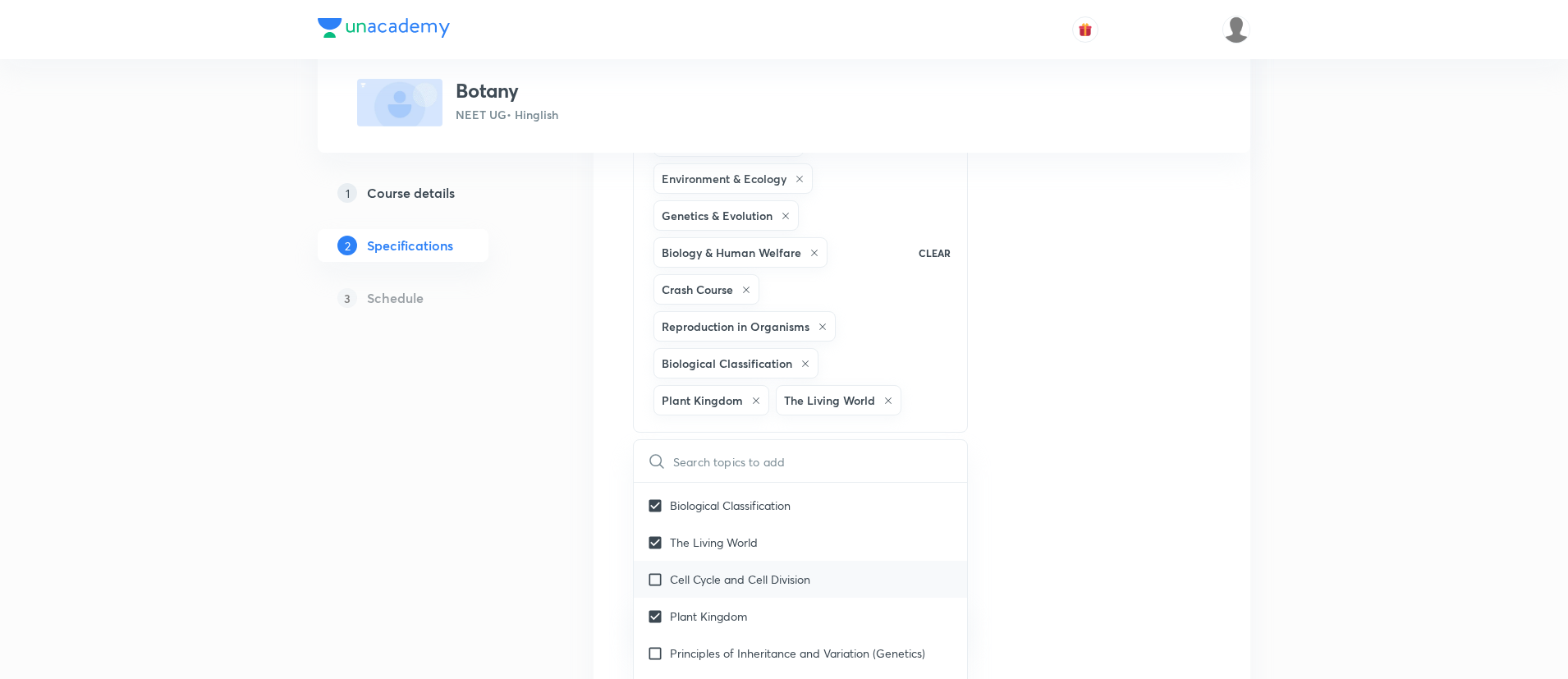
checkbox input "true"
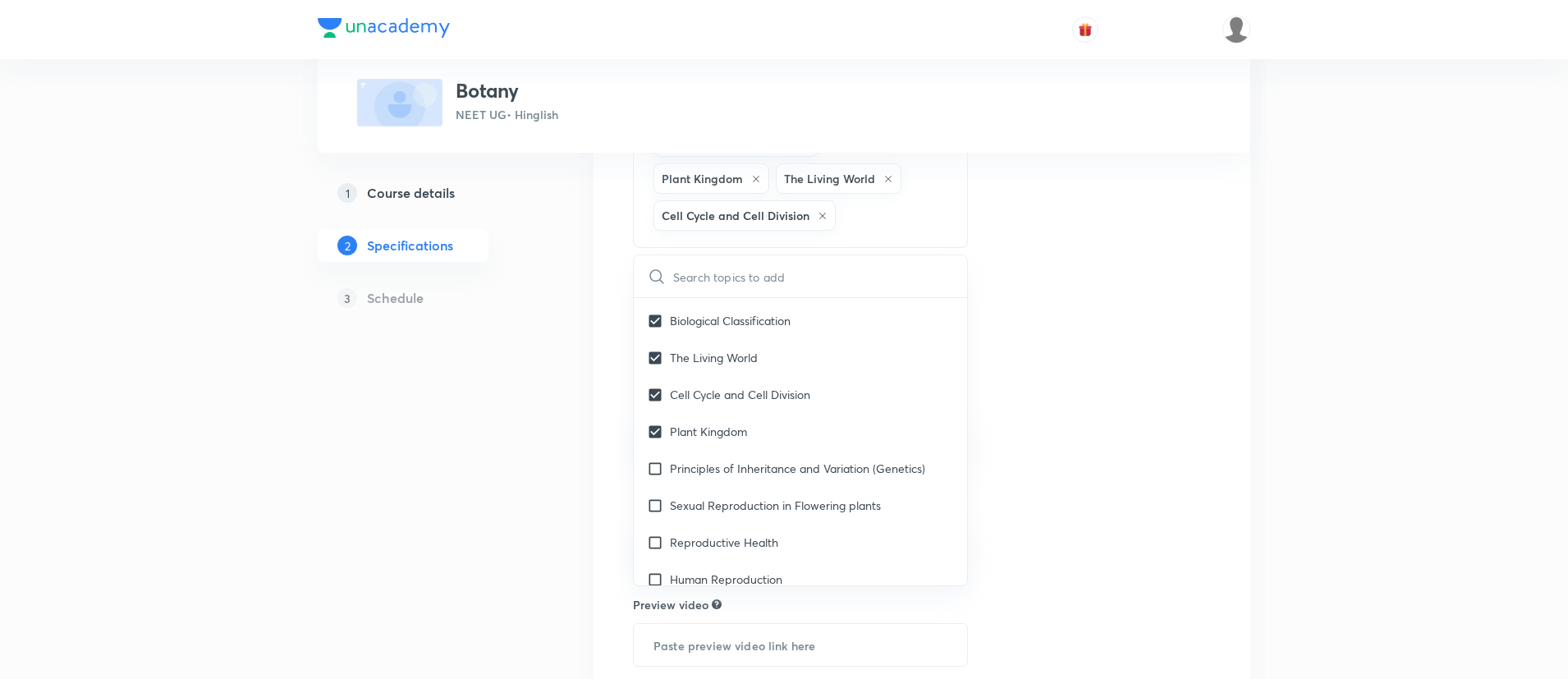
scroll to position [513, 0]
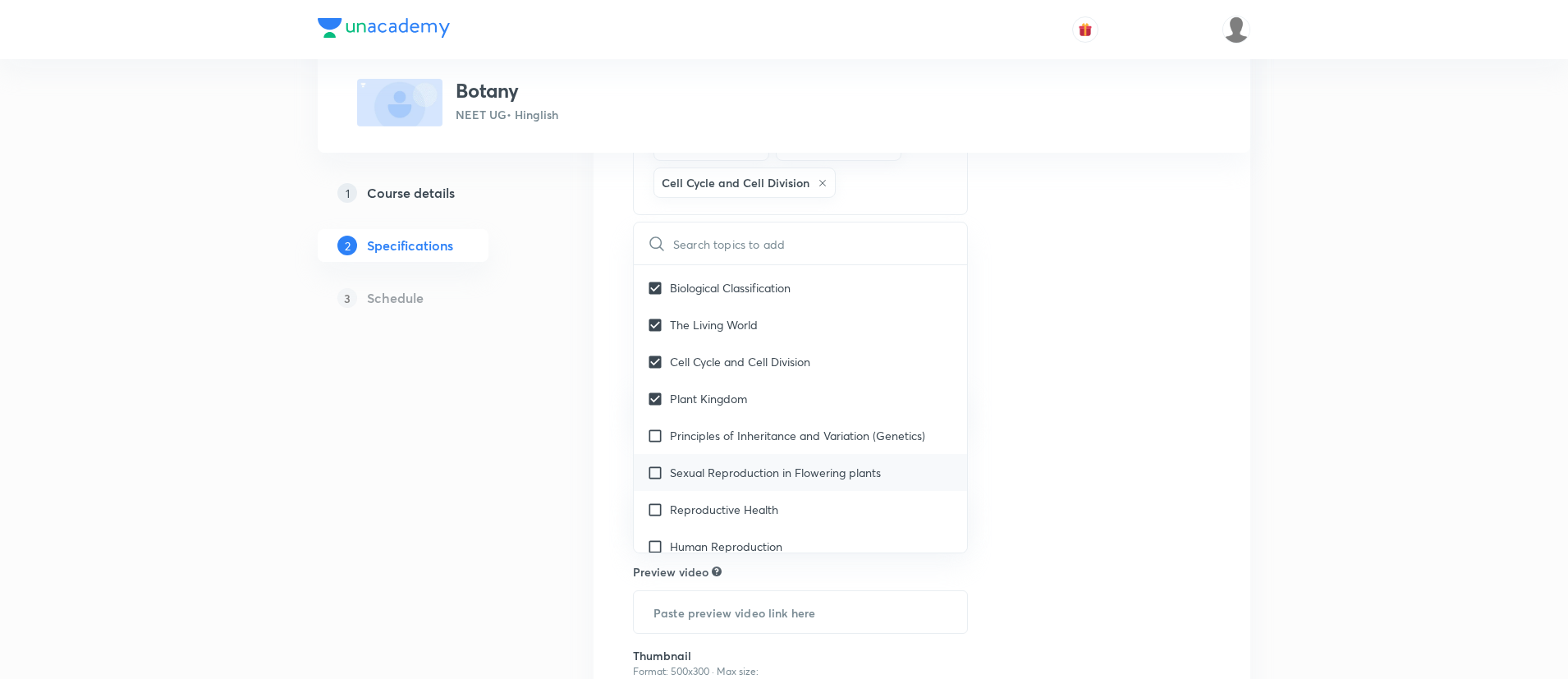
click at [739, 457] on div "Sexual Reproduction in Flowering plants" at bounding box center [800, 472] width 333 height 37
checkbox input "true"
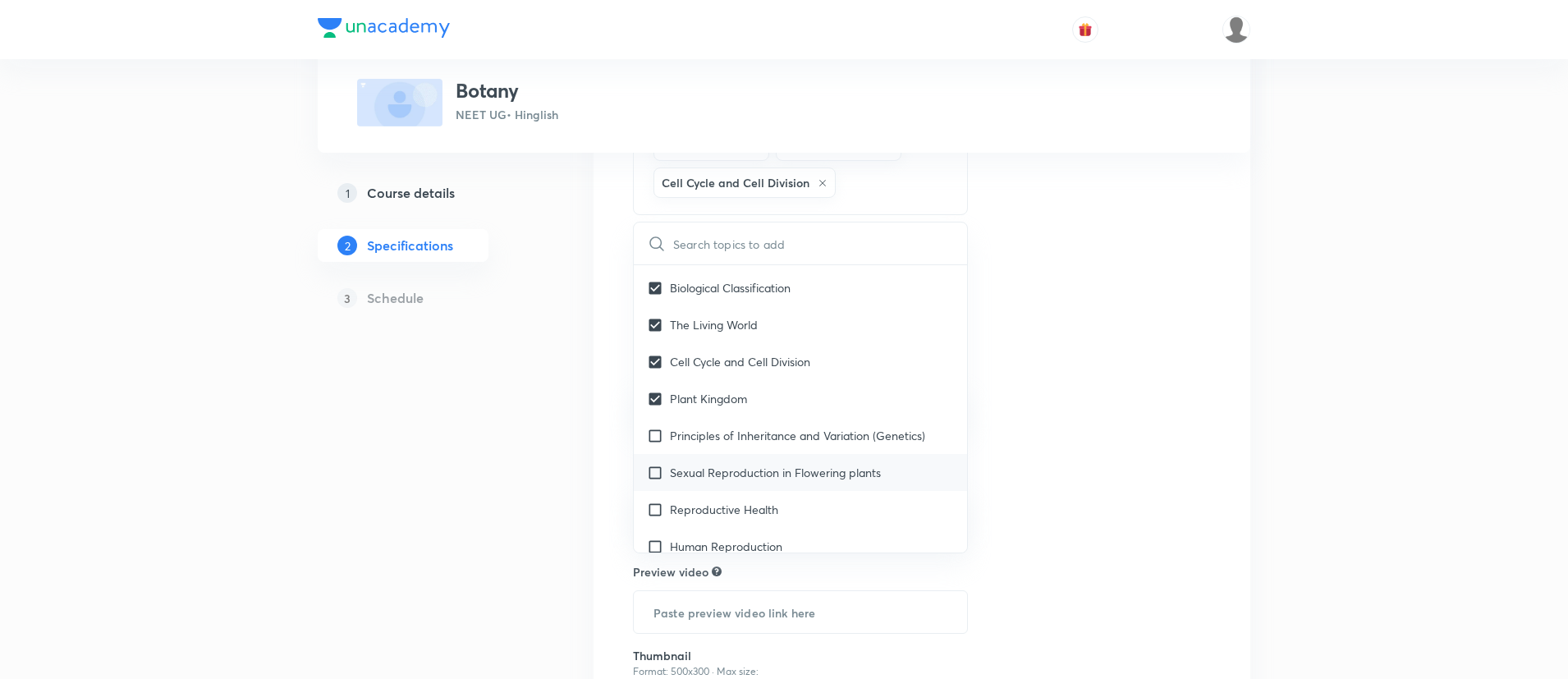
checkbox input "true"
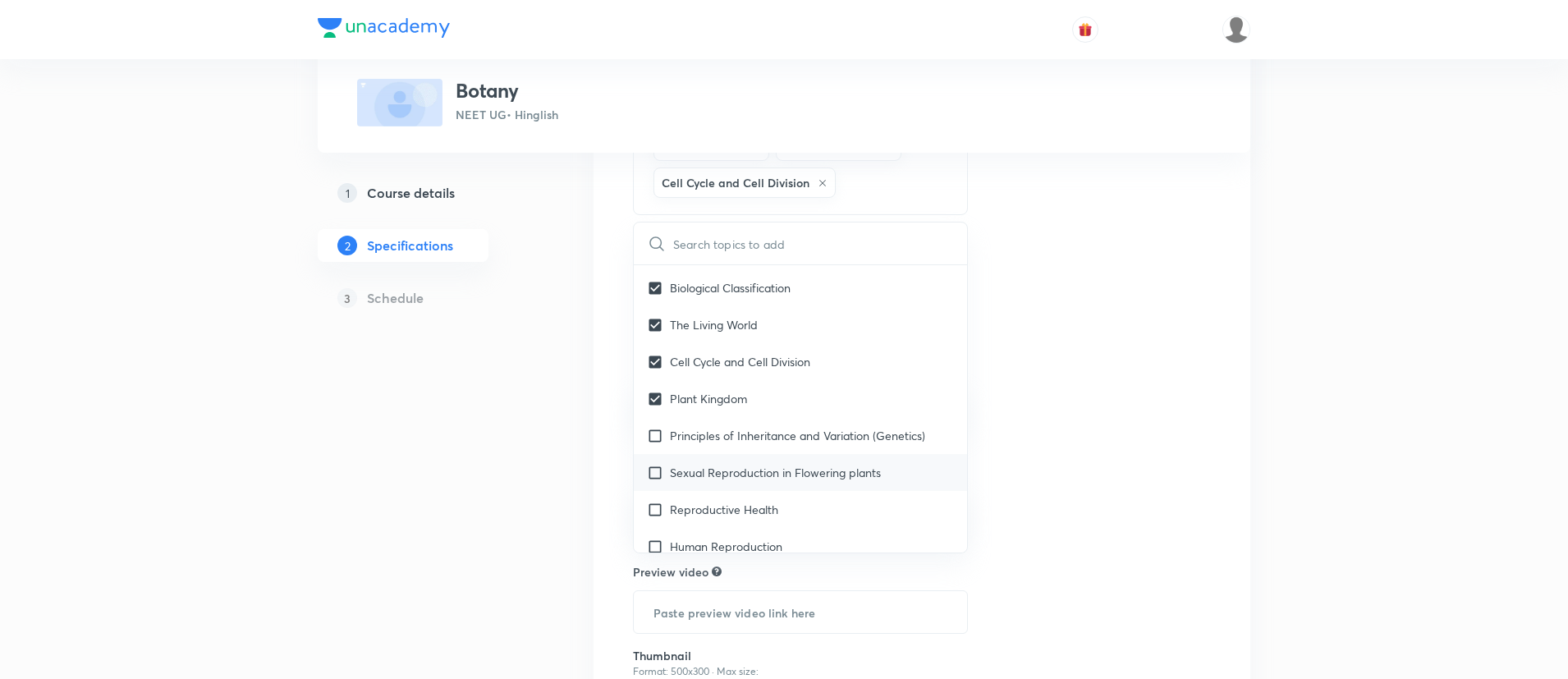
checkbox input "true"
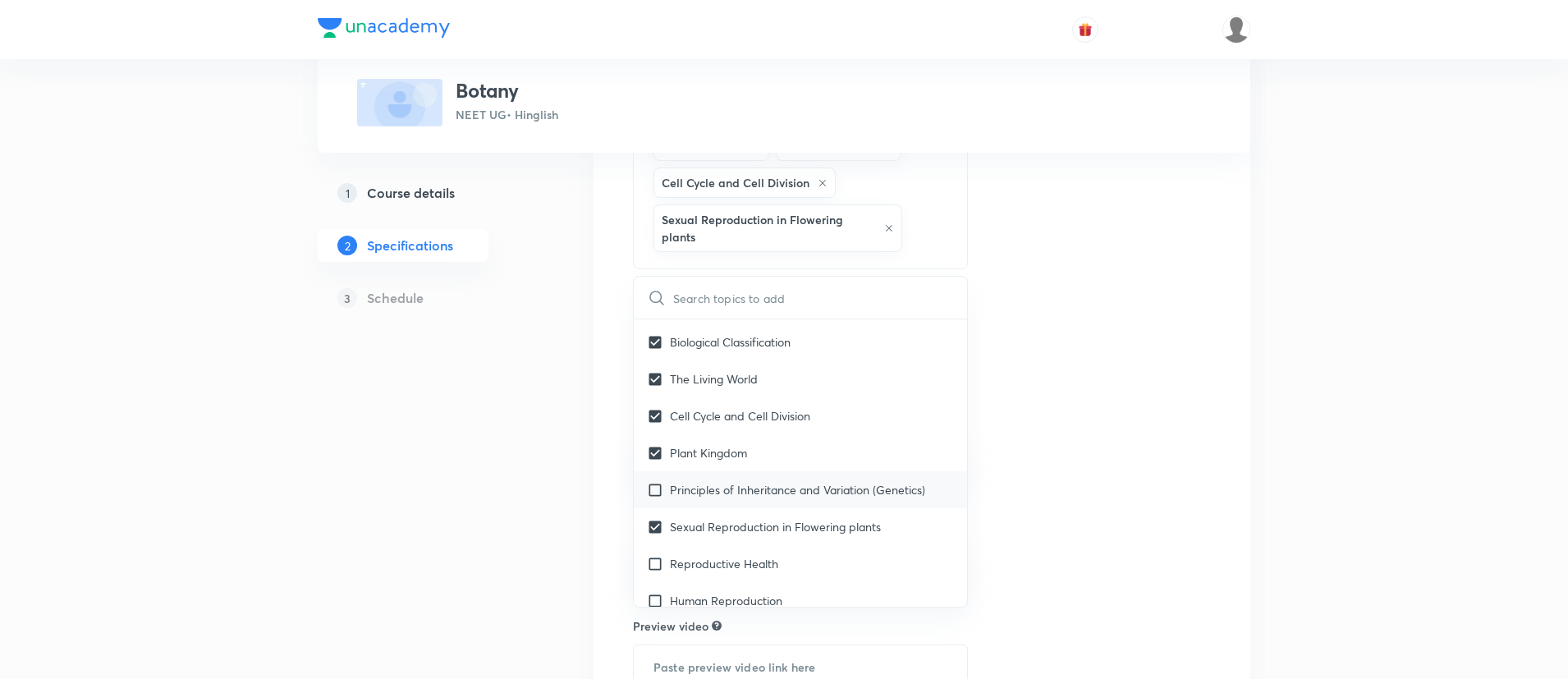
click at [729, 487] on p "Principles of Inheritance and Variation (Genetics)" at bounding box center [798, 489] width 256 height 17
checkbox input "true"
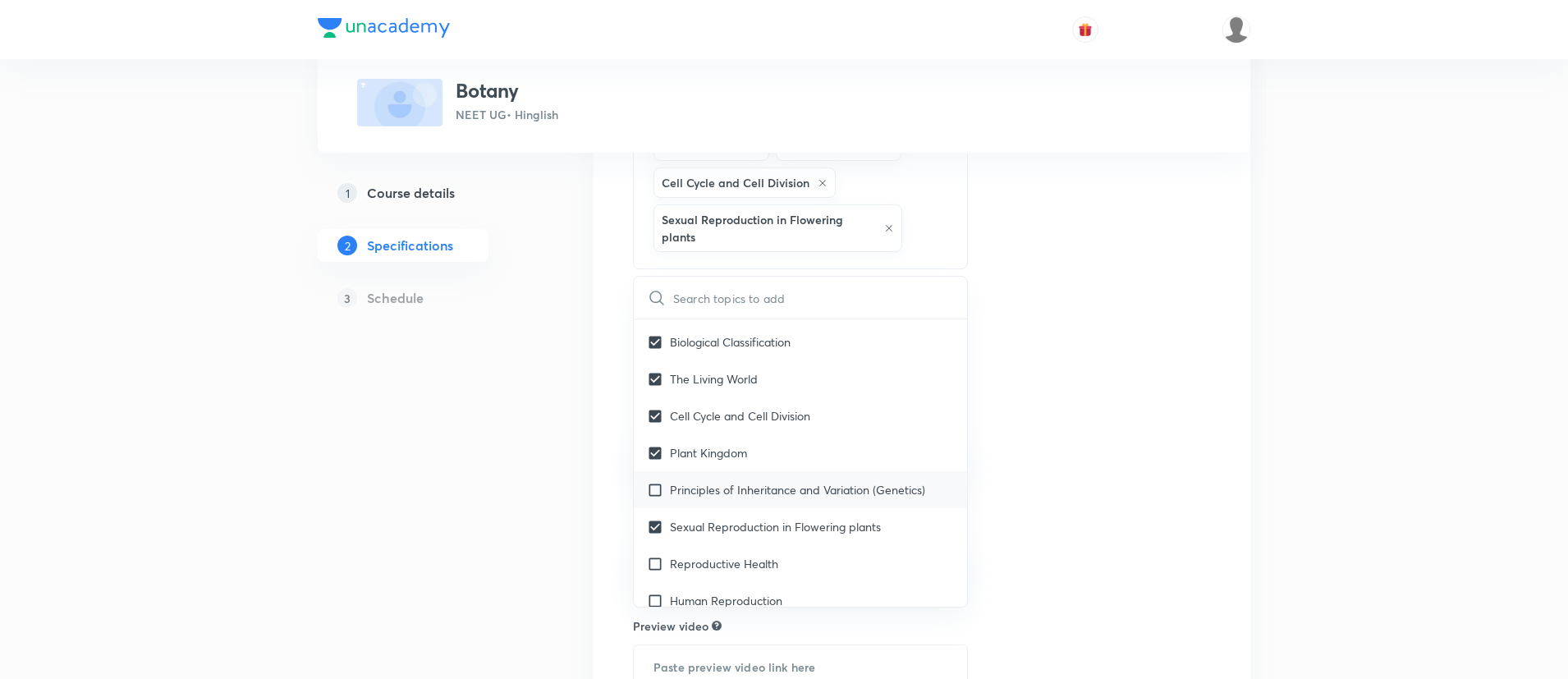
checkbox input "true"
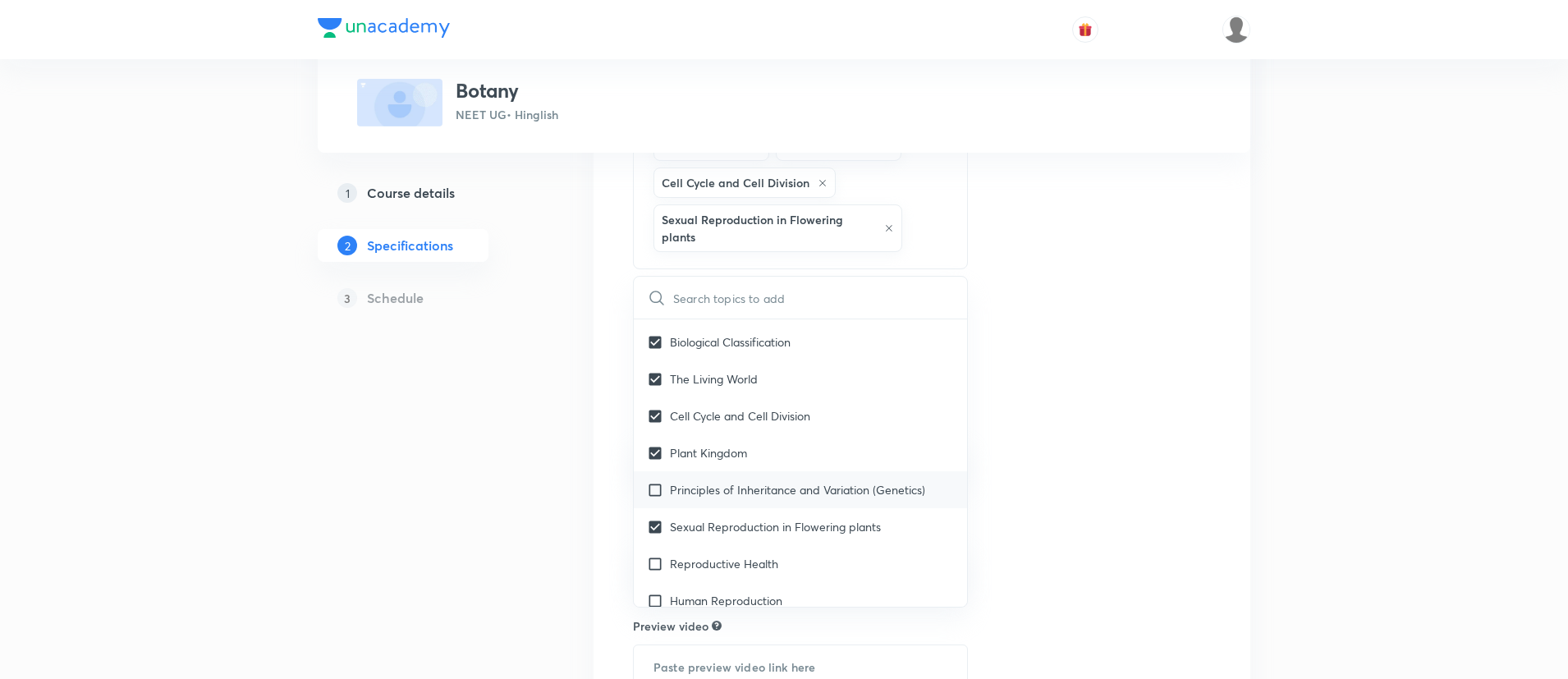
checkbox input "true"
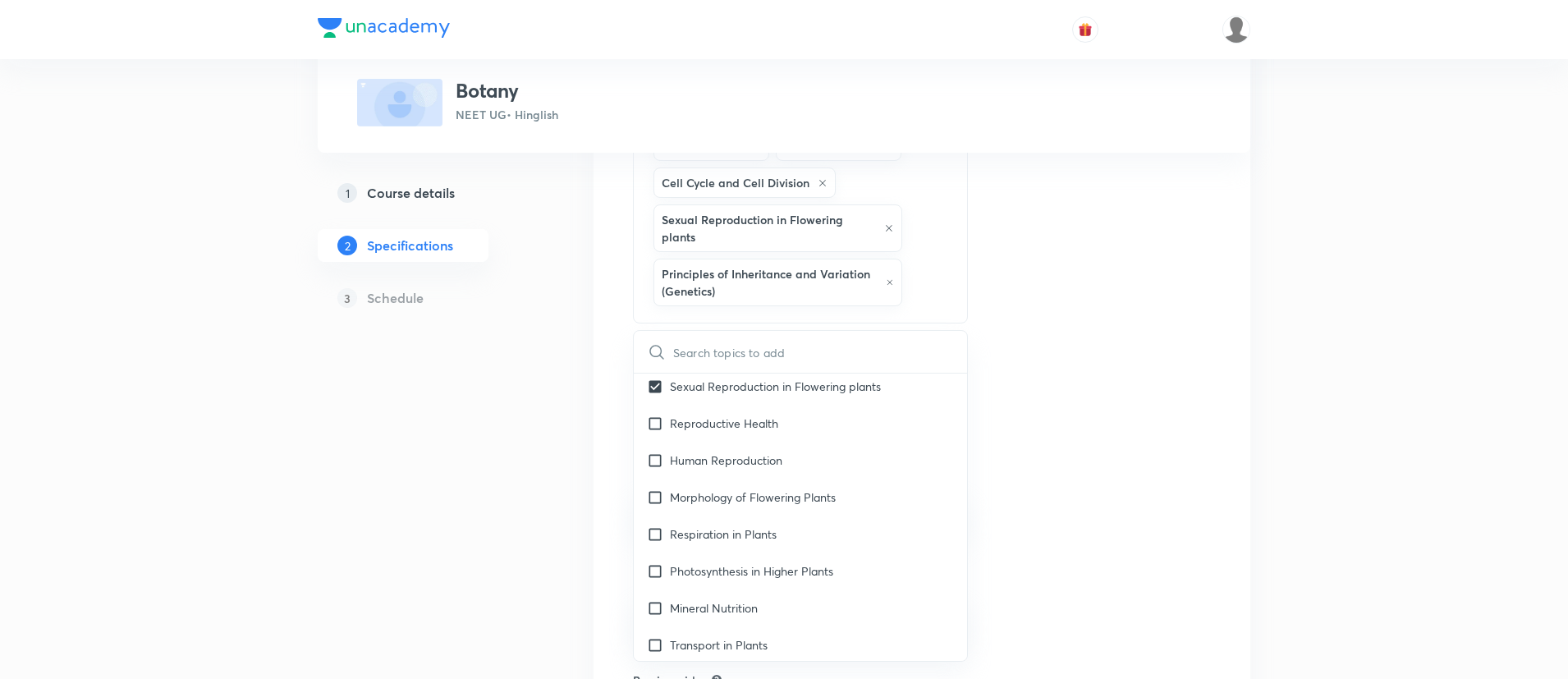
scroll to position [772, 0]
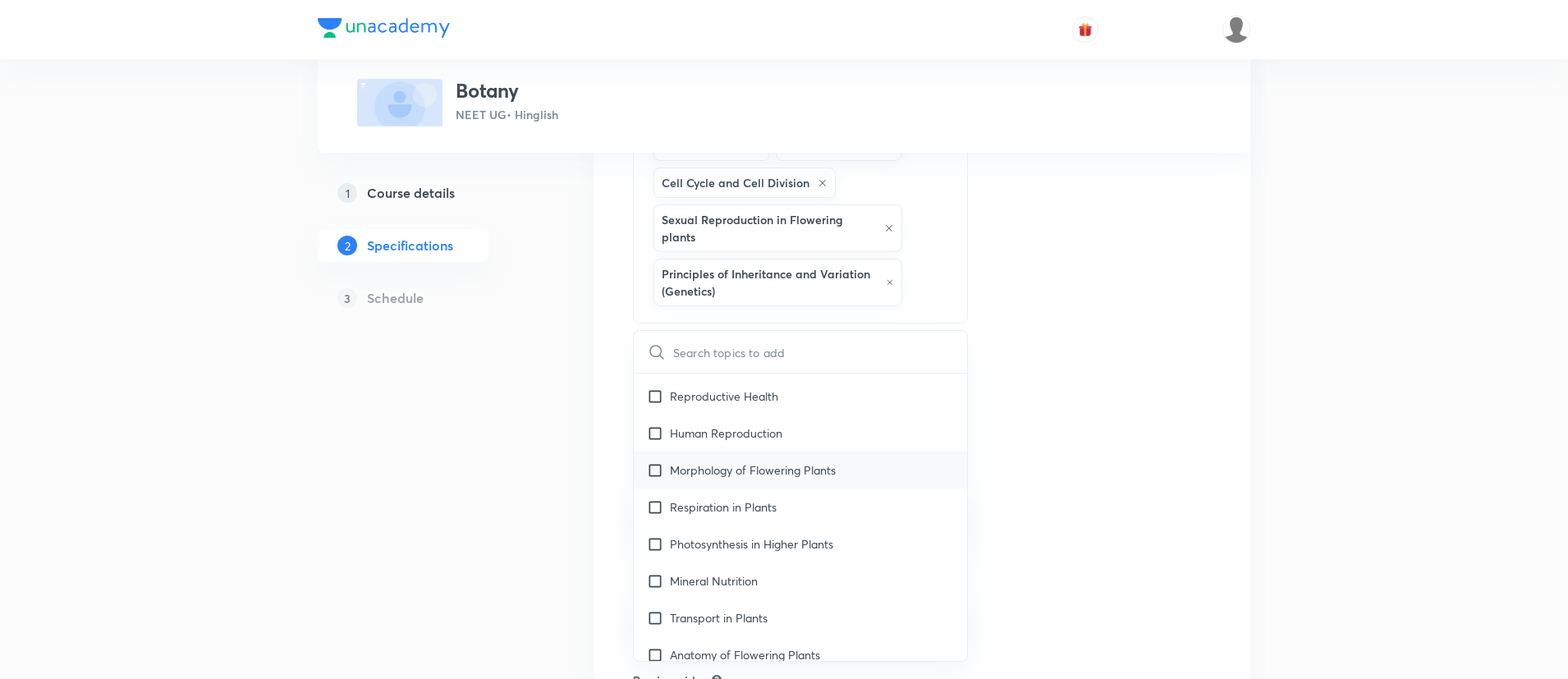
click at [707, 461] on p "Morphology of Flowering Plants" at bounding box center [753, 469] width 166 height 17
checkbox input "true"
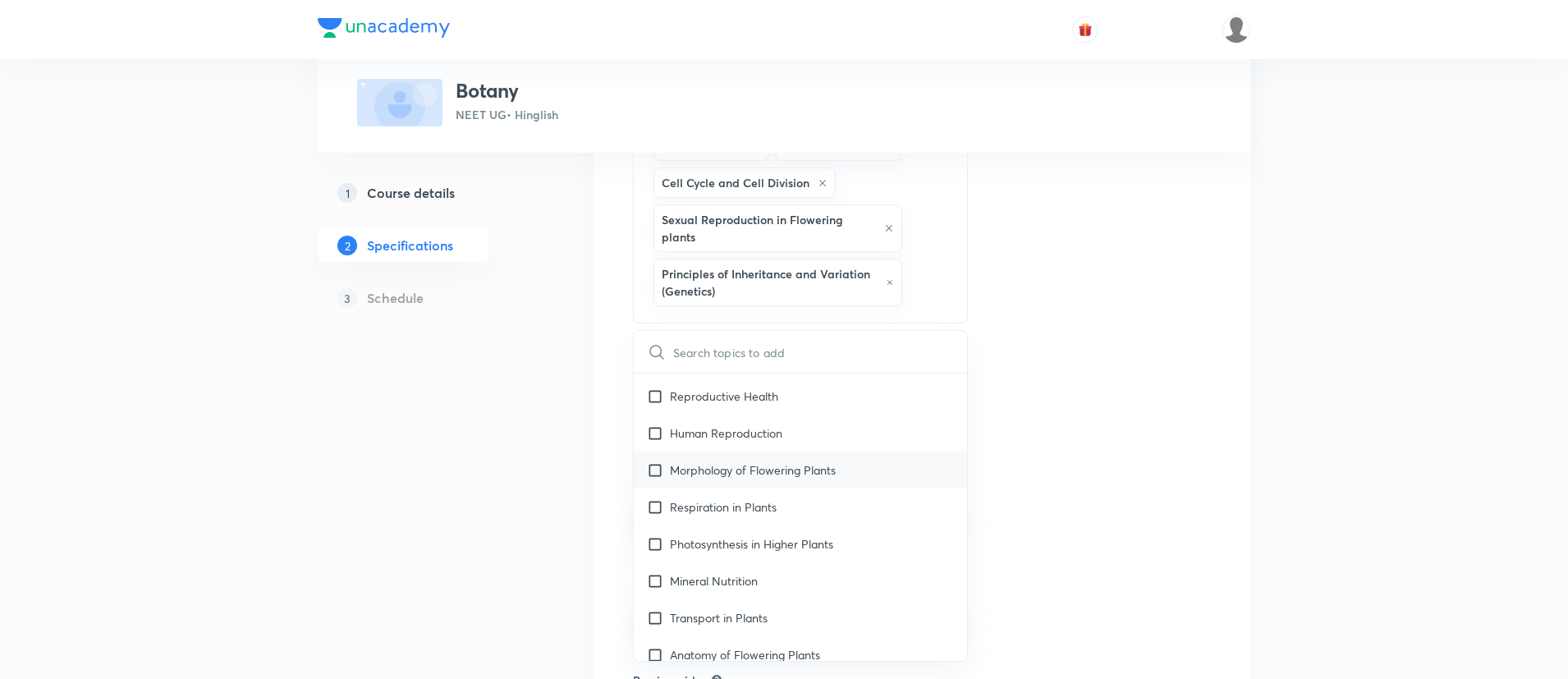
checkbox input "true"
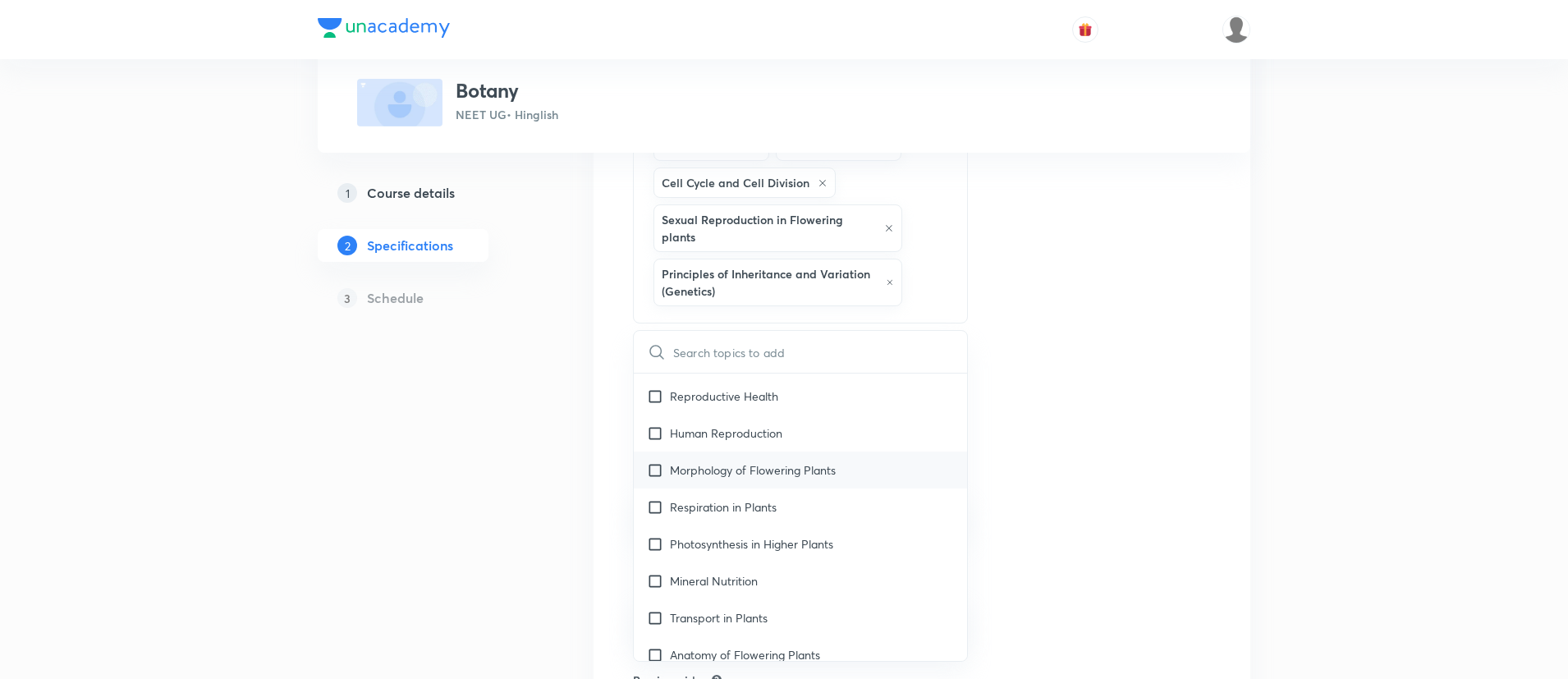
checkbox input "true"
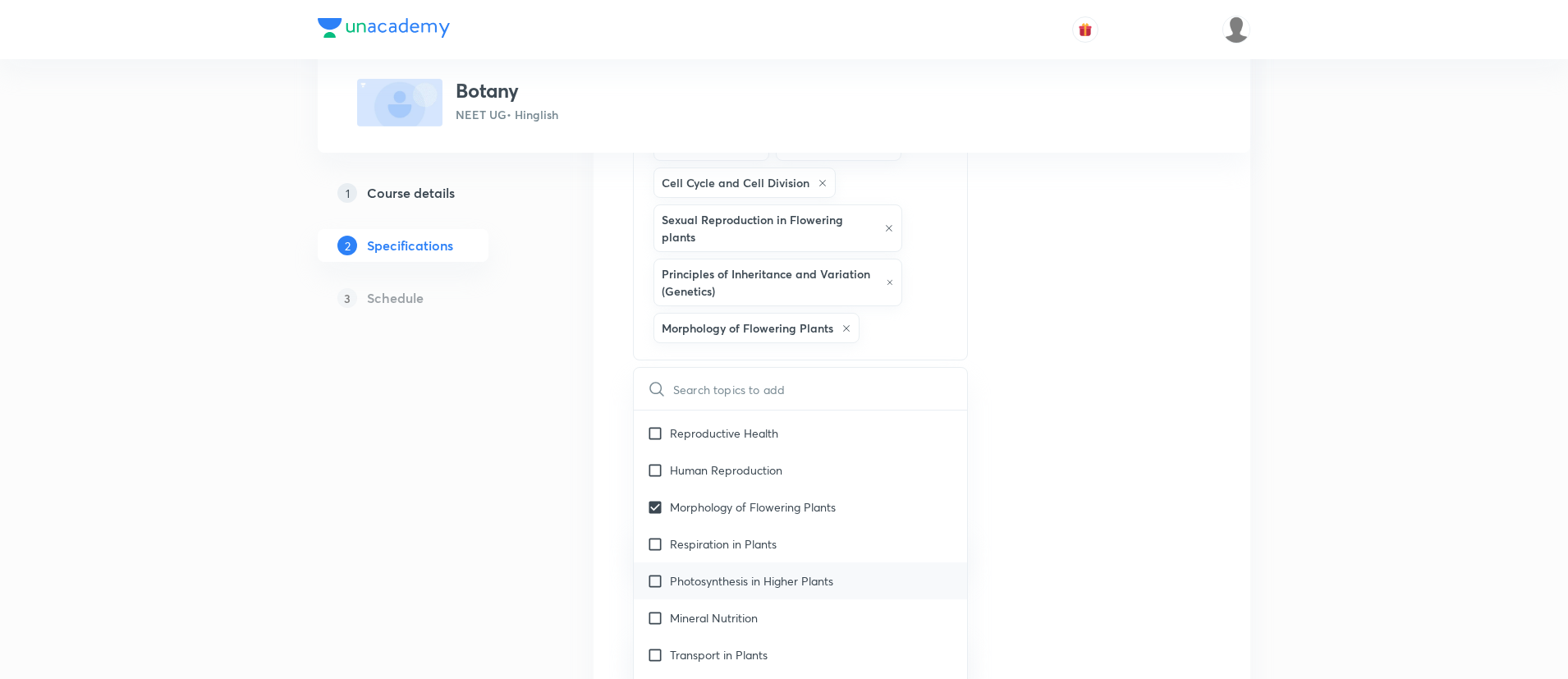
click at [707, 578] on p "Photosynthesis in Higher Plants" at bounding box center [752, 580] width 164 height 17
checkbox input "true"
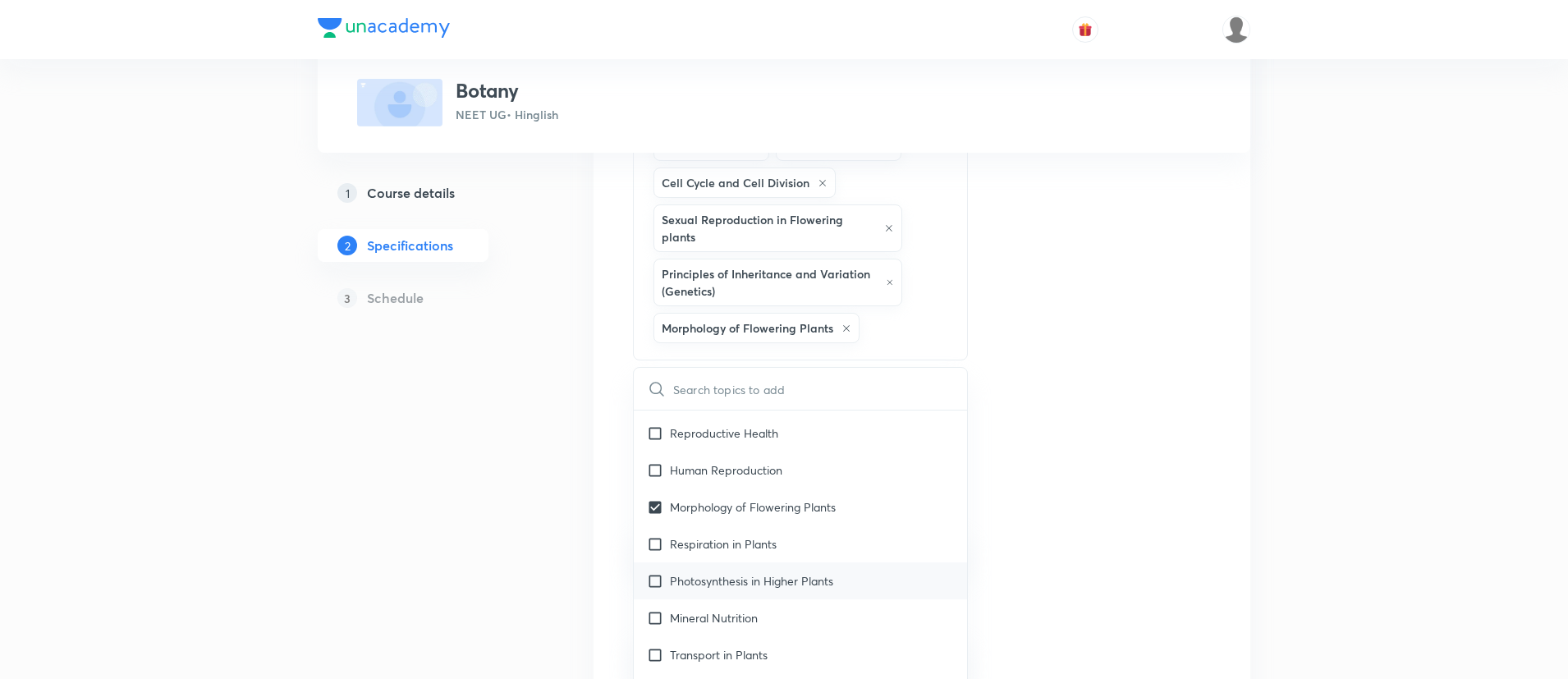
checkbox input "true"
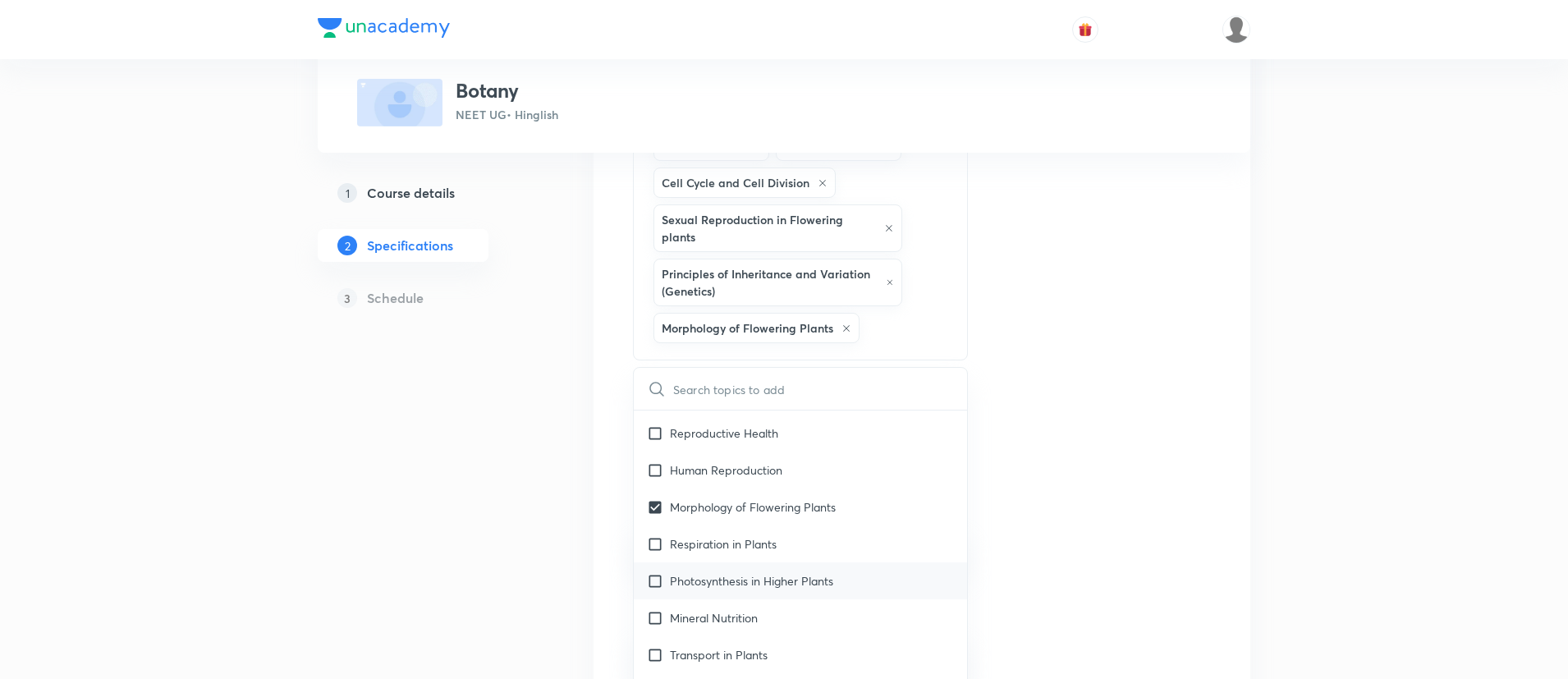
checkbox input "true"
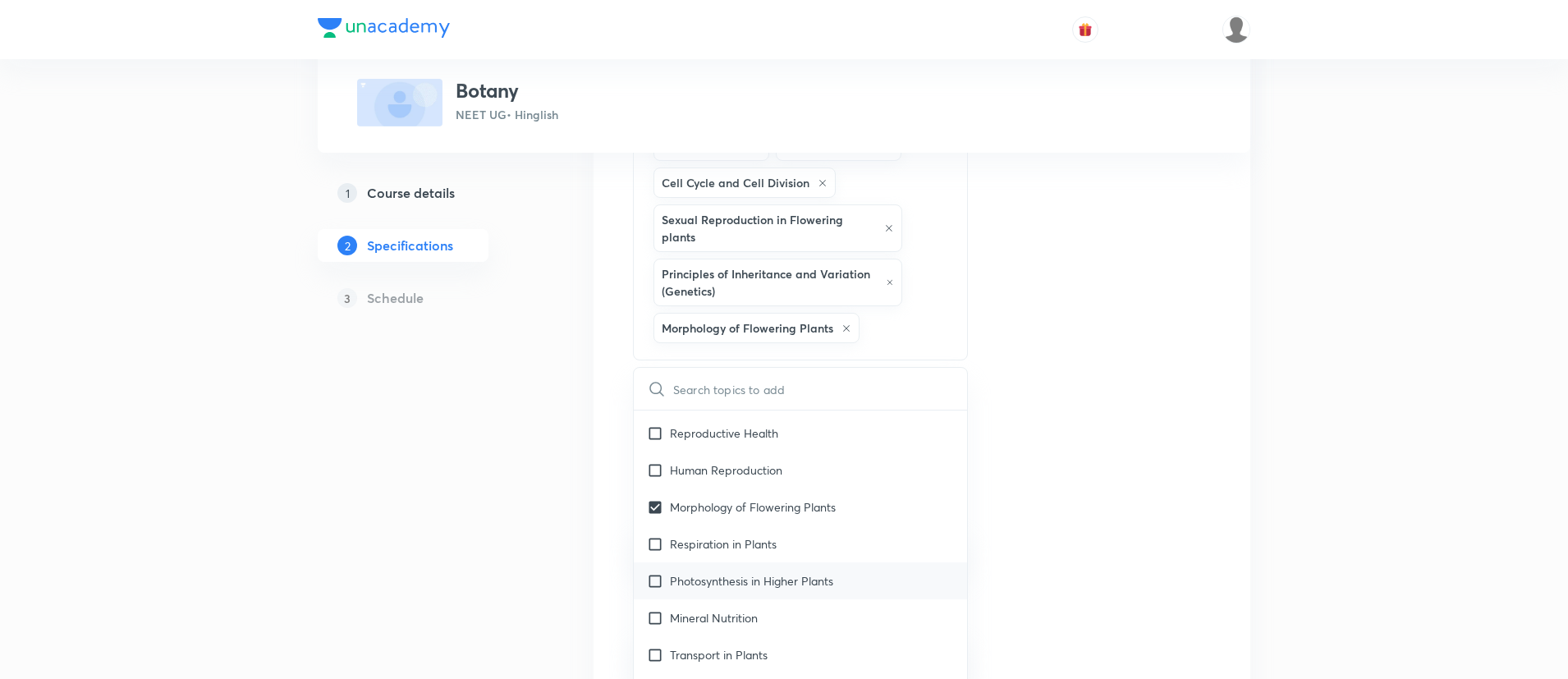
checkbox input "true"
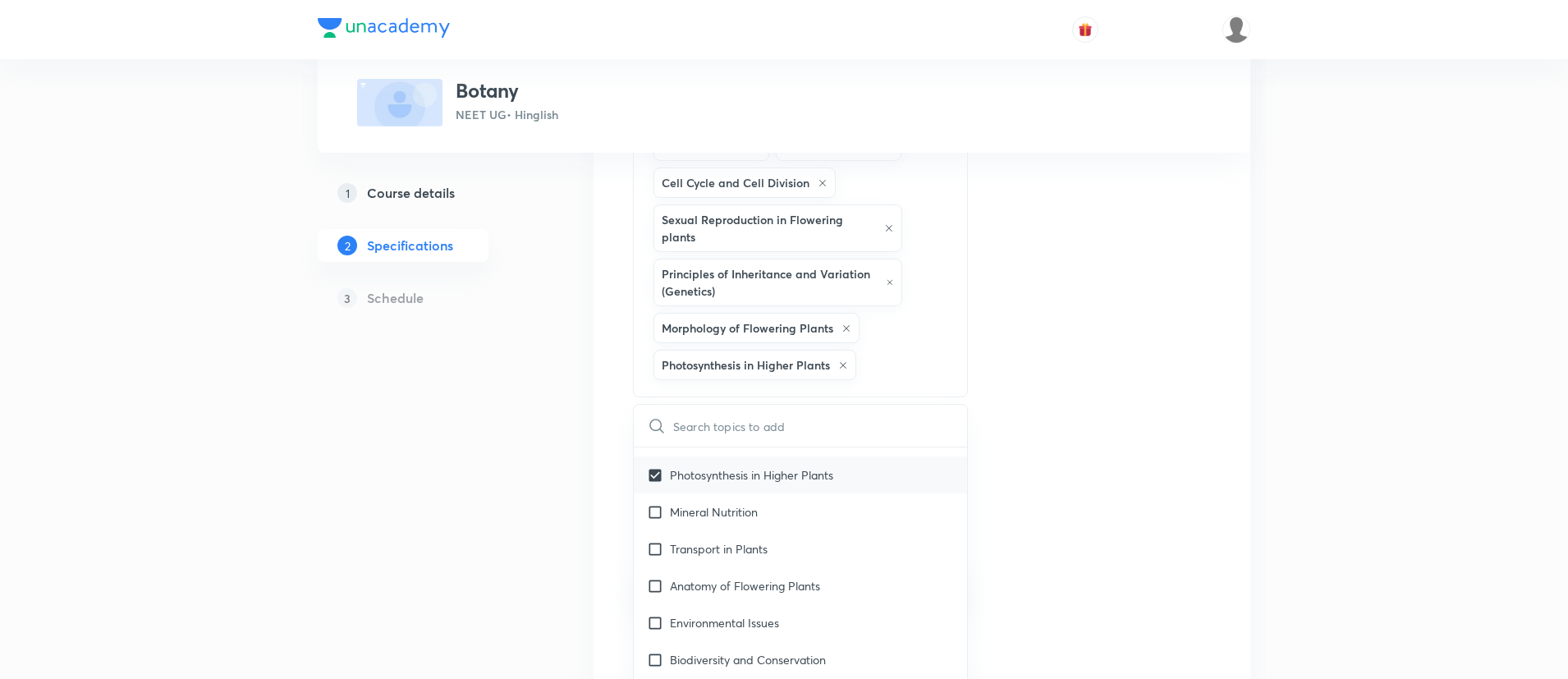
scroll to position [935, 0]
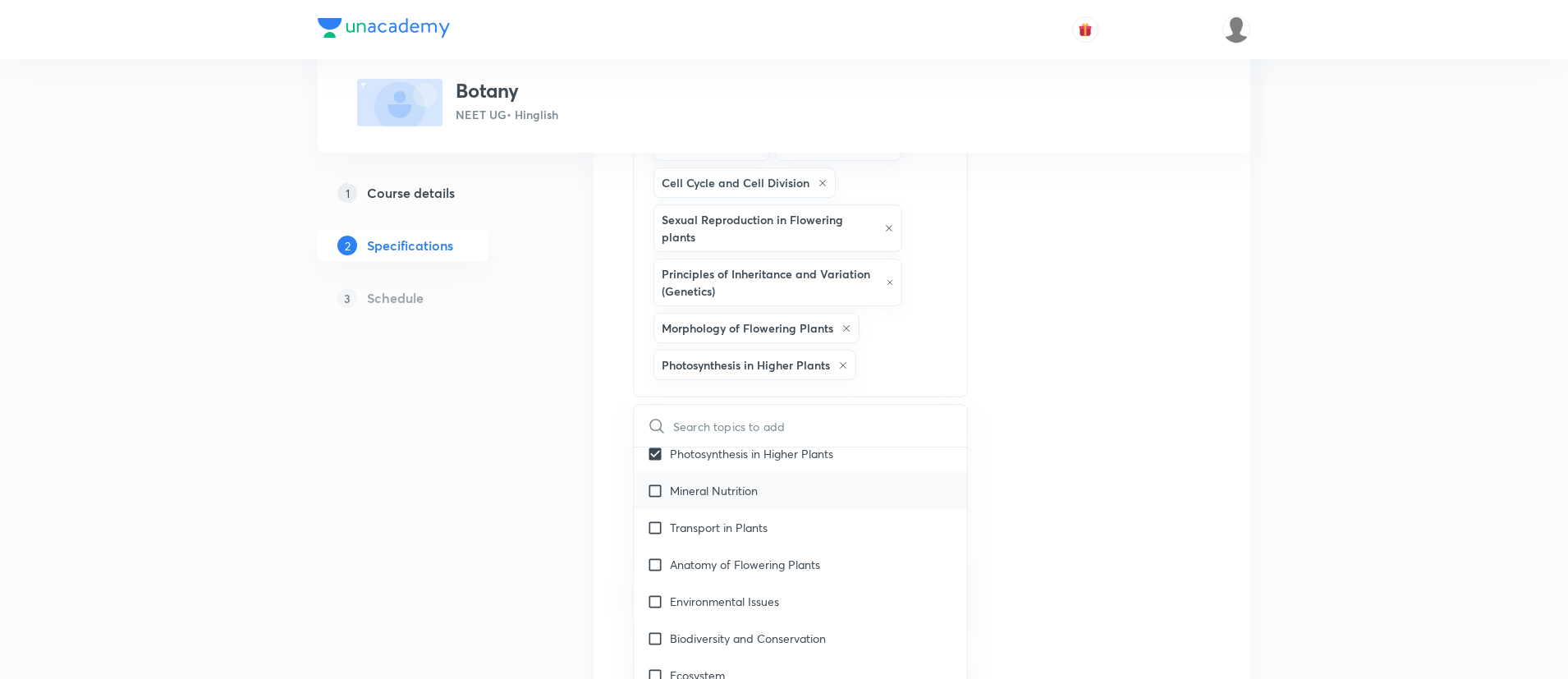
click at [689, 495] on p "Mineral Nutrition" at bounding box center [714, 490] width 88 height 17
checkbox input "true"
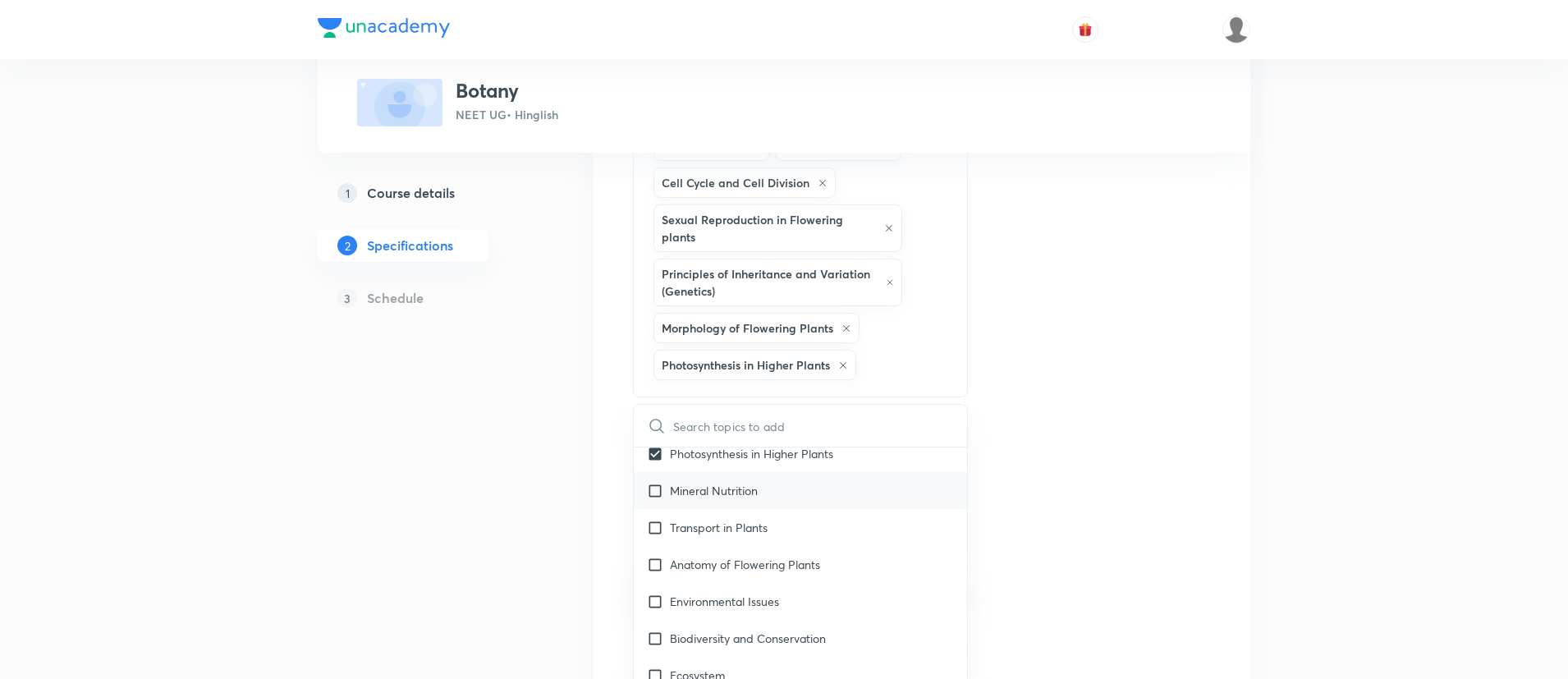
checkbox input "true"
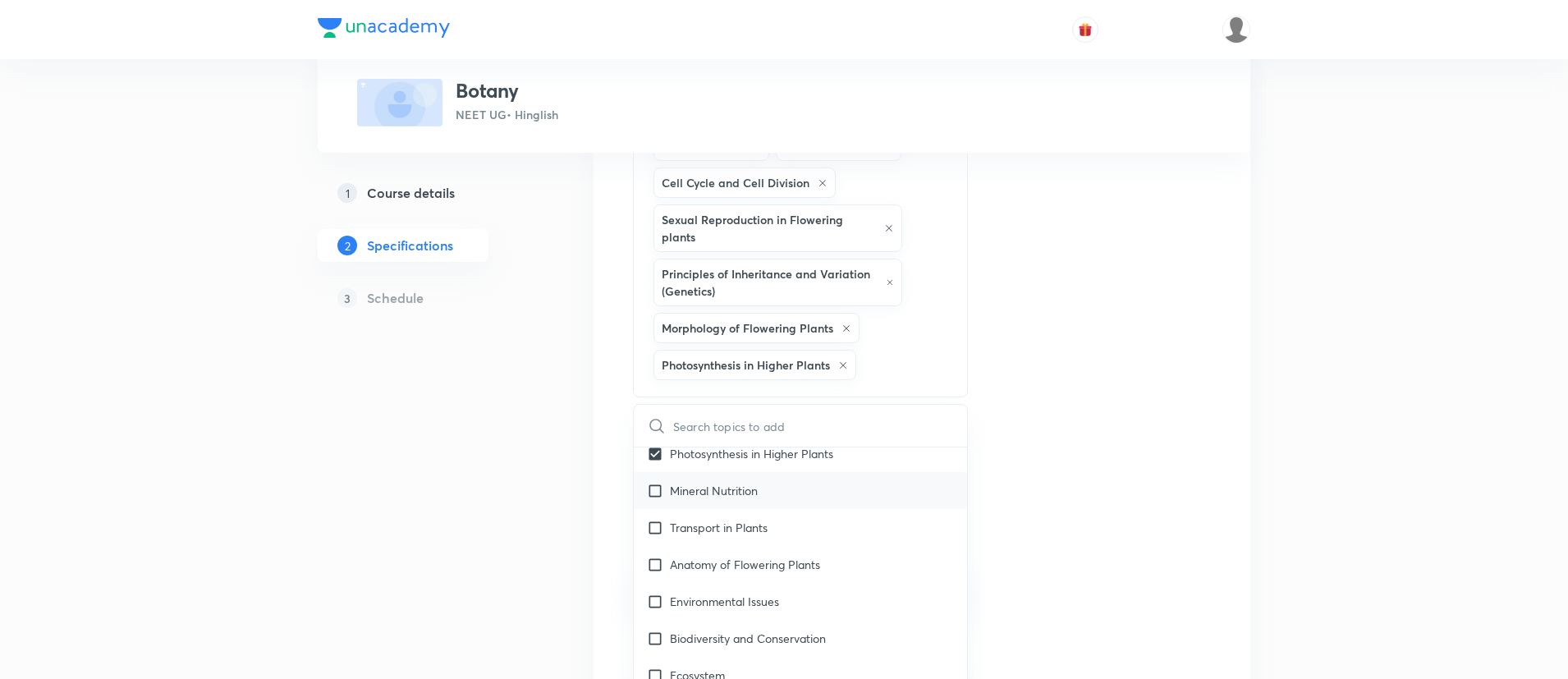
checkbox input "true"
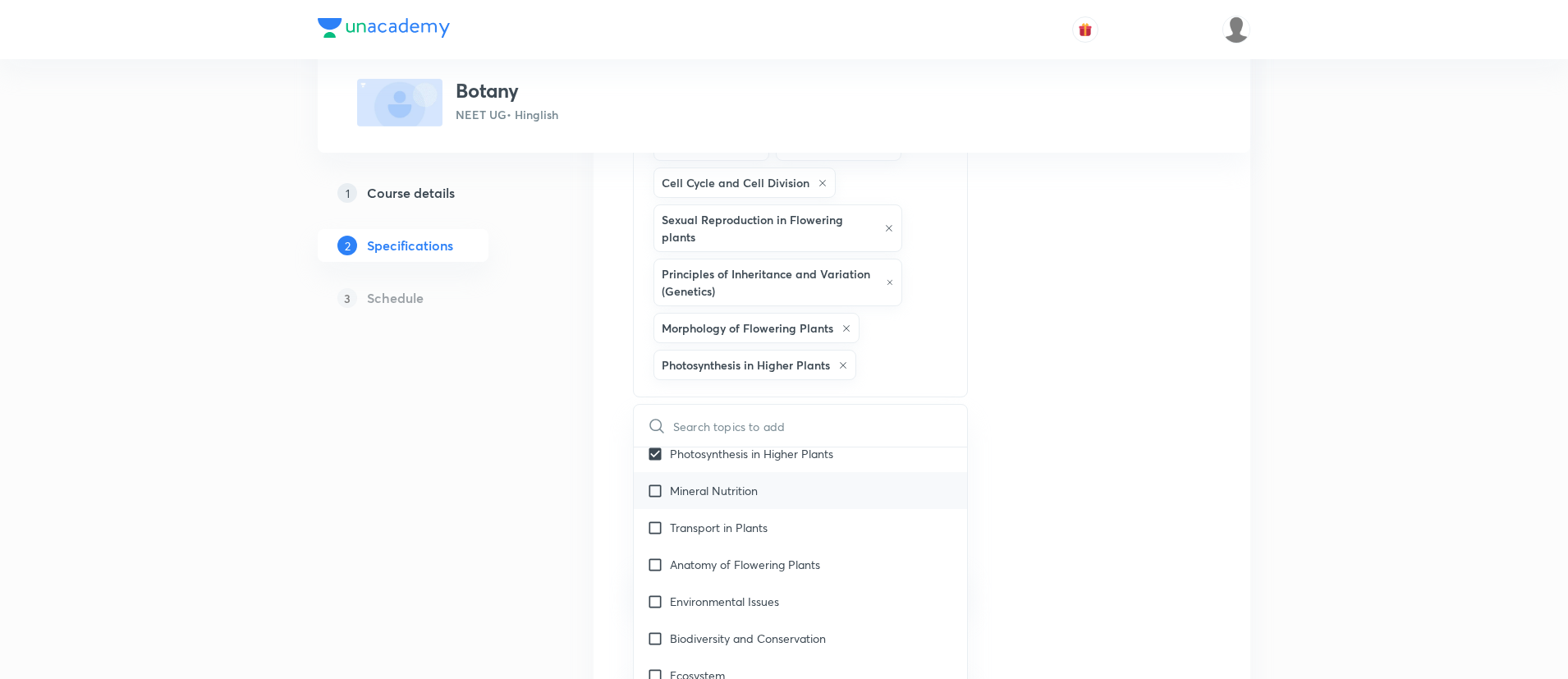
checkbox input "true"
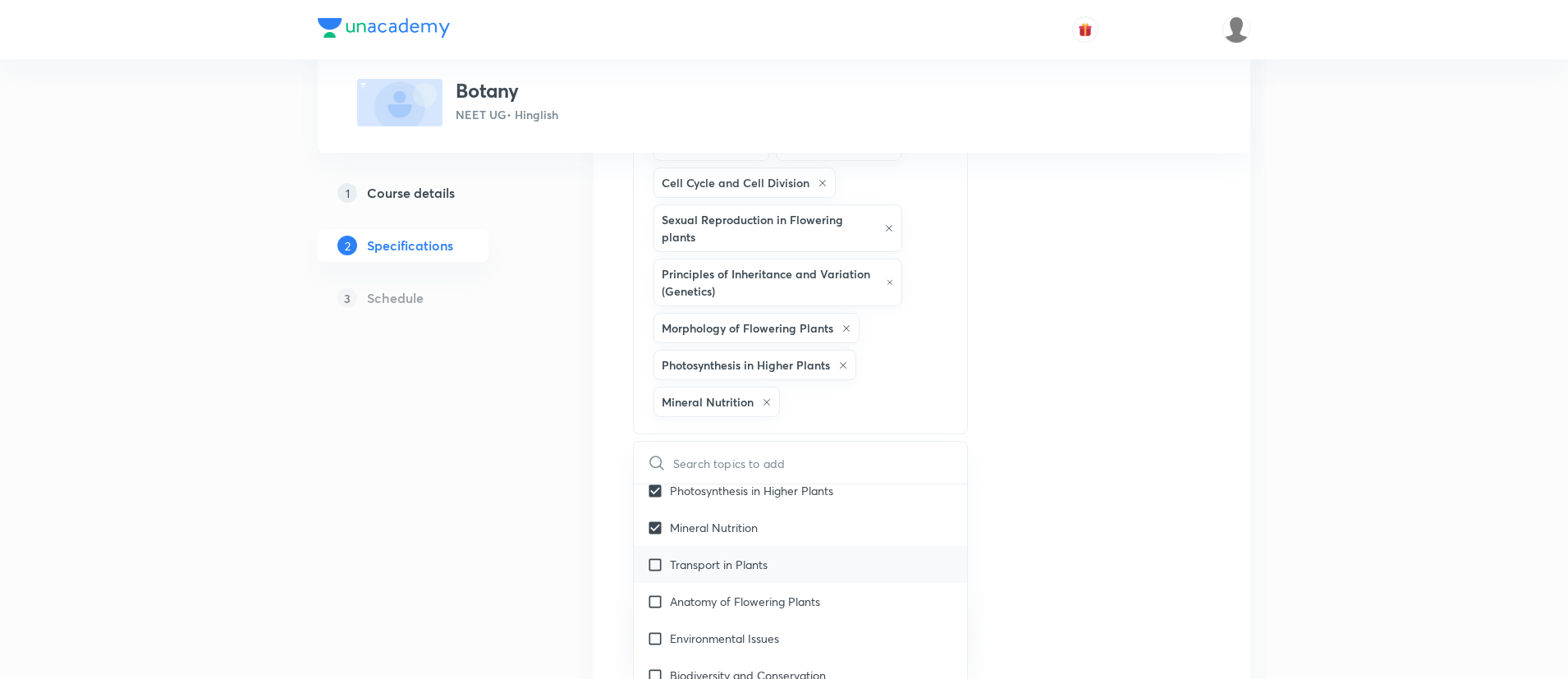
click at [686, 558] on p "Transport in Plants" at bounding box center [719, 564] width 98 height 17
checkbox input "true"
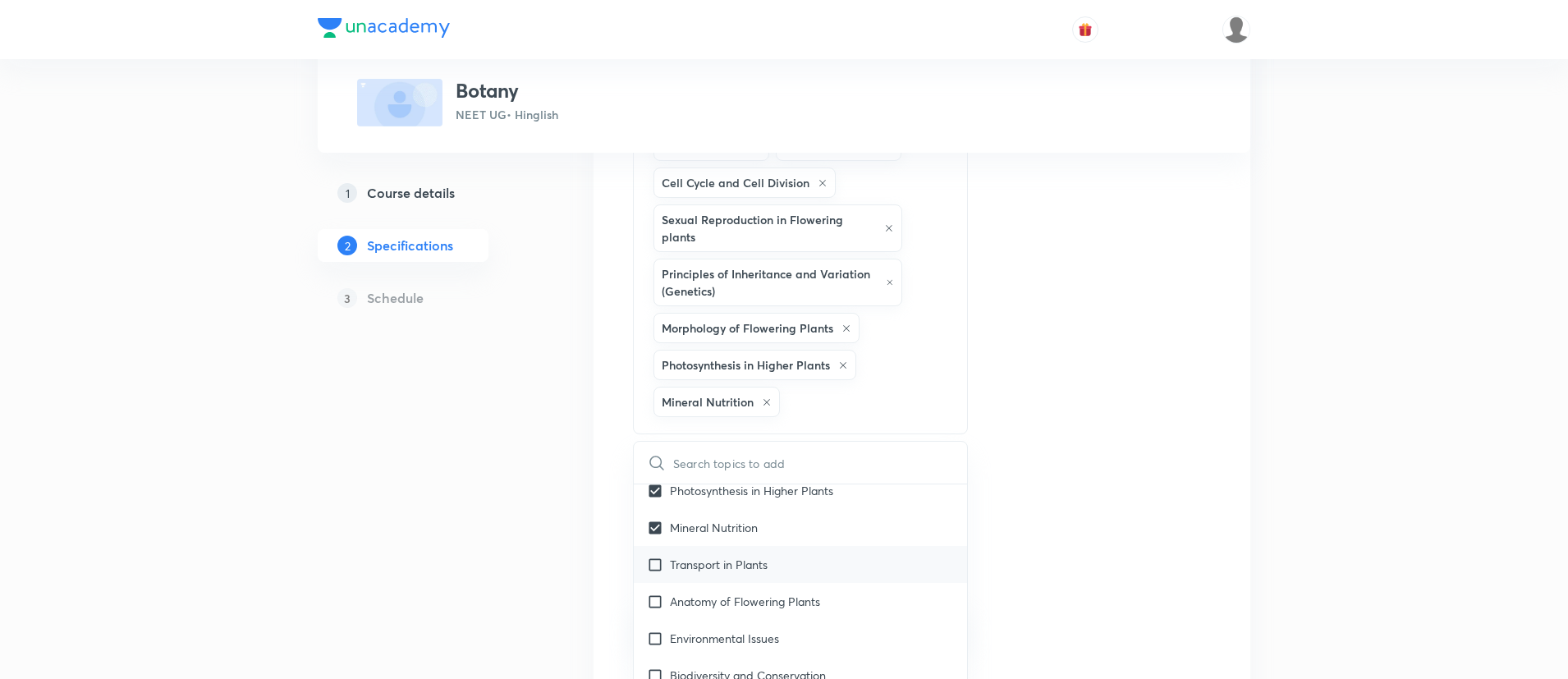
checkbox input "true"
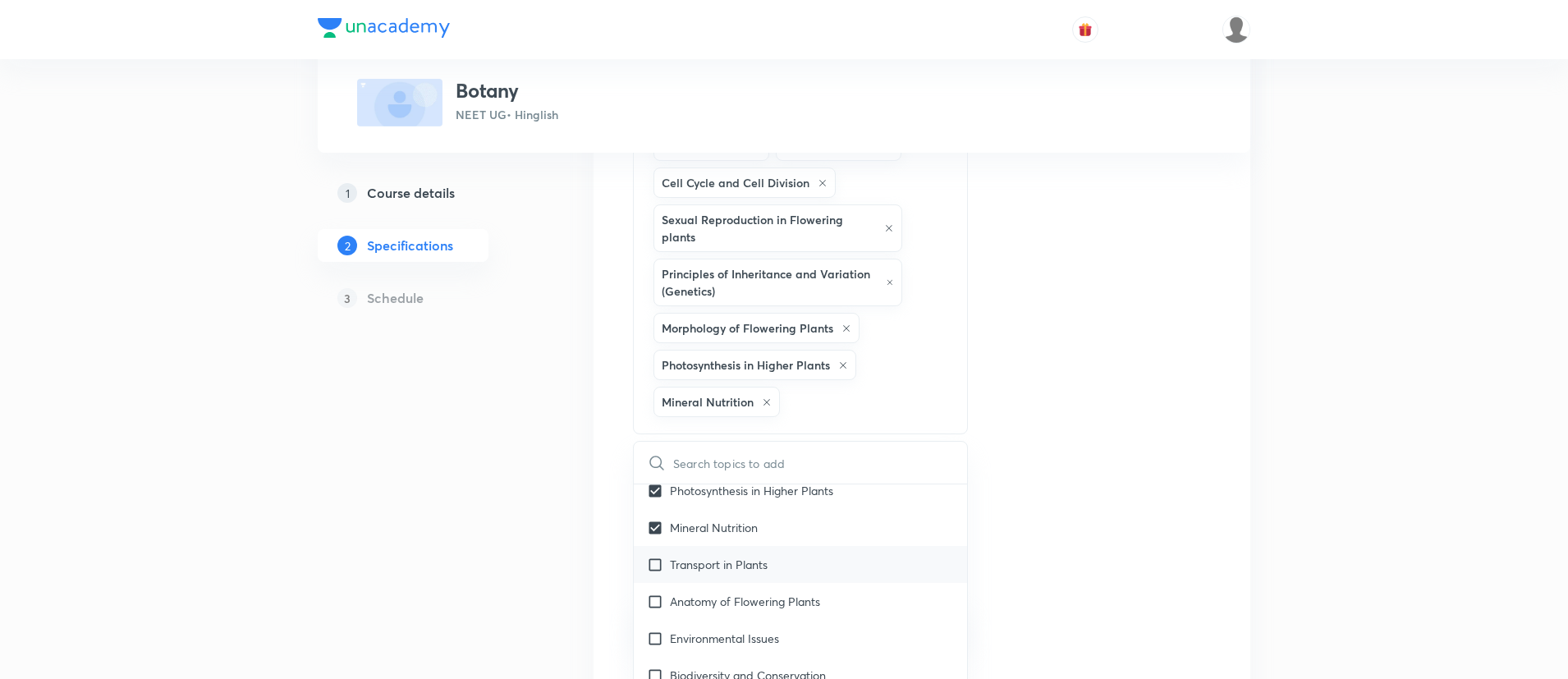
checkbox input "true"
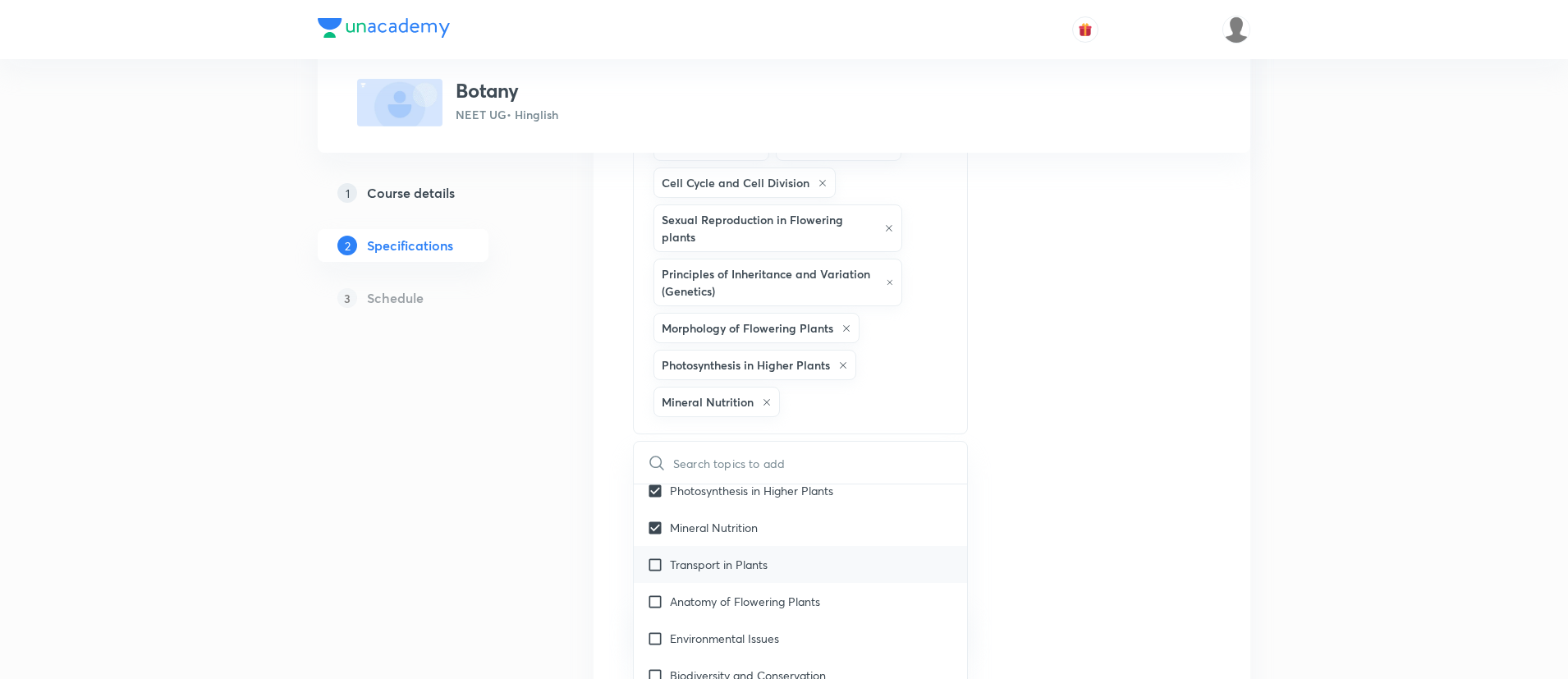
checkbox input "true"
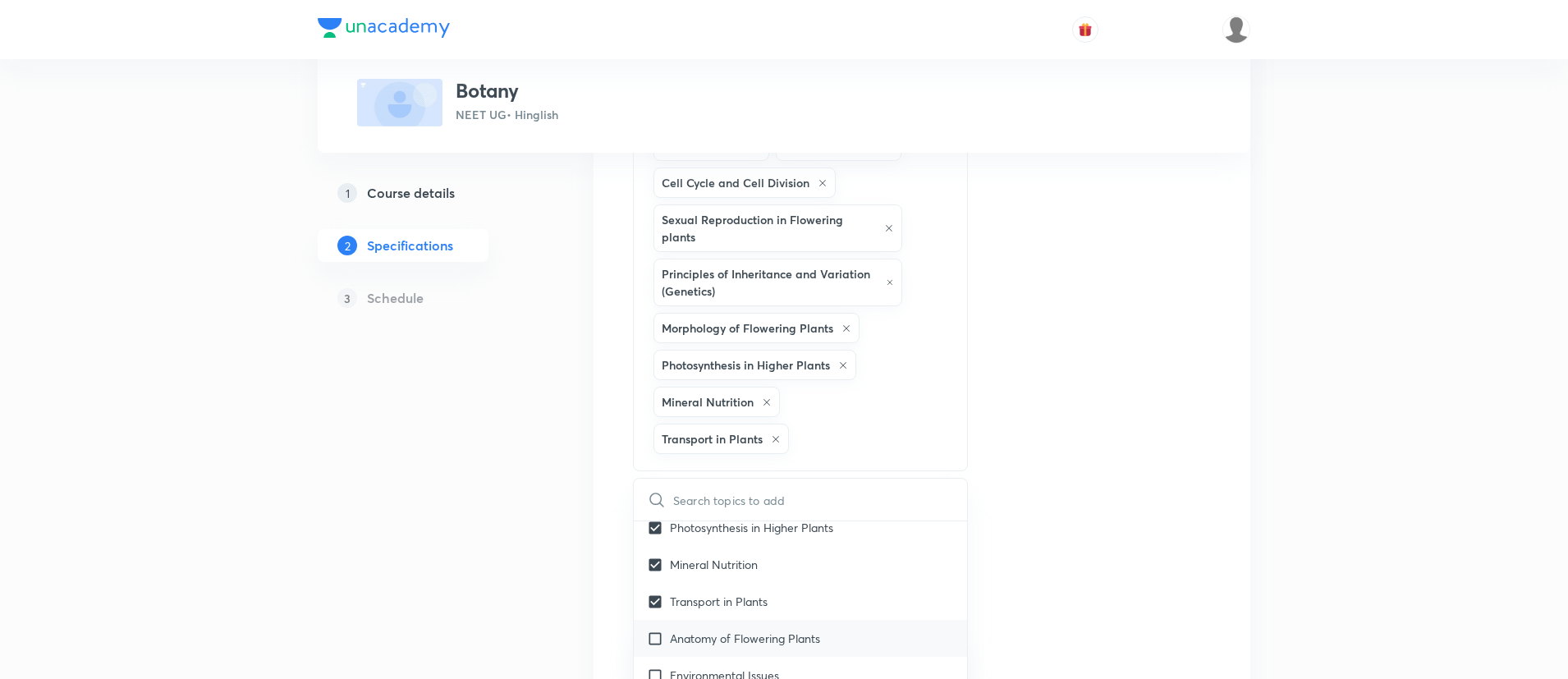
click at [688, 636] on p "Anatomy of Flowering Plants" at bounding box center [745, 638] width 150 height 17
checkbox input "true"
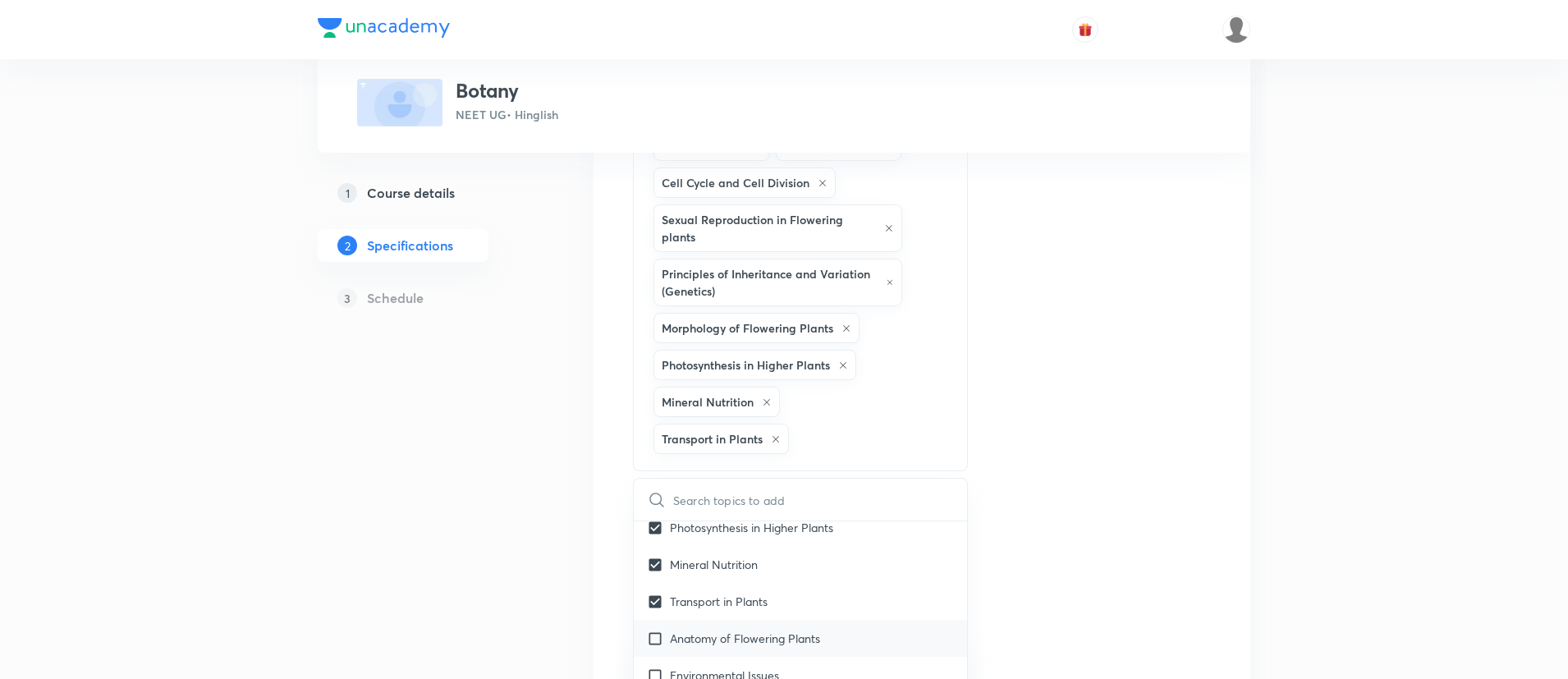
checkbox input "true"
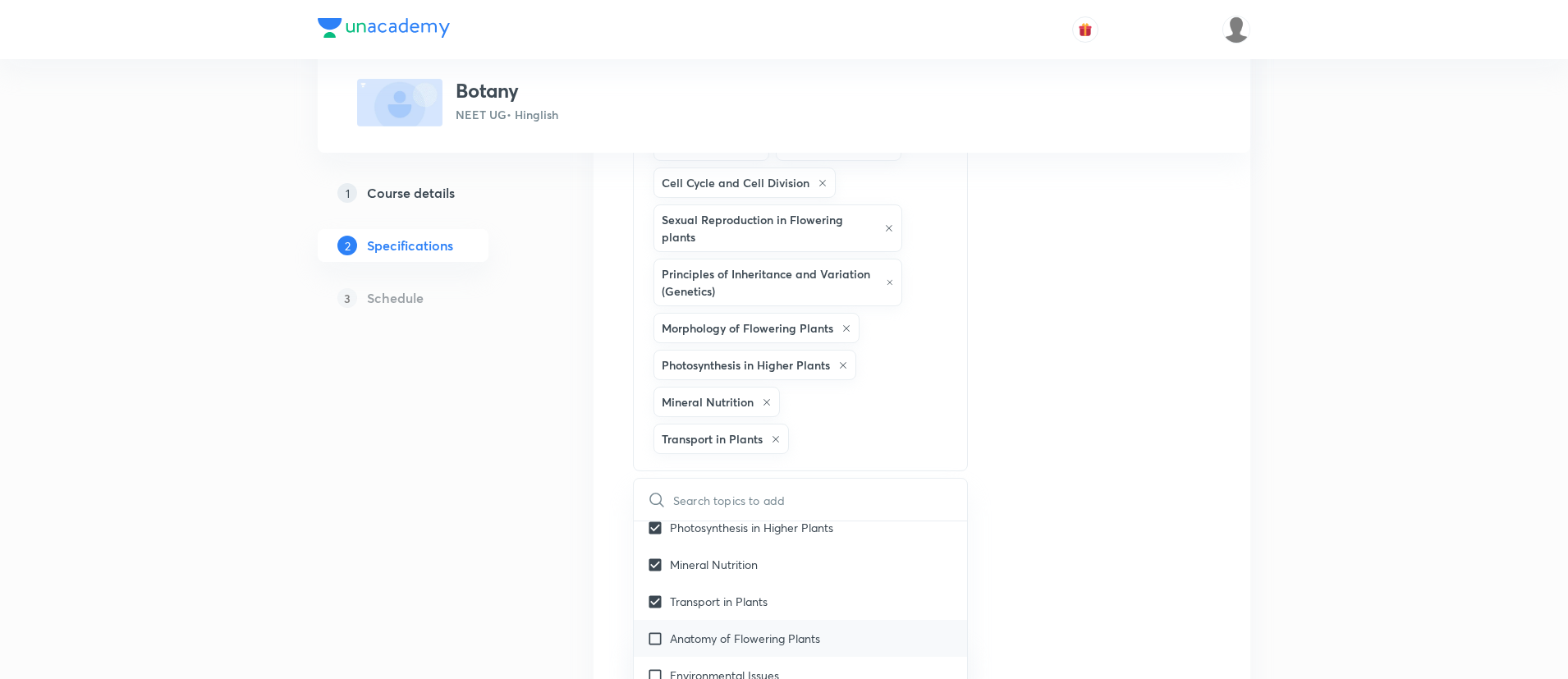
checkbox input "true"
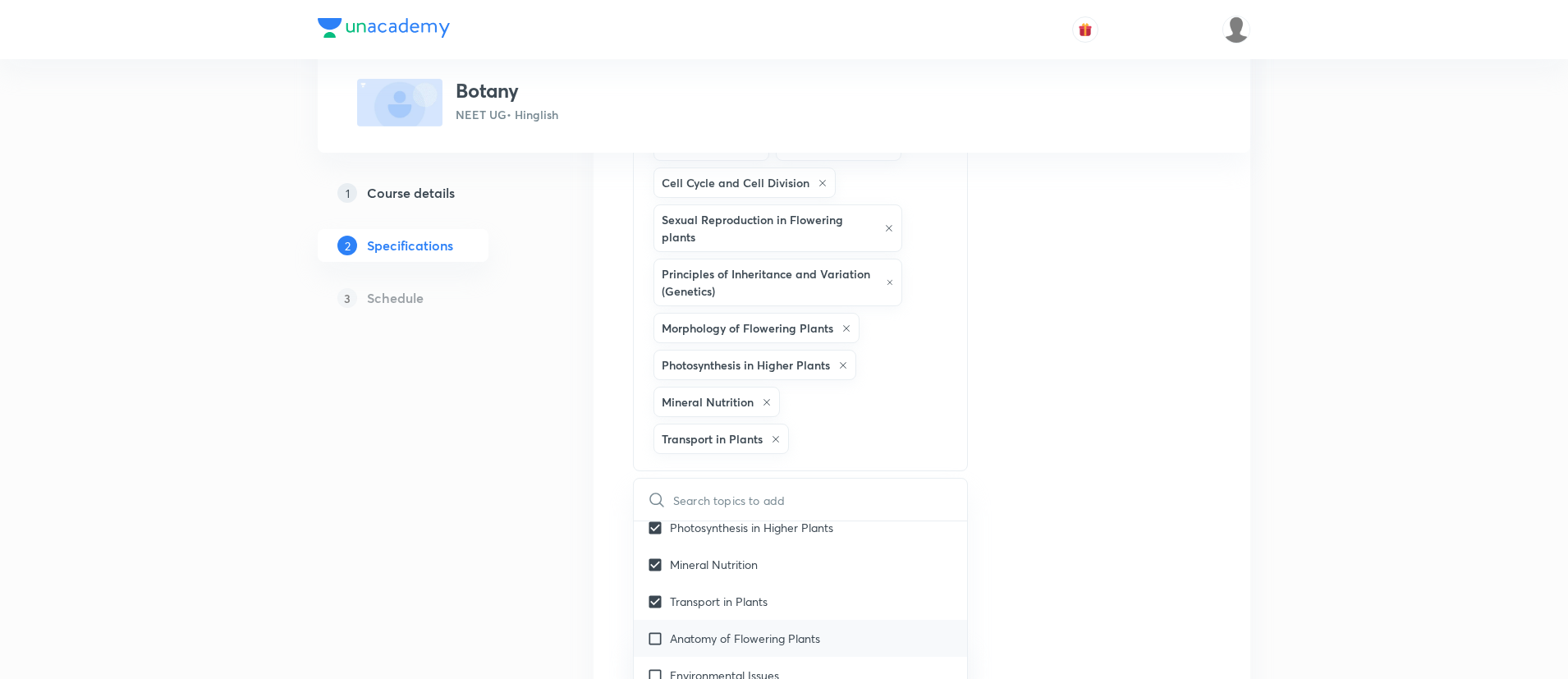
checkbox input "true"
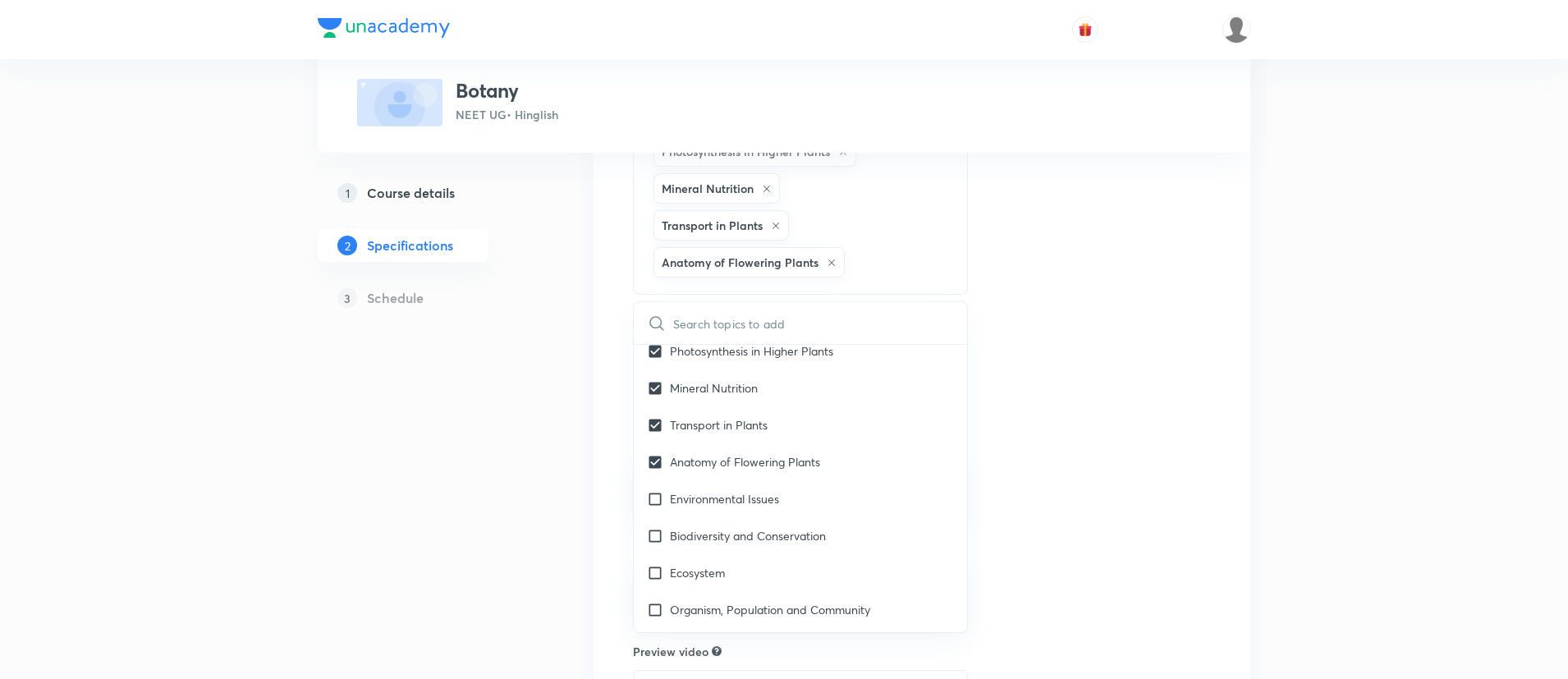
scroll to position [829, 0]
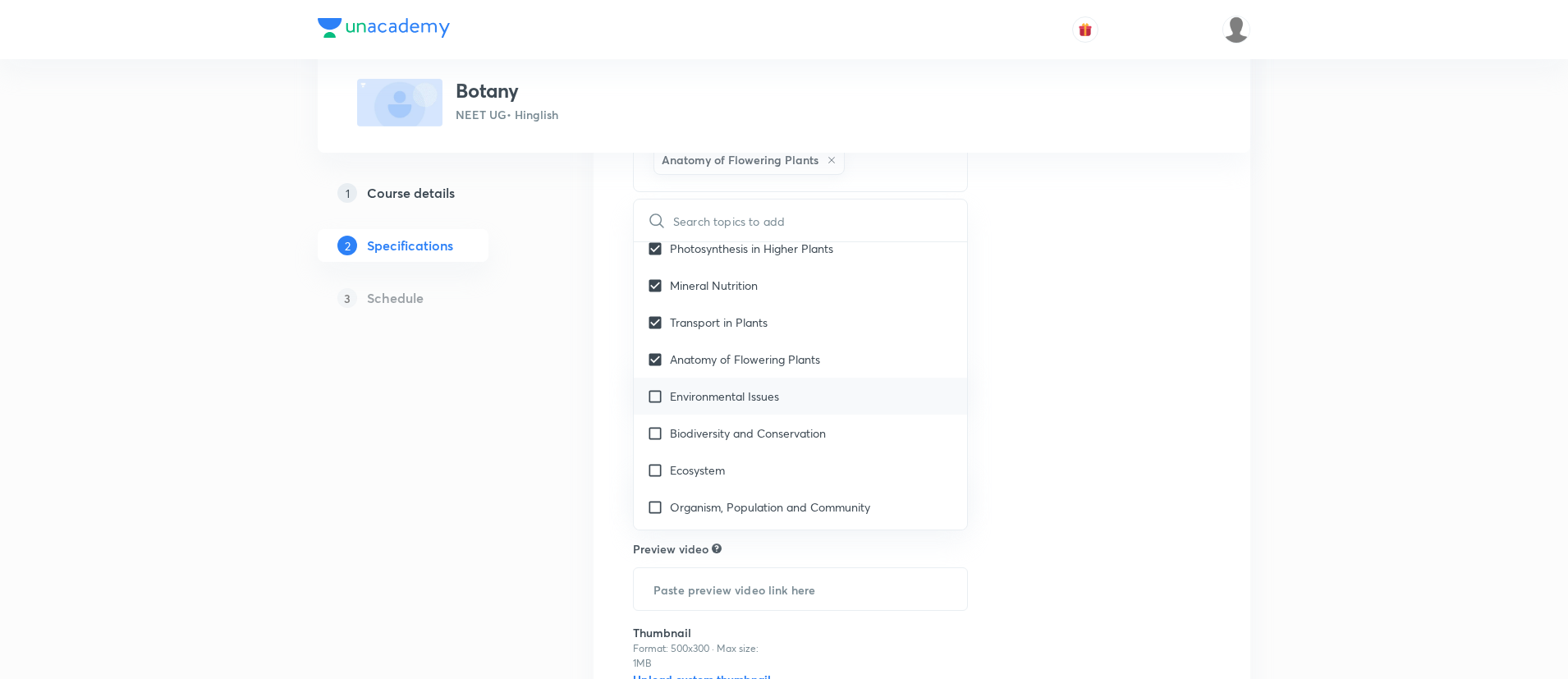
click at [771, 389] on p "Environmental Issues" at bounding box center [724, 395] width 109 height 17
checkbox input "true"
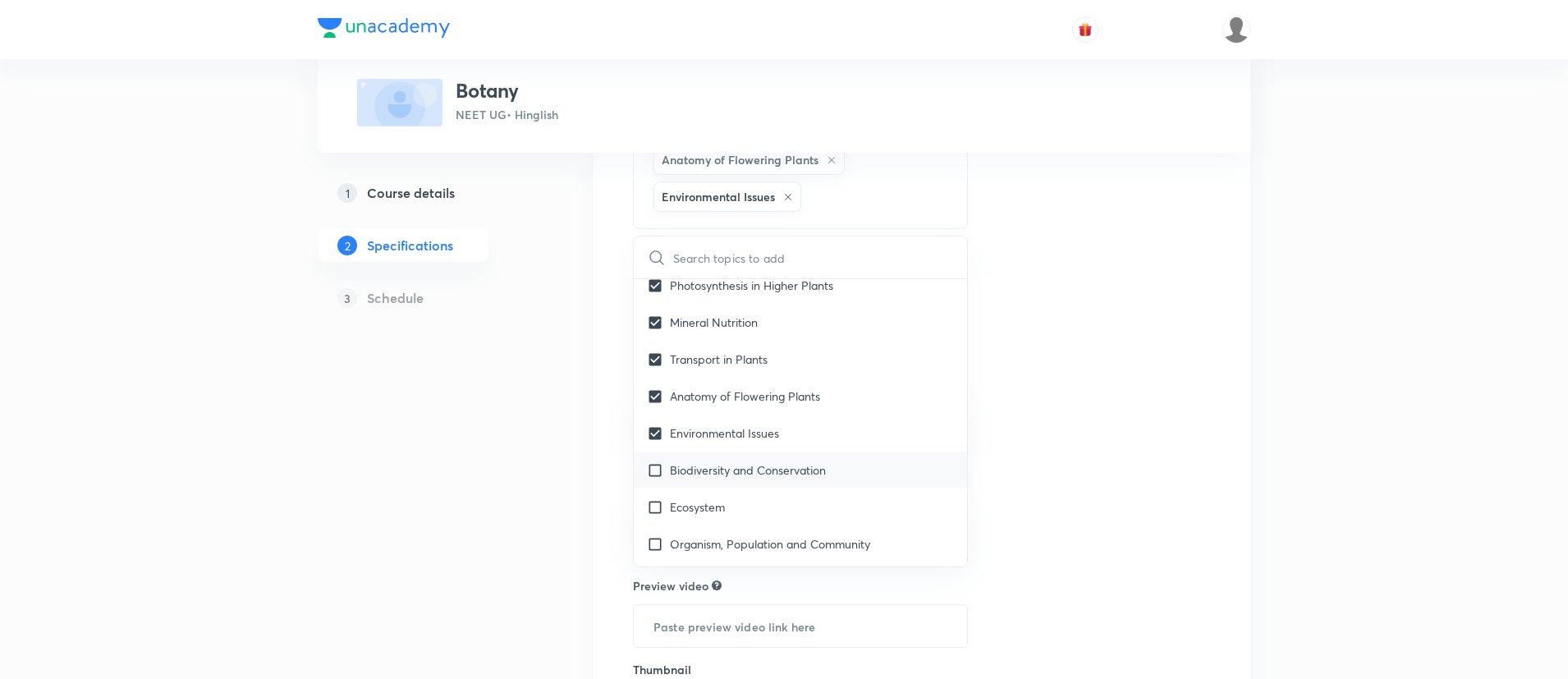
click at [745, 473] on p "Biodiversity and Conservation" at bounding box center [748, 469] width 156 height 17
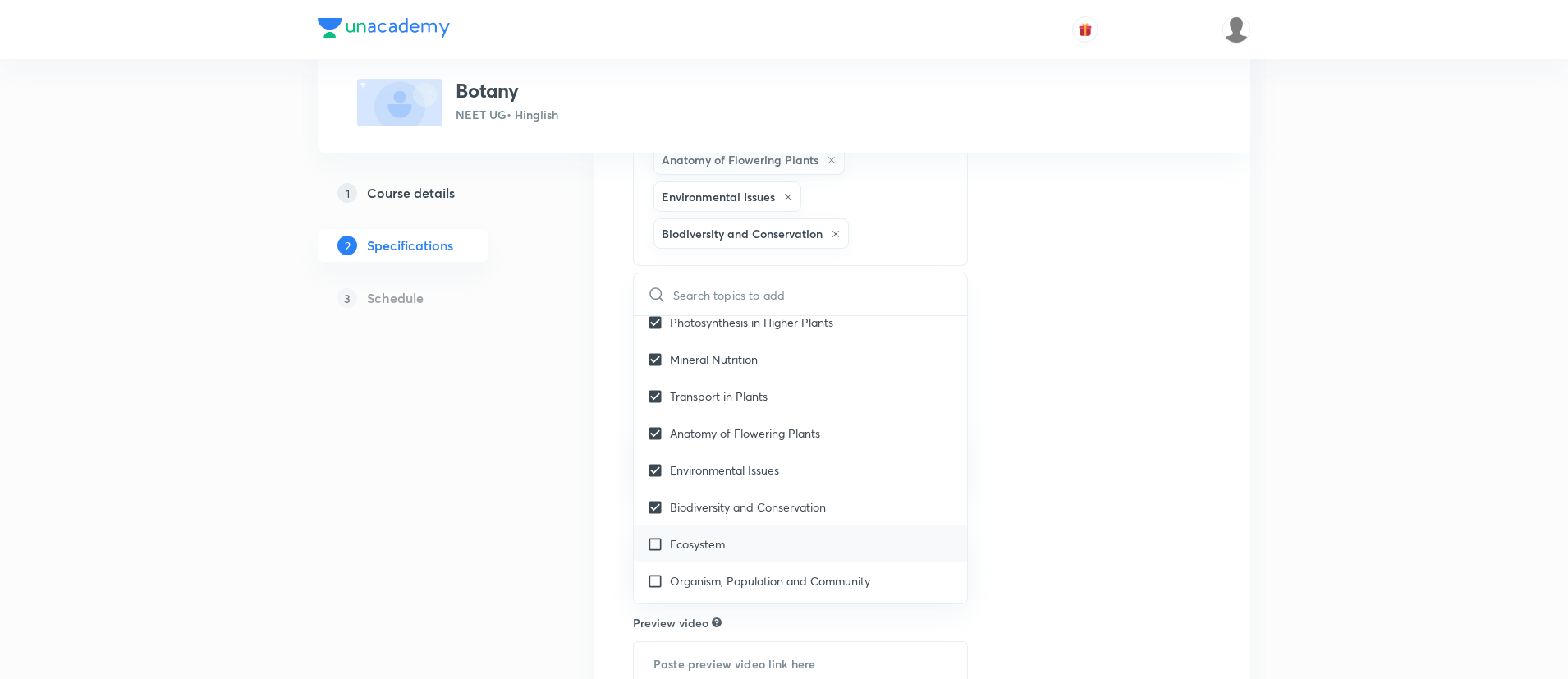
click at [703, 543] on p "Ecosystem" at bounding box center [697, 543] width 55 height 17
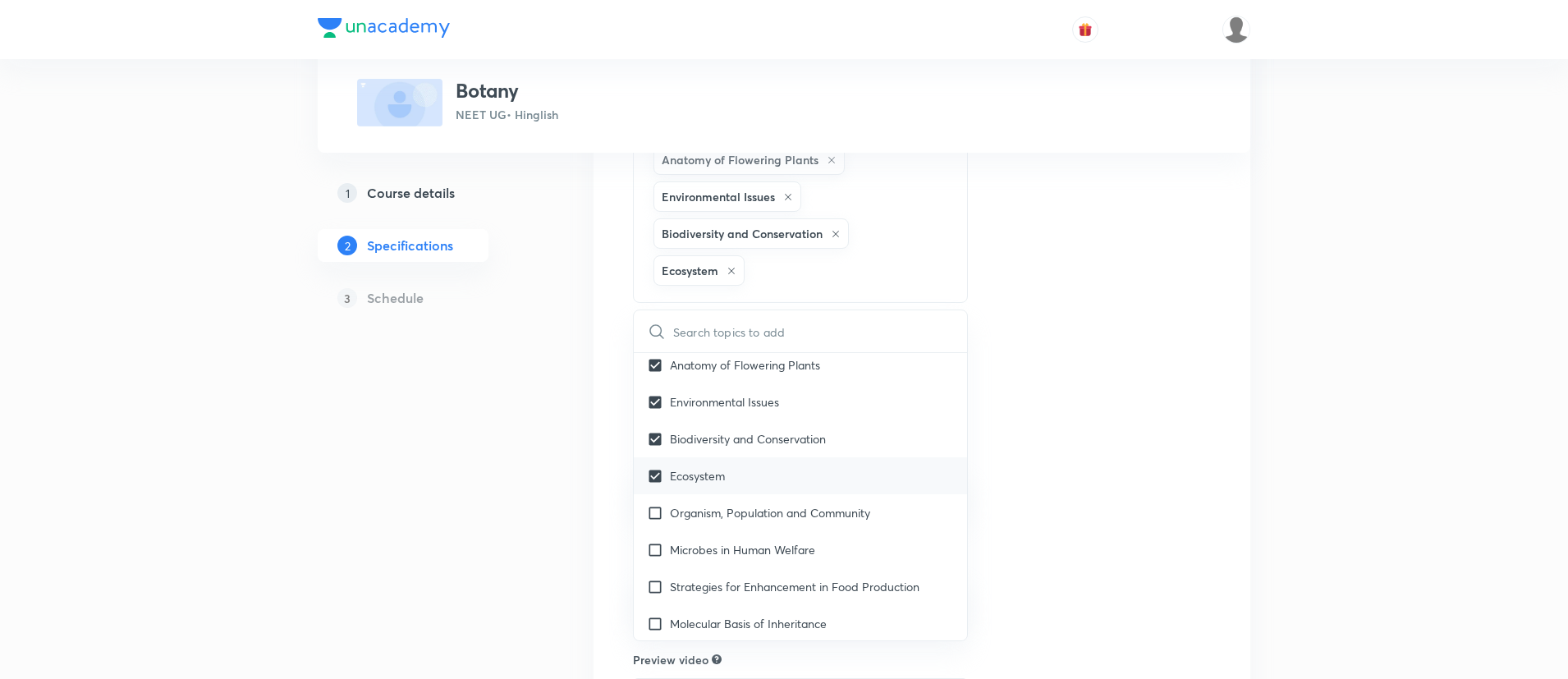
scroll to position [1071, 0]
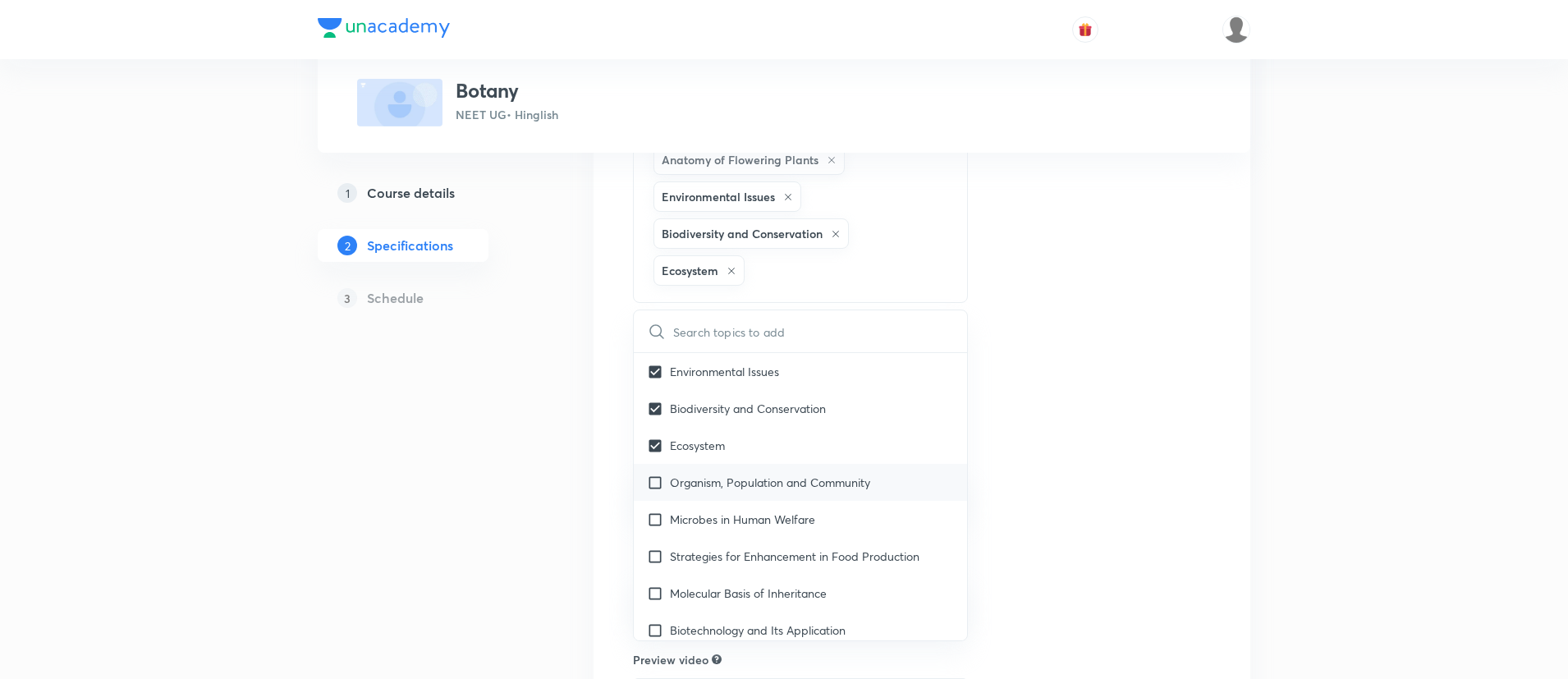
click at [682, 496] on div "Organism, Population and Community" at bounding box center [800, 482] width 333 height 37
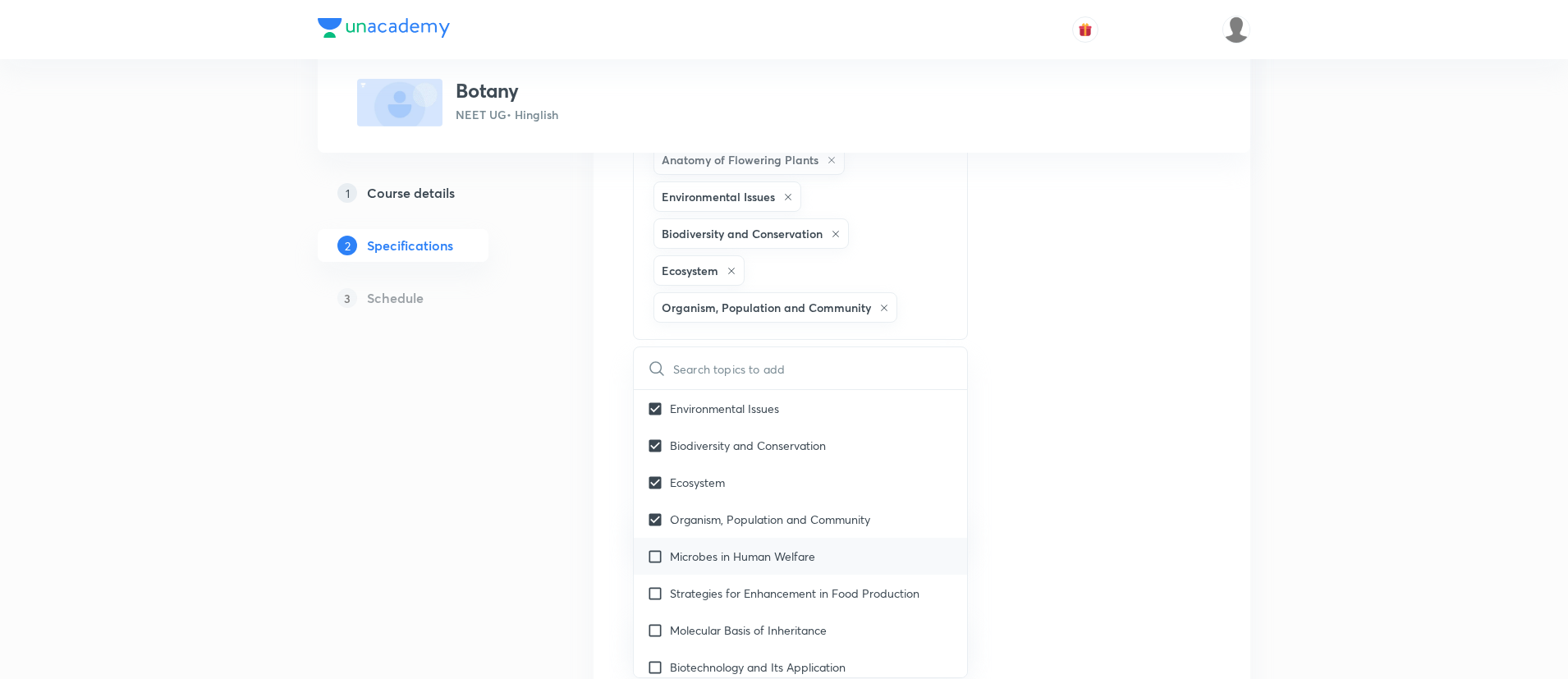
click at [687, 547] on p "Microbes in Human Welfare" at bounding box center [742, 556] width 146 height 17
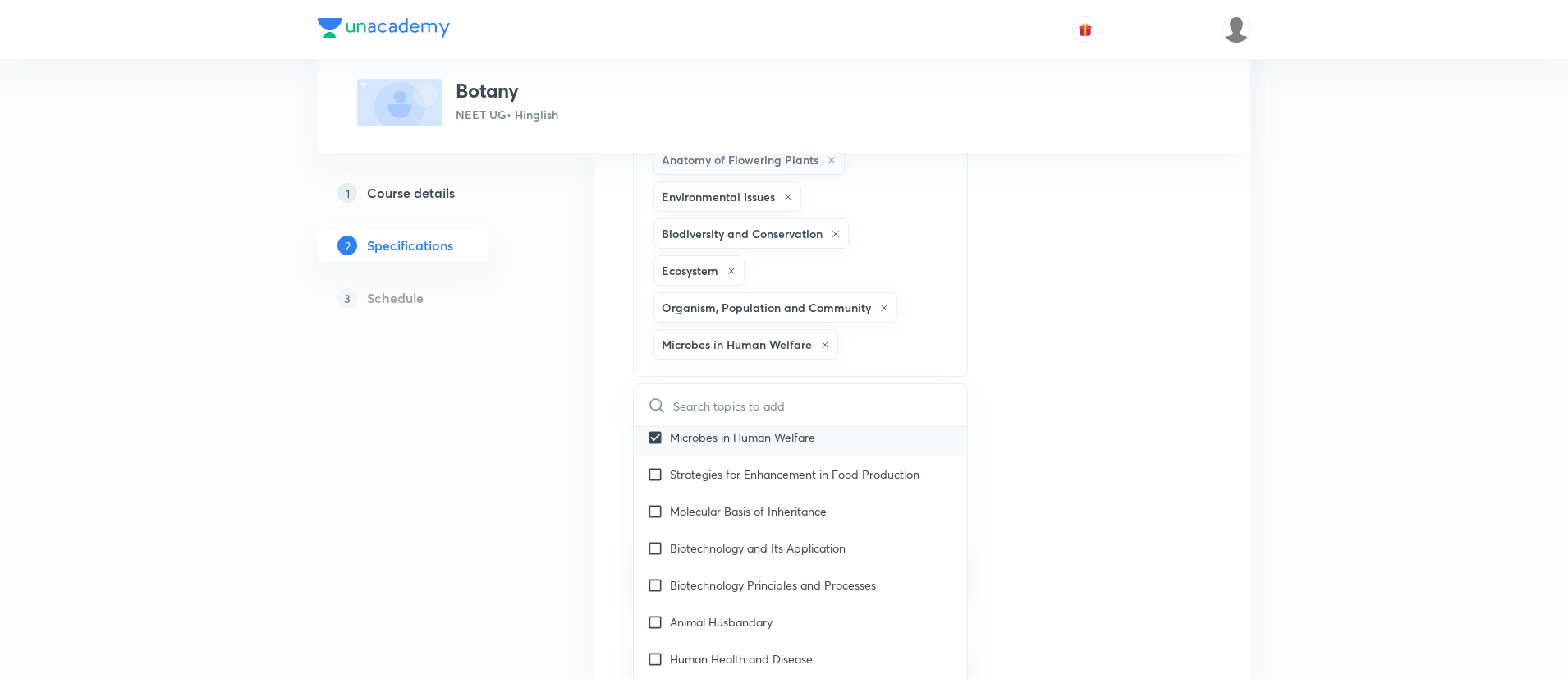
scroll to position [1244, 0]
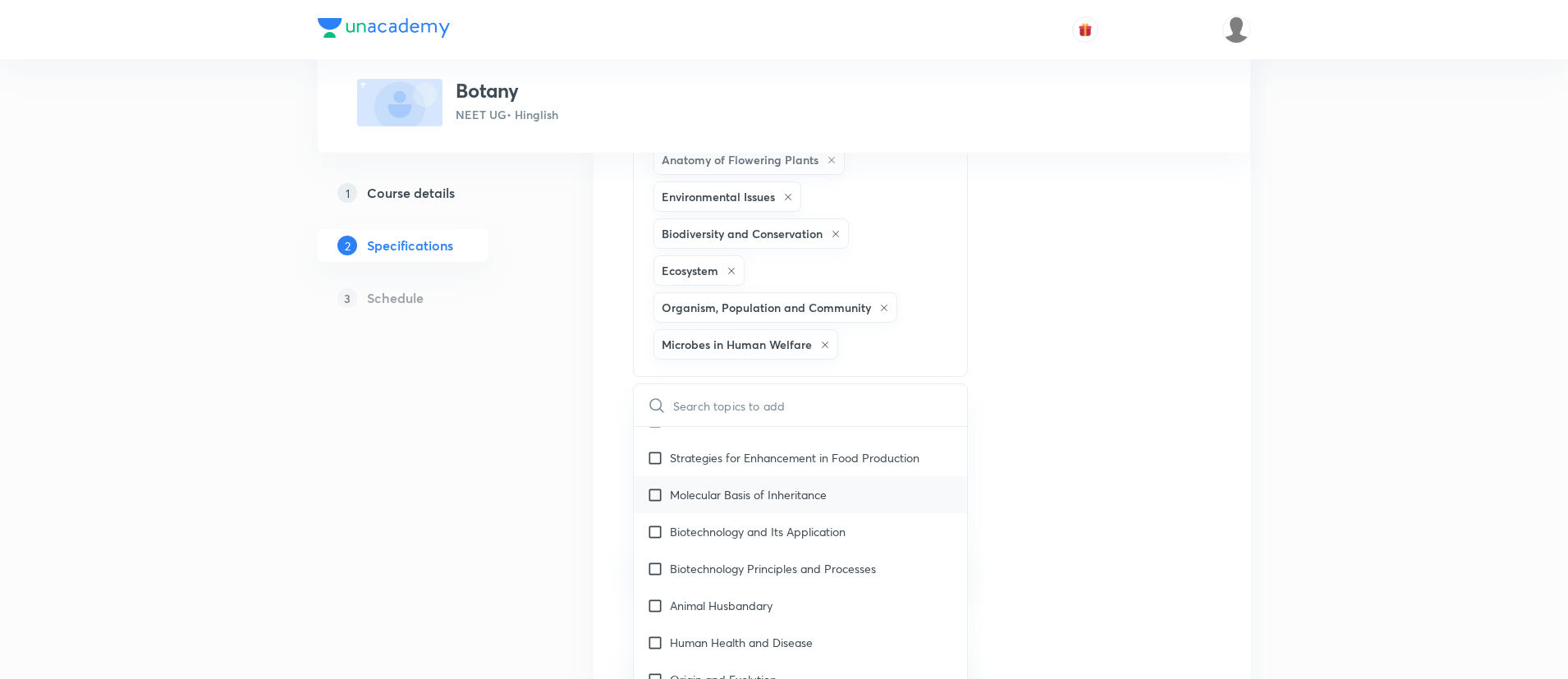
click at [665, 488] on input "checkbox" at bounding box center [659, 494] width 23 height 17
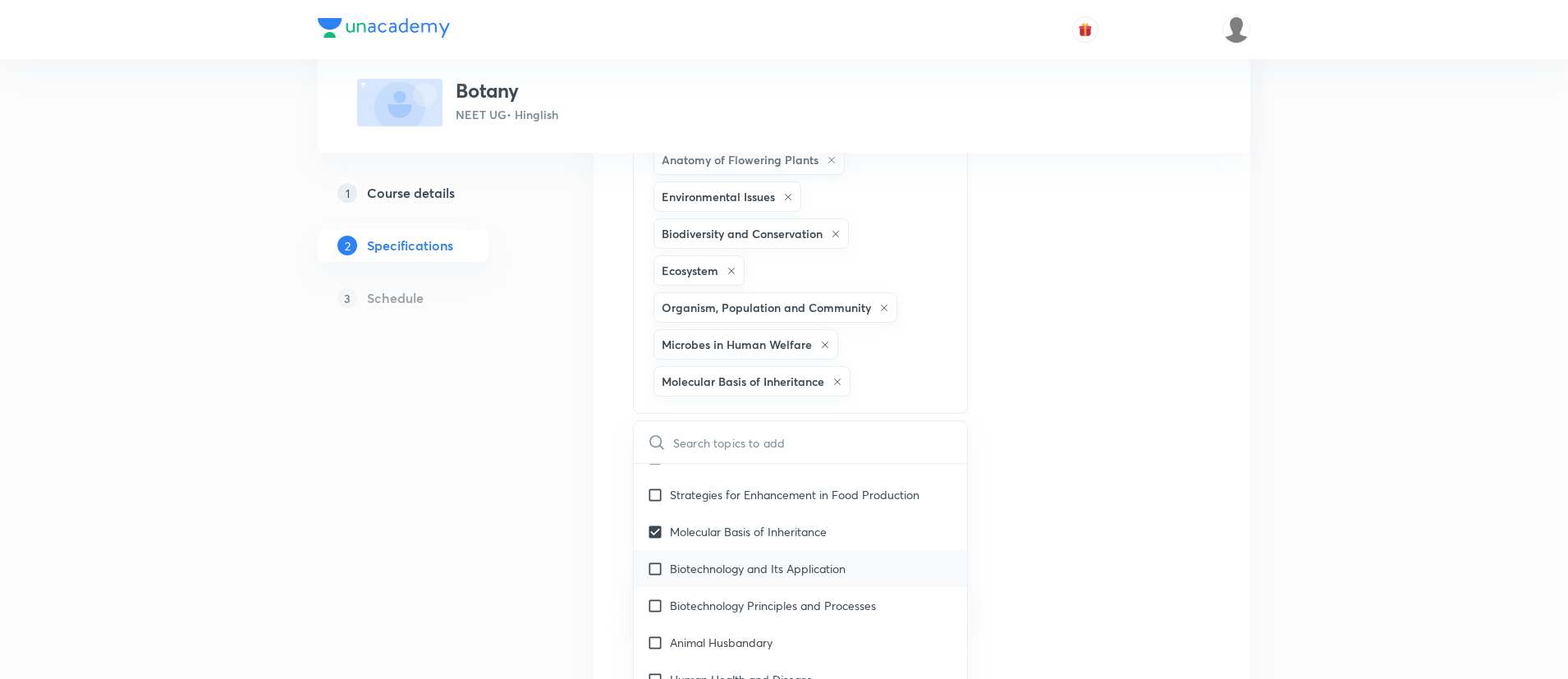
click at [668, 570] on input "checkbox" at bounding box center [659, 568] width 23 height 17
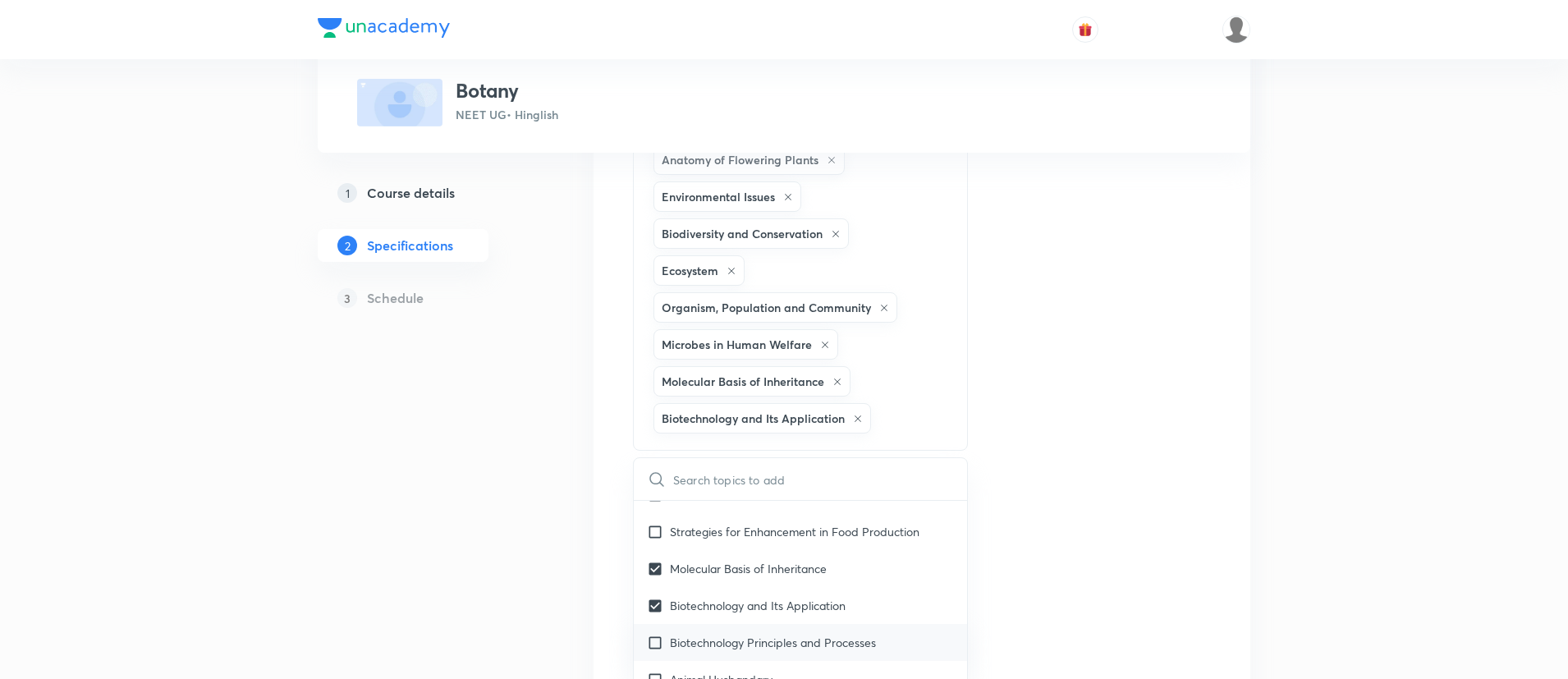
click at [674, 634] on p "Biotechnology Principles and Processes" at bounding box center [773, 642] width 206 height 17
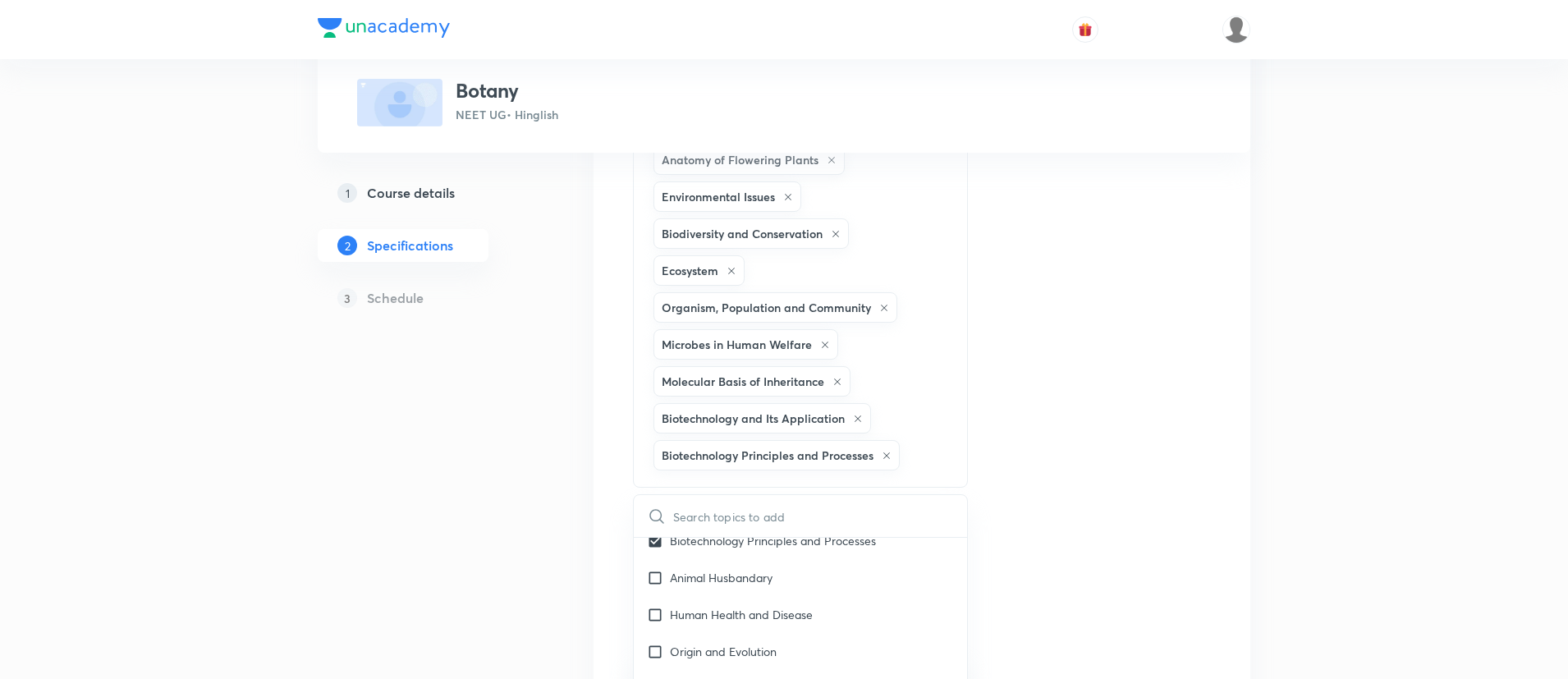
scroll to position [1396, 0]
click at [1345, 439] on div "Plus Courses Botany NEET UG • Hinglish 1 Course details 2 Specifications 3 Sche…" at bounding box center [784, 156] width 1568 height 1971
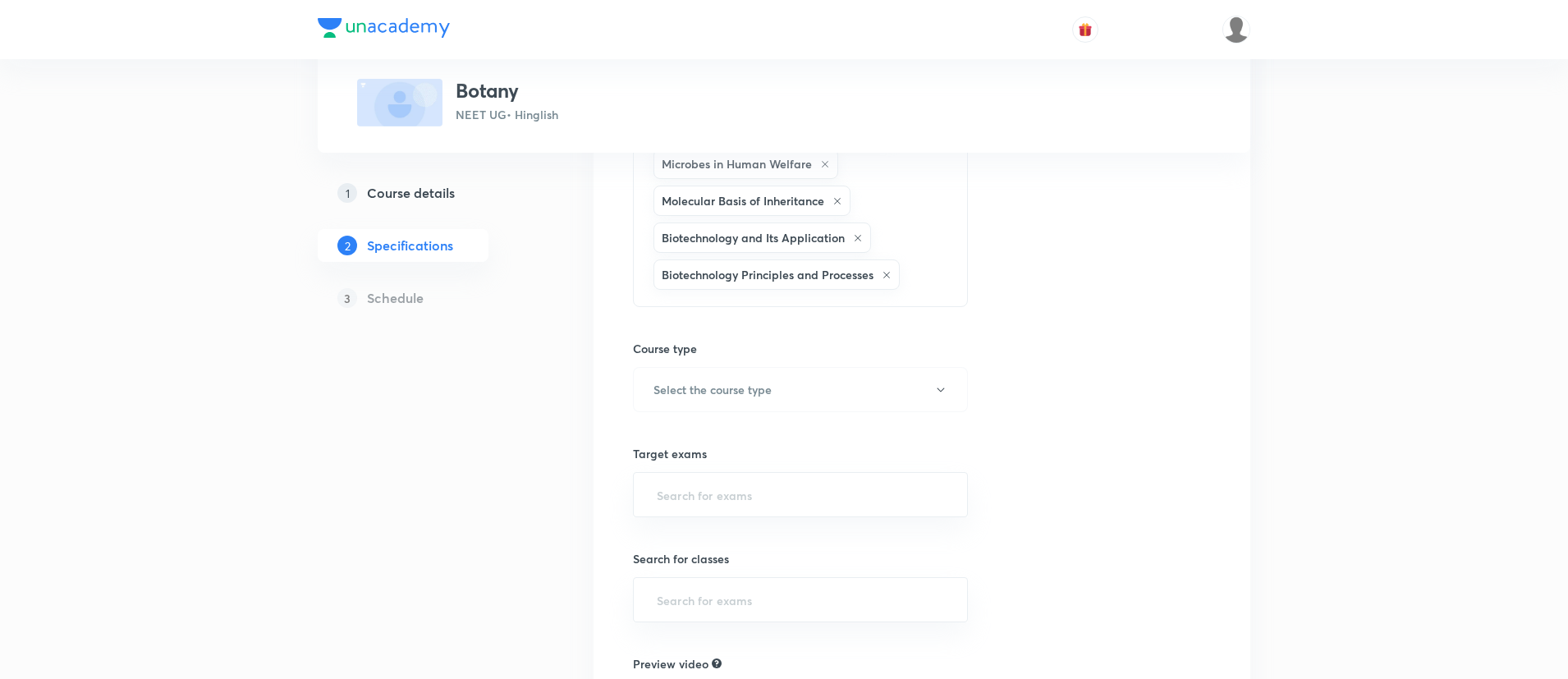
scroll to position [1014, 0]
click at [674, 372] on button "Select the course type" at bounding box center [800, 385] width 335 height 45
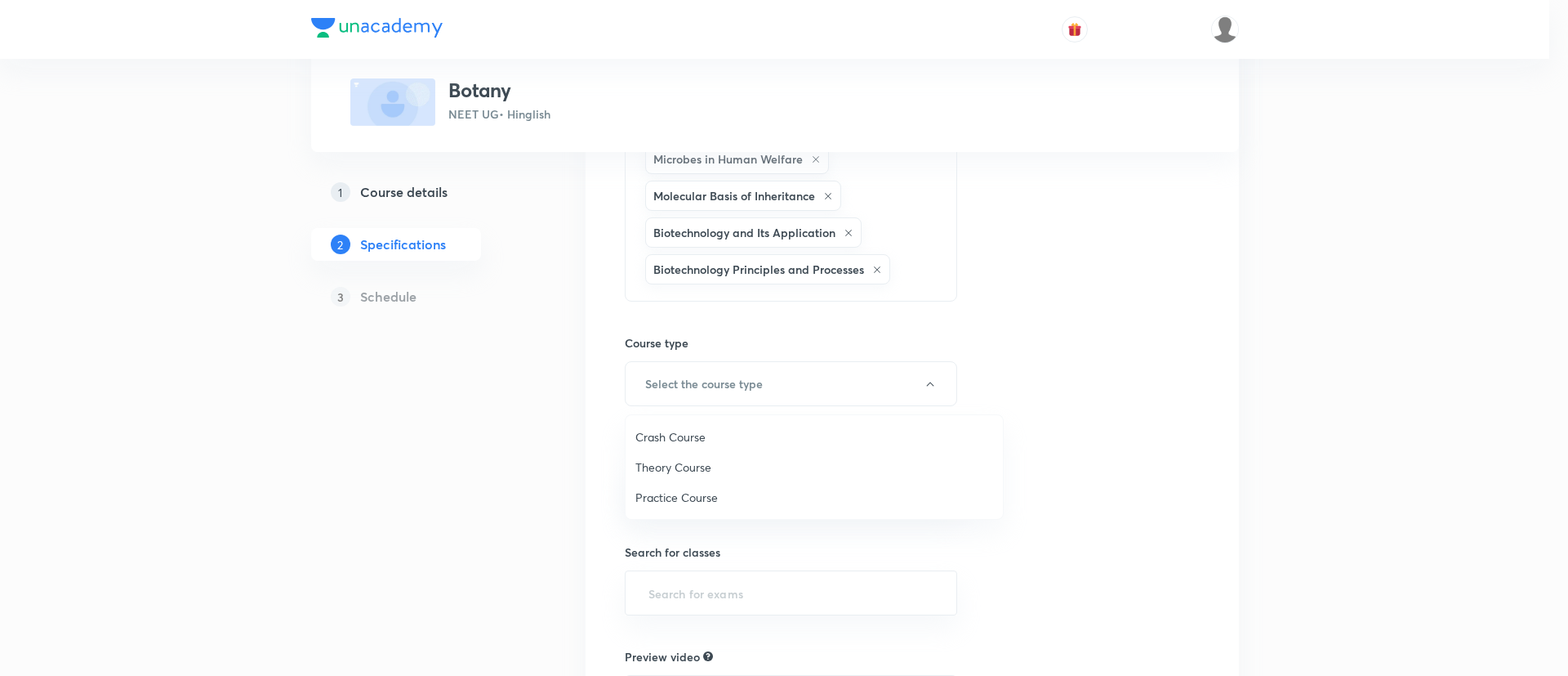
click at [666, 471] on span "Theory Course" at bounding box center [814, 466] width 357 height 17
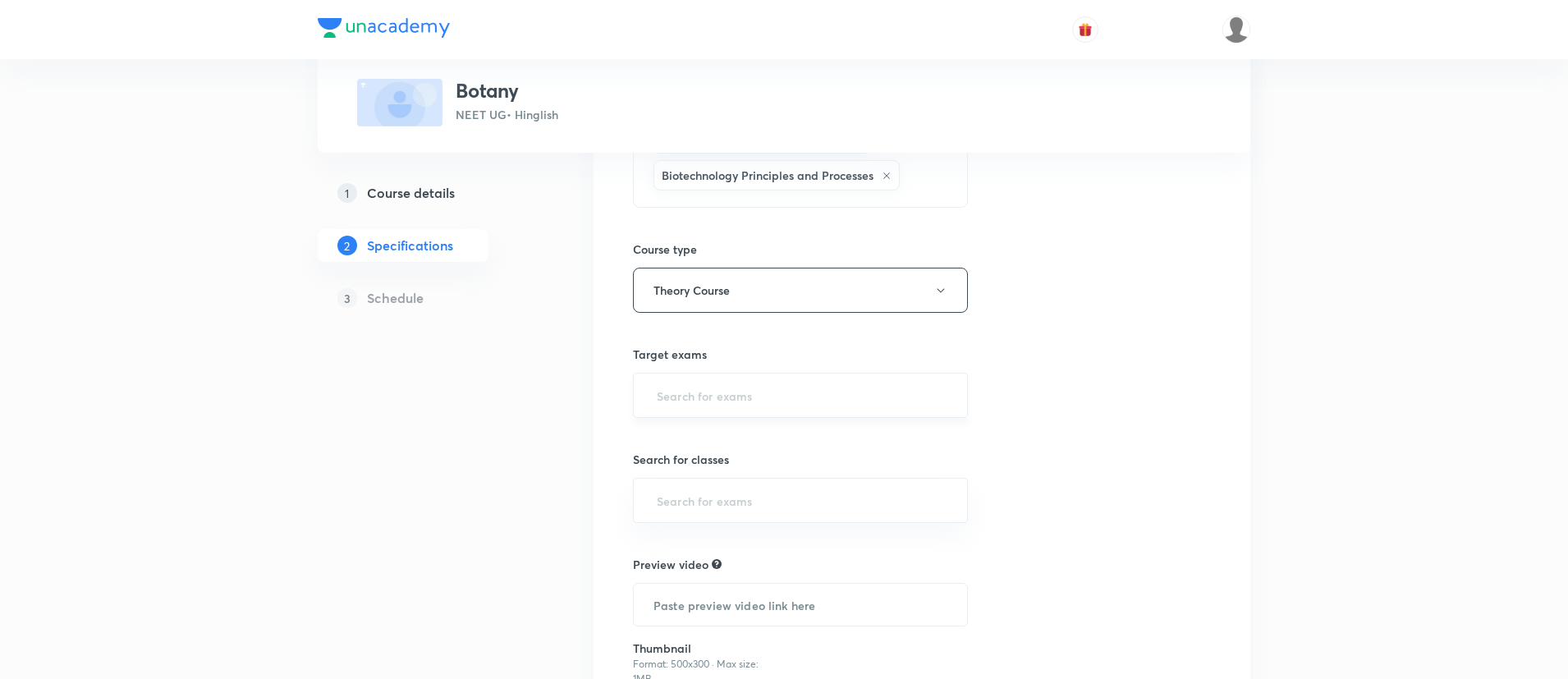
scroll to position [1112, 0]
click at [706, 397] on input "text" at bounding box center [801, 391] width 294 height 30
click at [683, 434] on li "NEET UG" at bounding box center [800, 439] width 333 height 30
click at [717, 498] on input "text" at bounding box center [801, 500] width 294 height 30
click at [678, 612] on li "Dropper" at bounding box center [800, 607] width 333 height 30
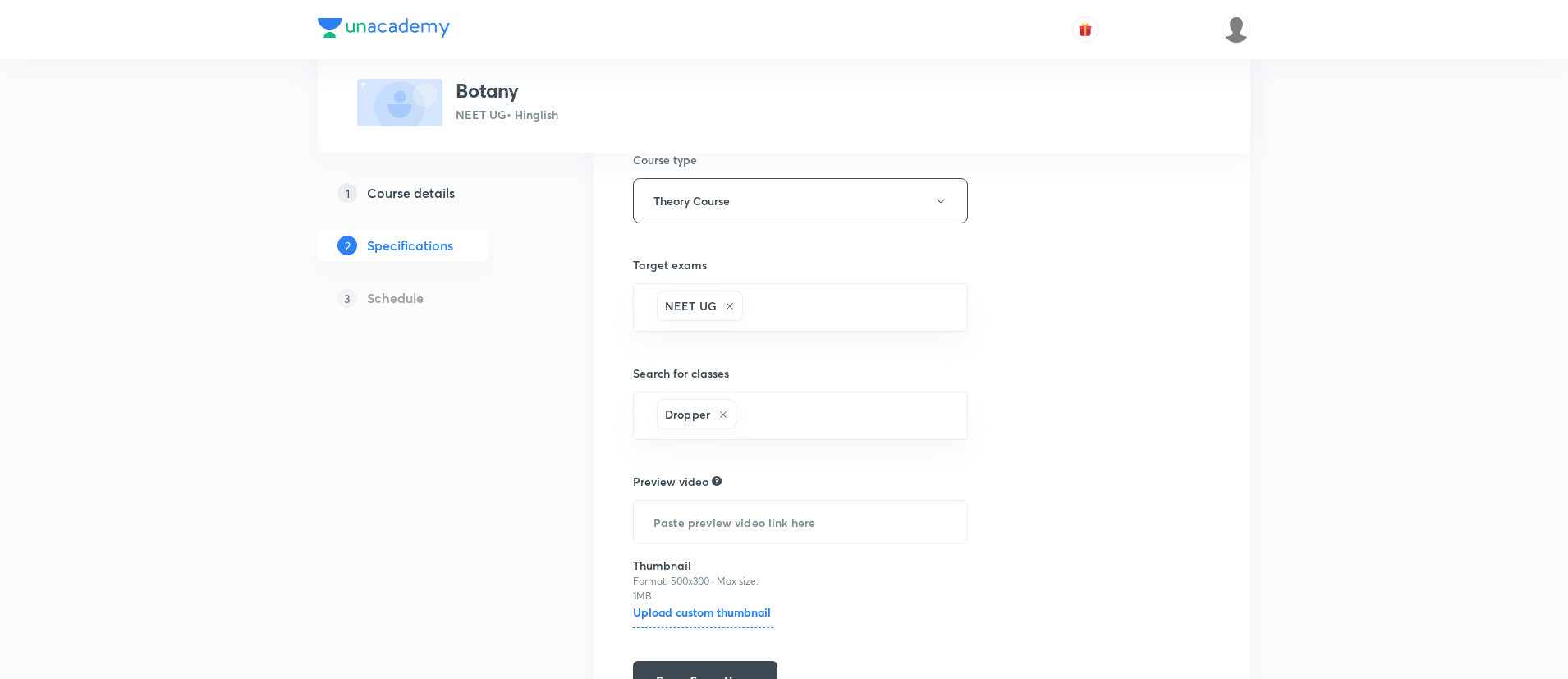
scroll to position [1299, 0]
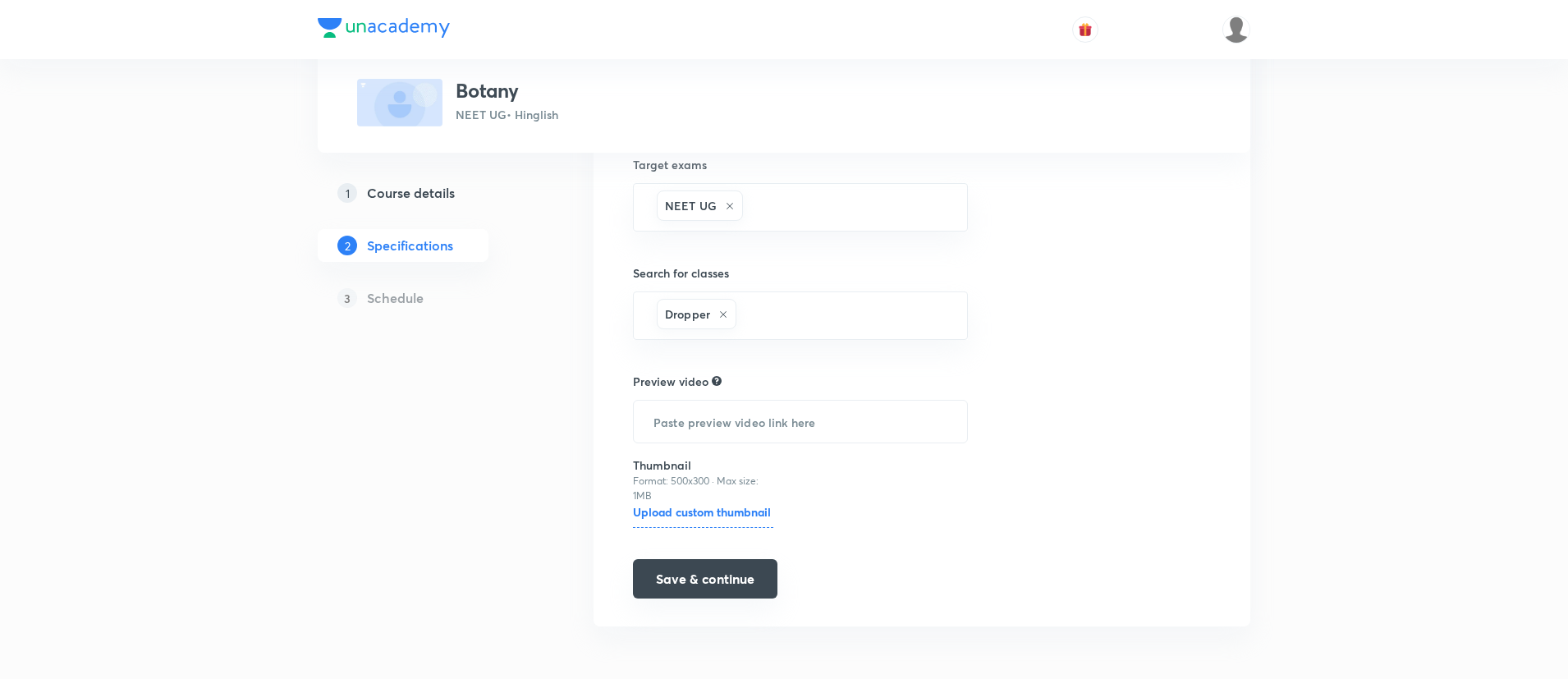
click at [753, 571] on button "Save & continue" at bounding box center [705, 579] width 145 height 39
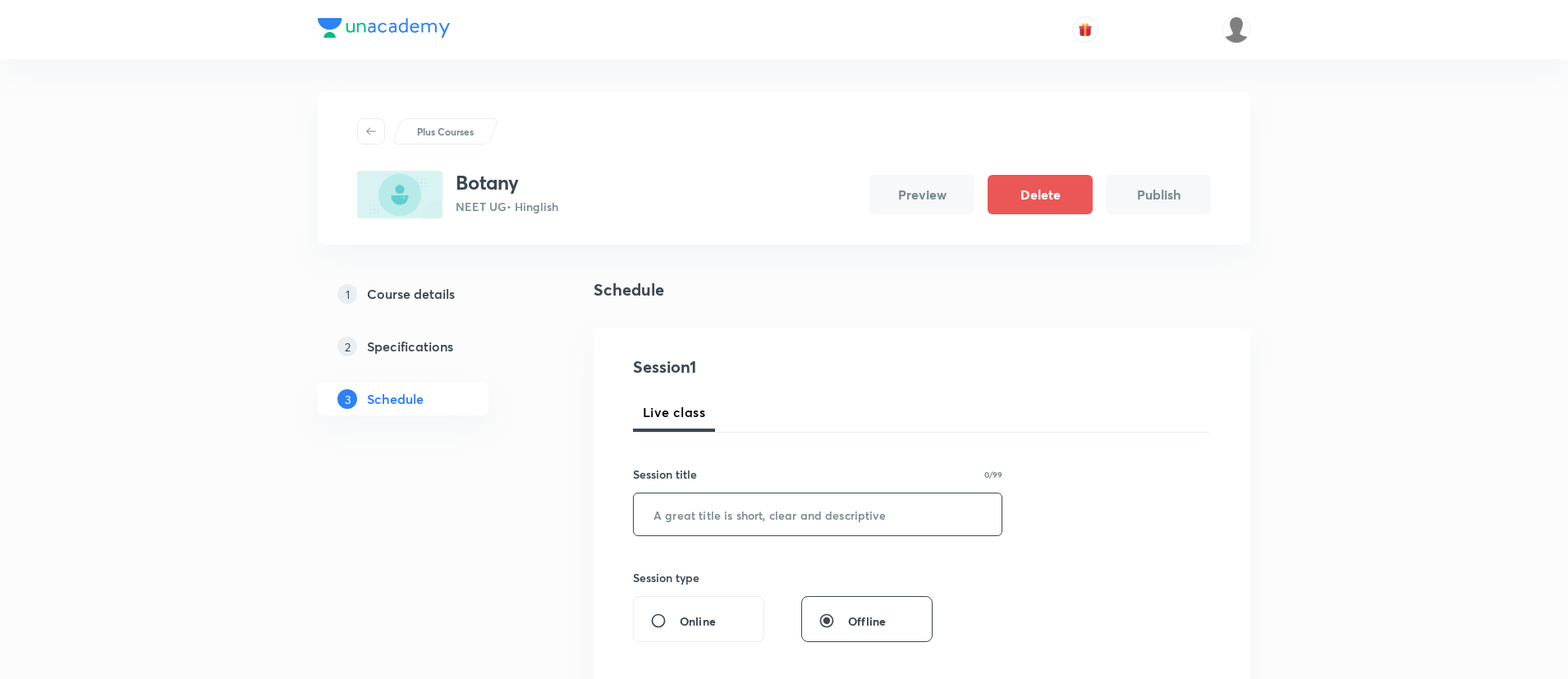
click at [758, 498] on input "text" at bounding box center [817, 514] width 368 height 42
paste input "CELL : THE UNIT OF LIFE"
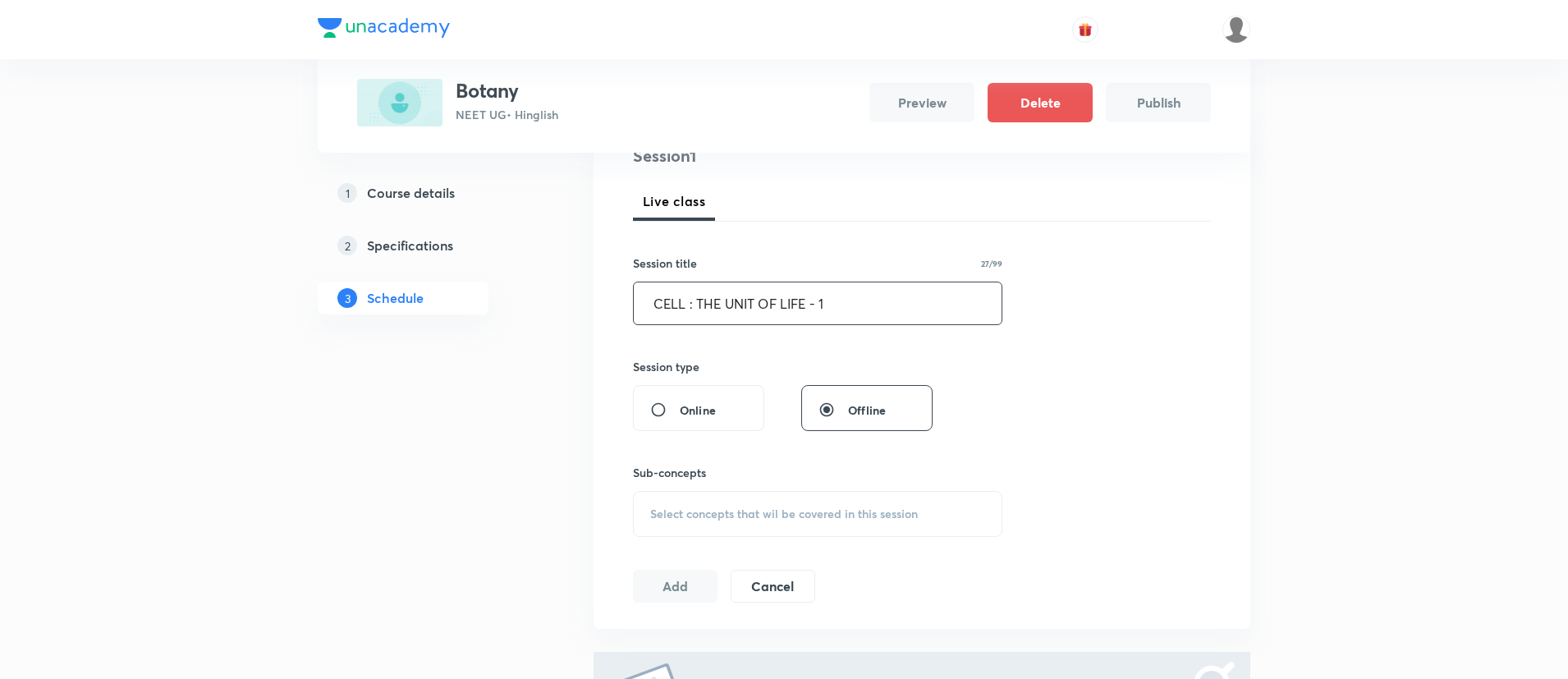
scroll to position [234, 0]
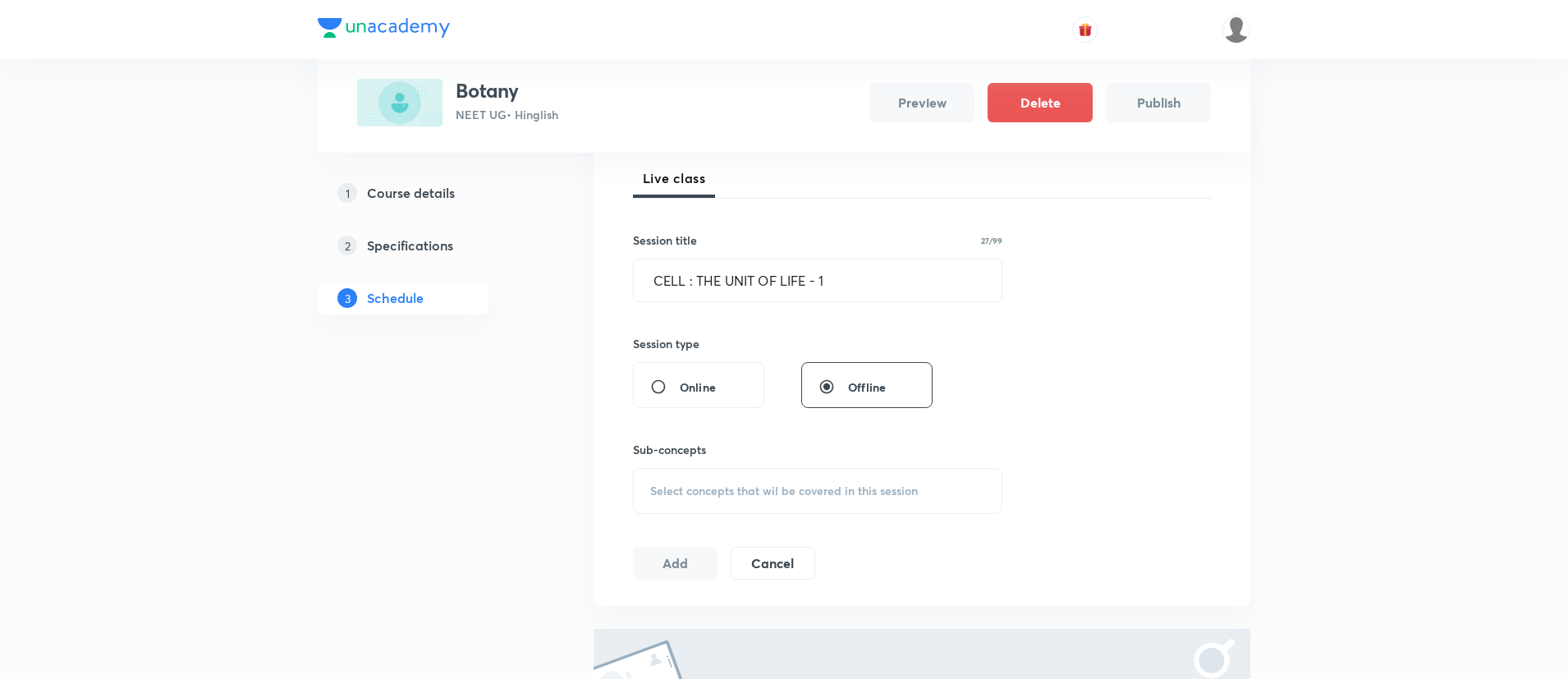
click at [674, 473] on div "Select concepts that wil be covered in this session" at bounding box center [817, 491] width 369 height 46
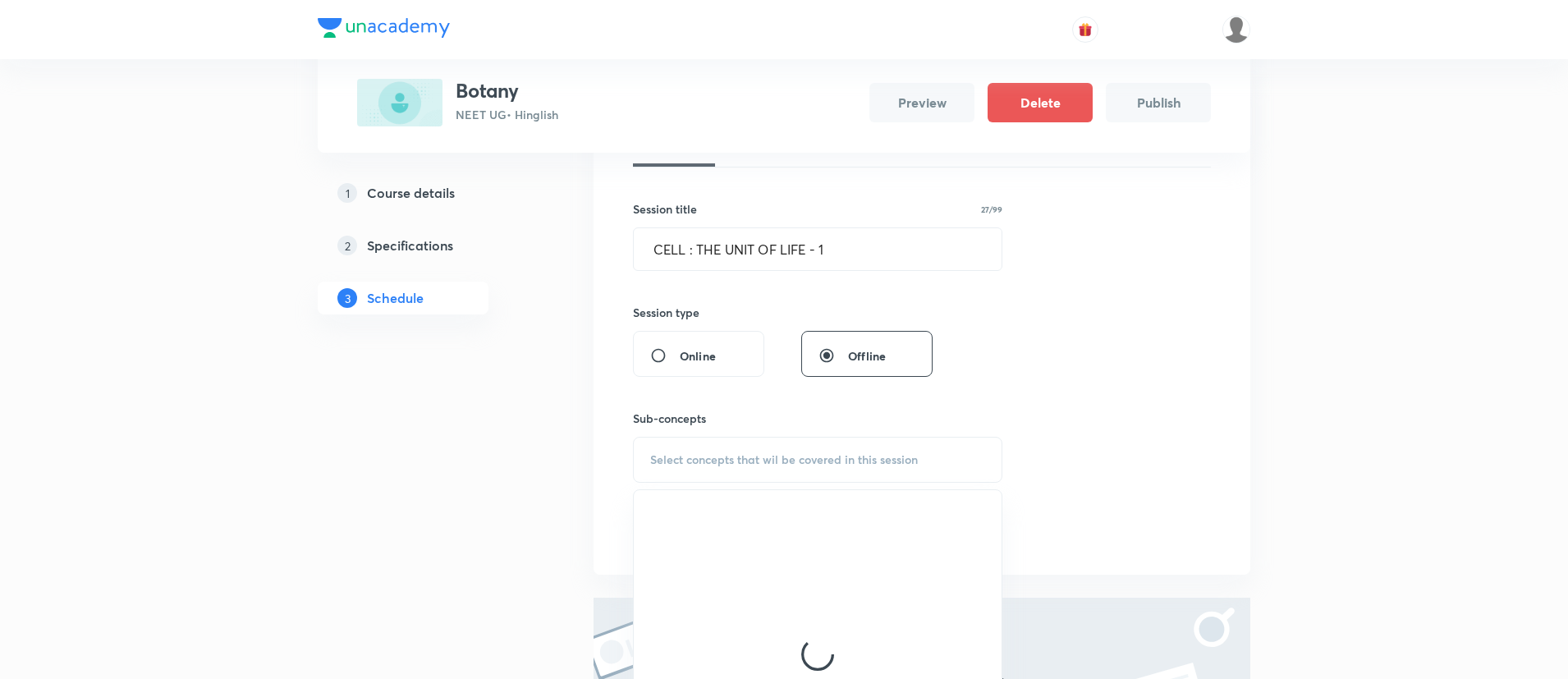
scroll to position [361, 0]
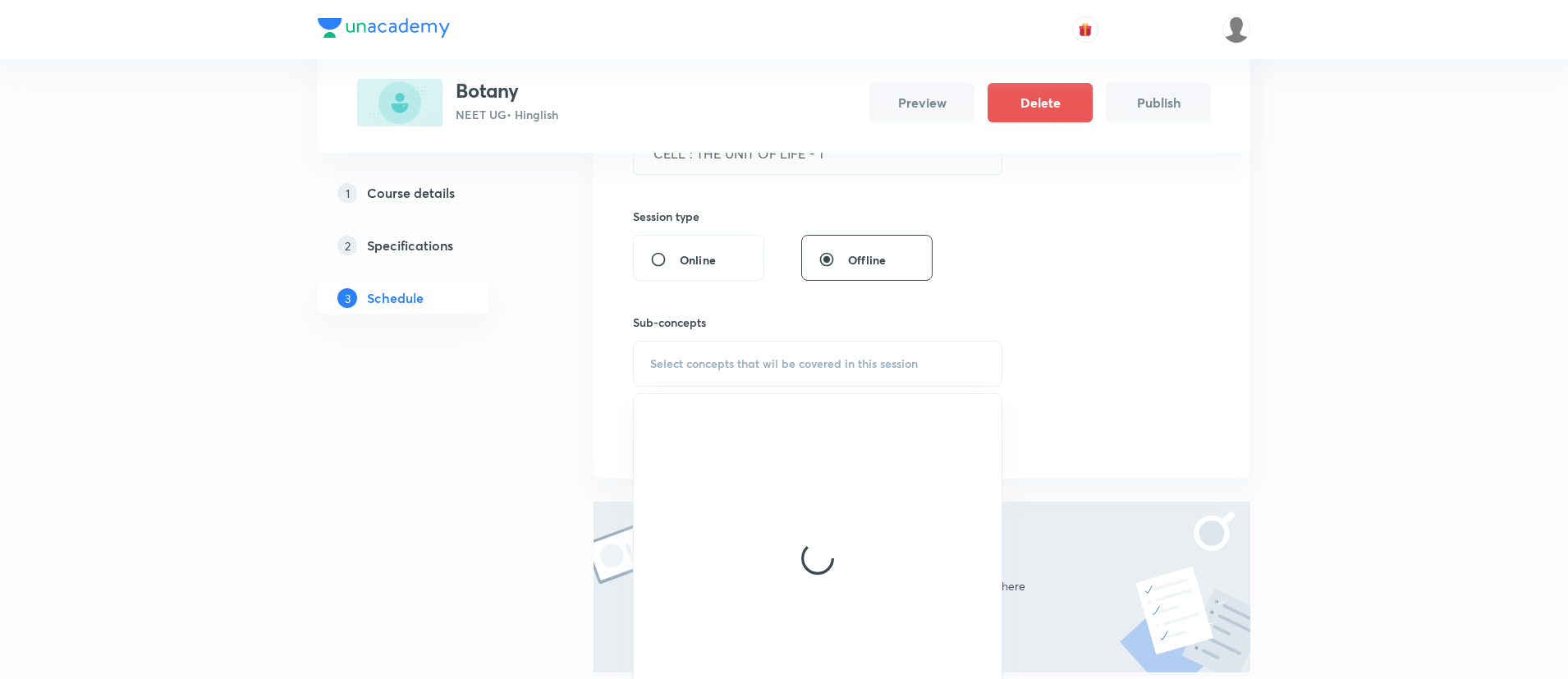
click at [689, 505] on div at bounding box center [817, 557] width 368 height 328
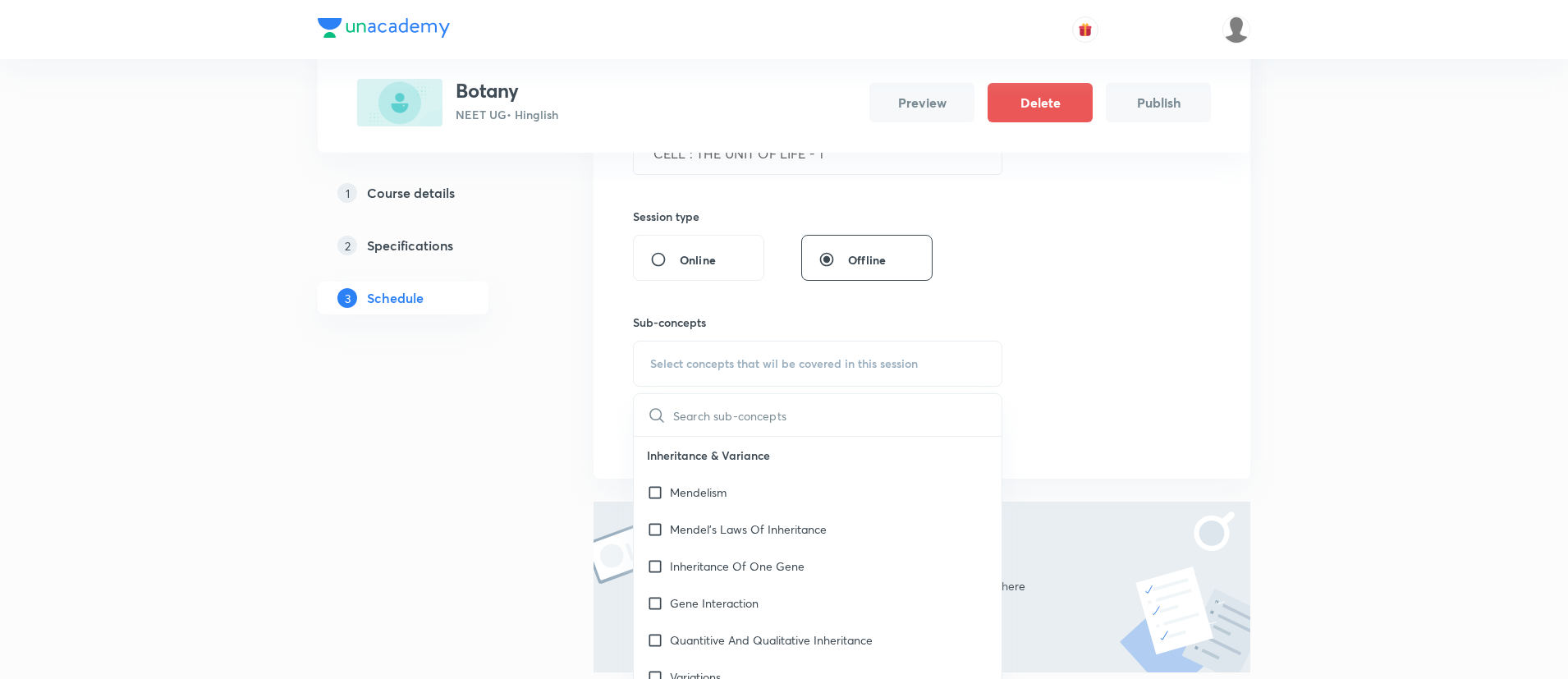
click at [689, 505] on div "Mendelism" at bounding box center [817, 492] width 368 height 37
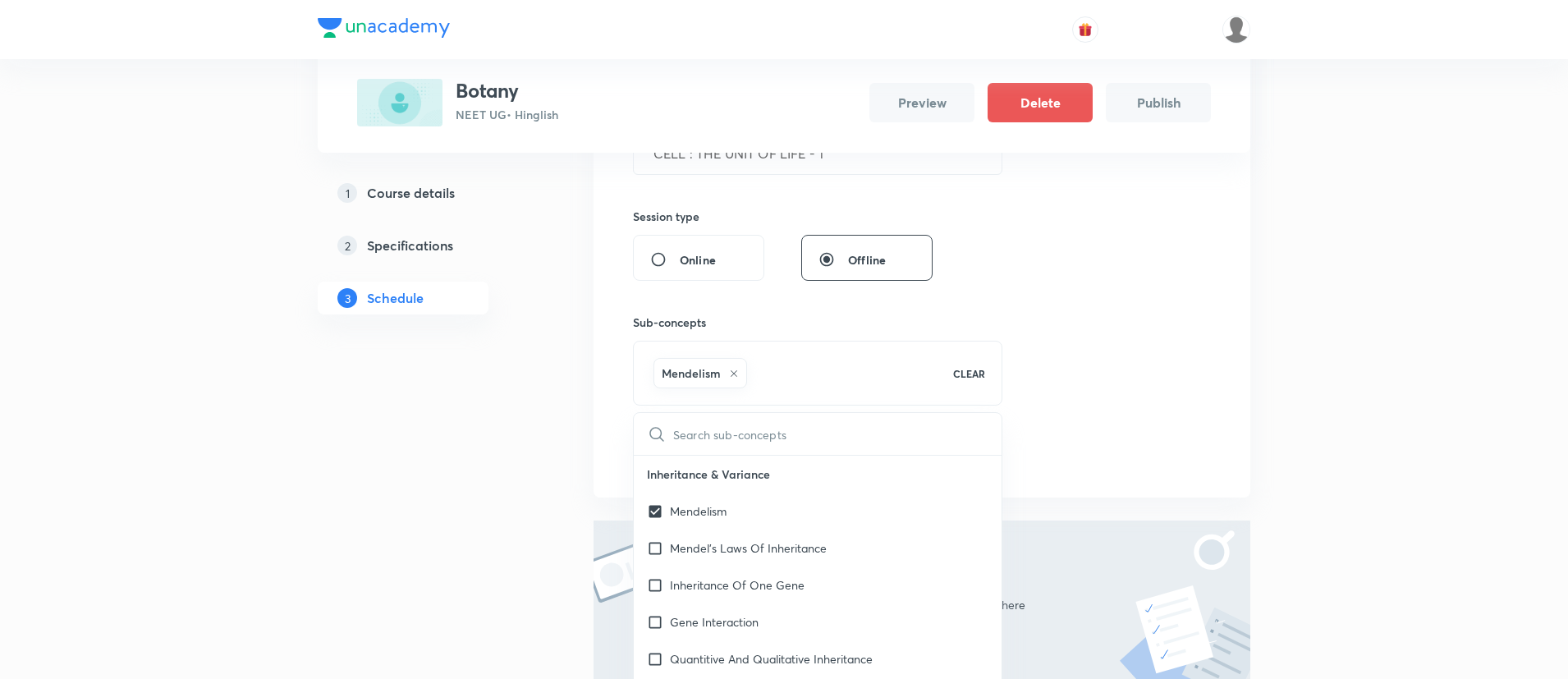
click at [1131, 431] on div "Session 1 Live class Session title 27/99 CELL : THE UNIT OF LIFE - 1 ​ Session …" at bounding box center [922, 232] width 578 height 478
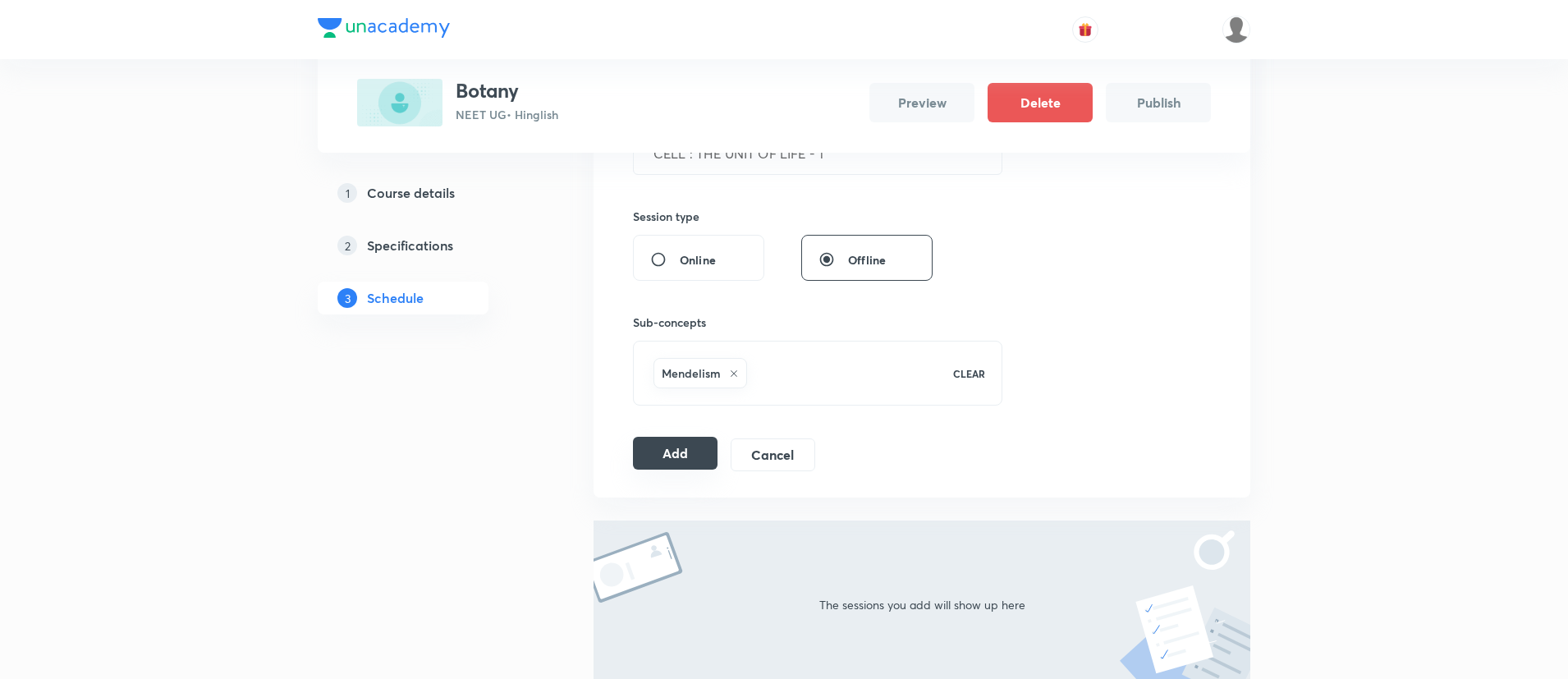
click at [659, 450] on button "Add" at bounding box center [675, 453] width 85 height 33
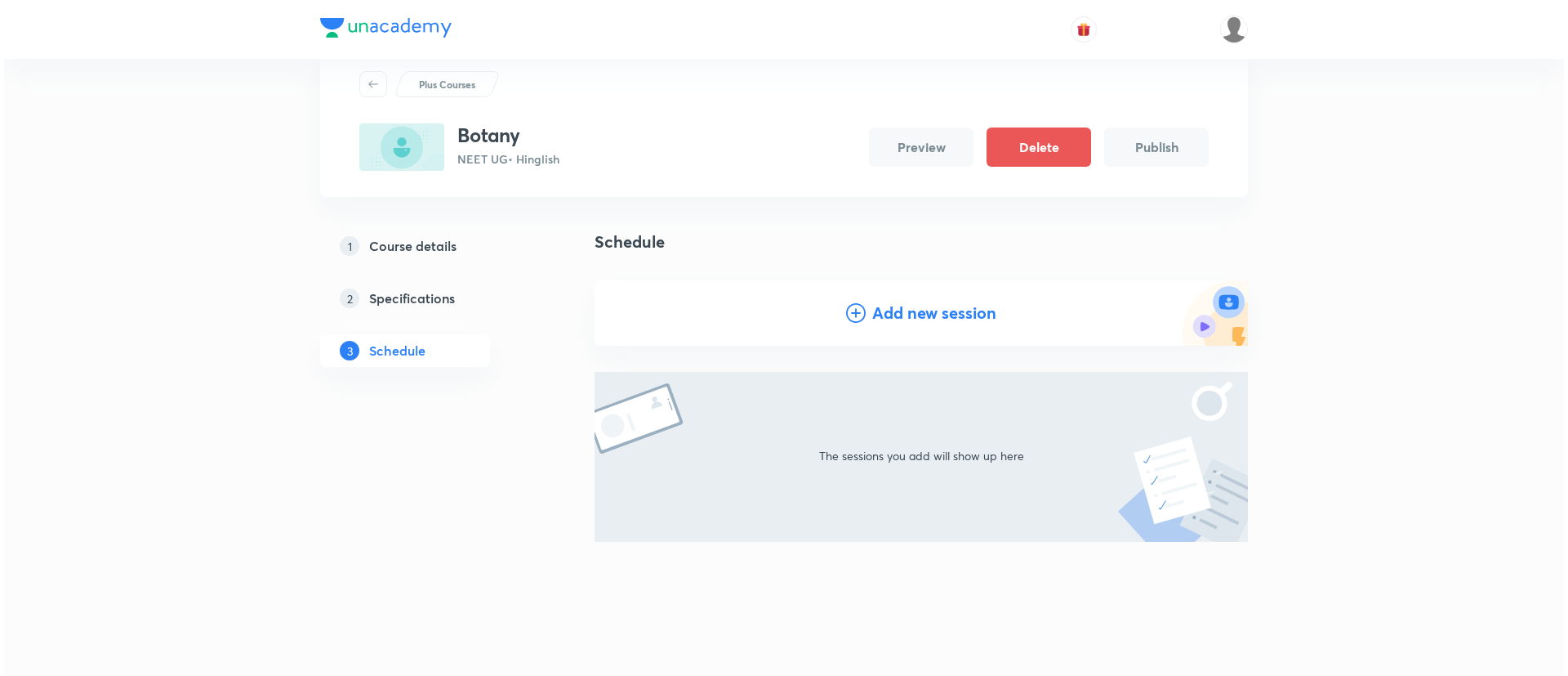
scroll to position [25, 0]
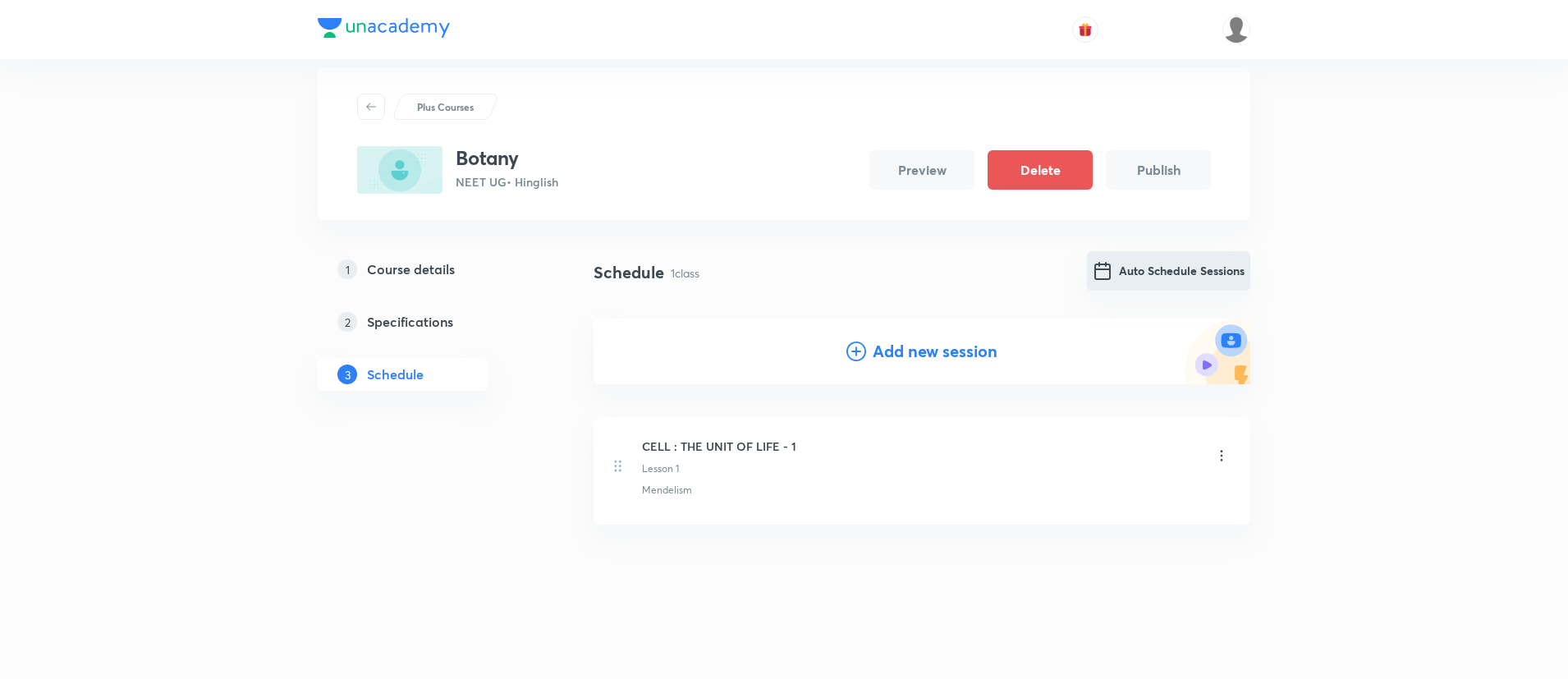
click at [1111, 282] on button "Auto Schedule Sessions" at bounding box center [1168, 271] width 164 height 39
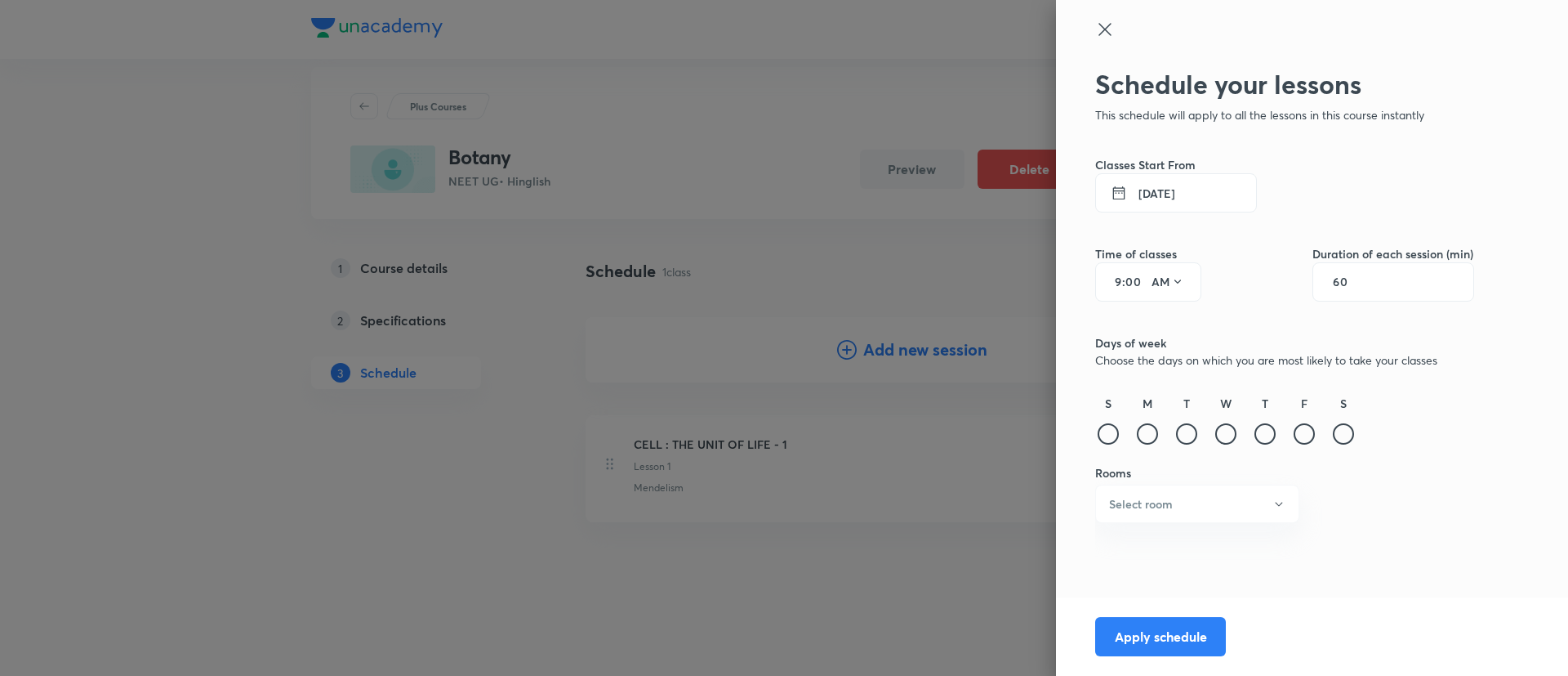
click at [1161, 174] on button "5 Sep 2025" at bounding box center [1176, 193] width 162 height 39
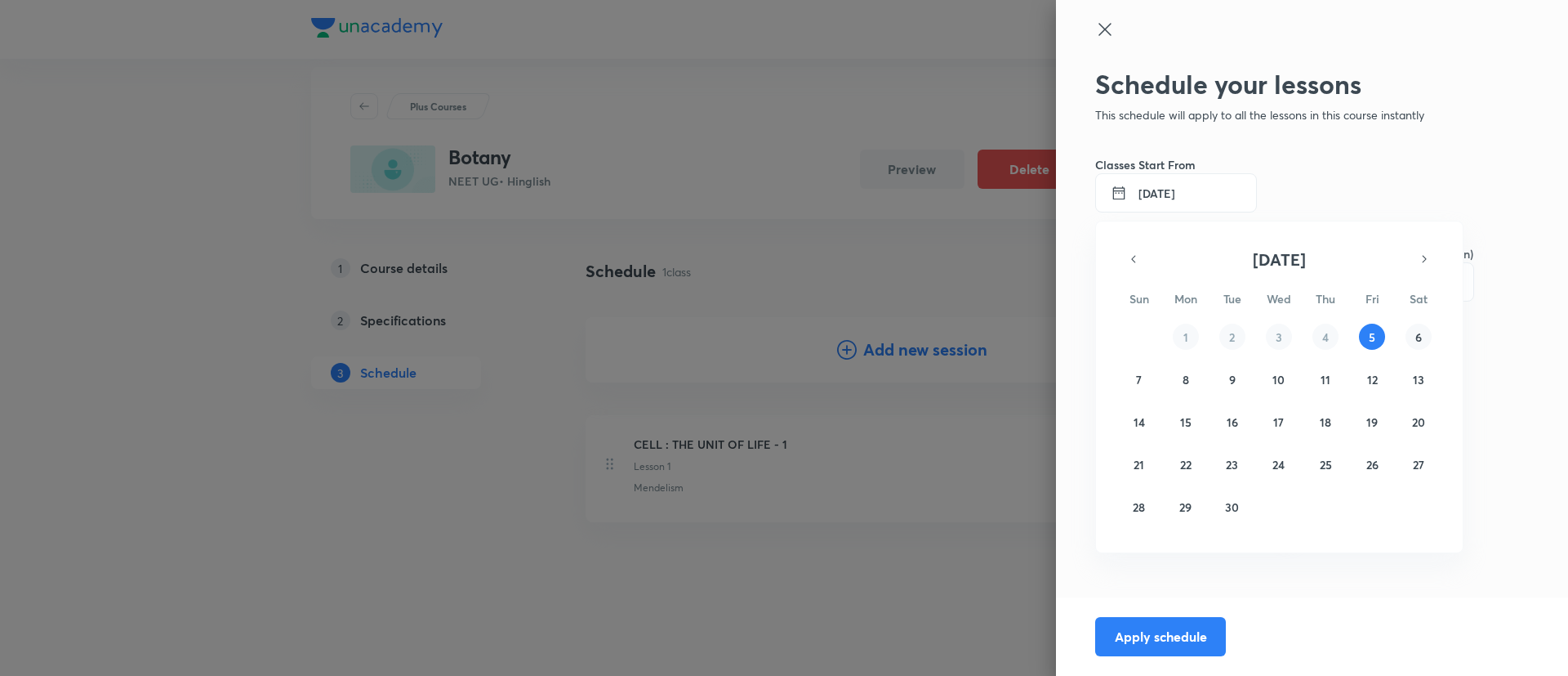
click at [1415, 345] on button "6" at bounding box center [1419, 336] width 26 height 26
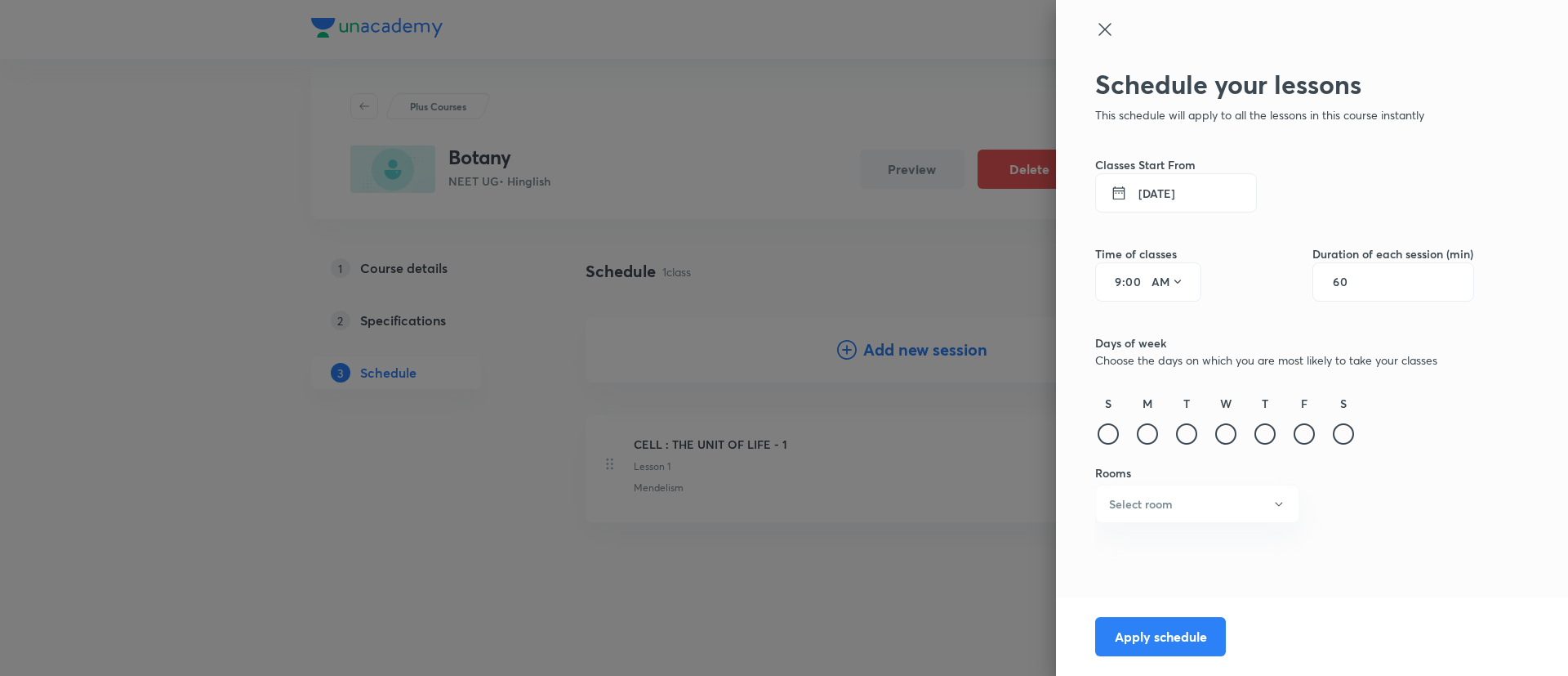
click at [1131, 280] on input "00" at bounding box center [1135, 282] width 20 height 13
click at [1333, 277] on input "60" at bounding box center [1349, 282] width 31 height 13
click at [1347, 427] on div at bounding box center [1344, 434] width 21 height 21
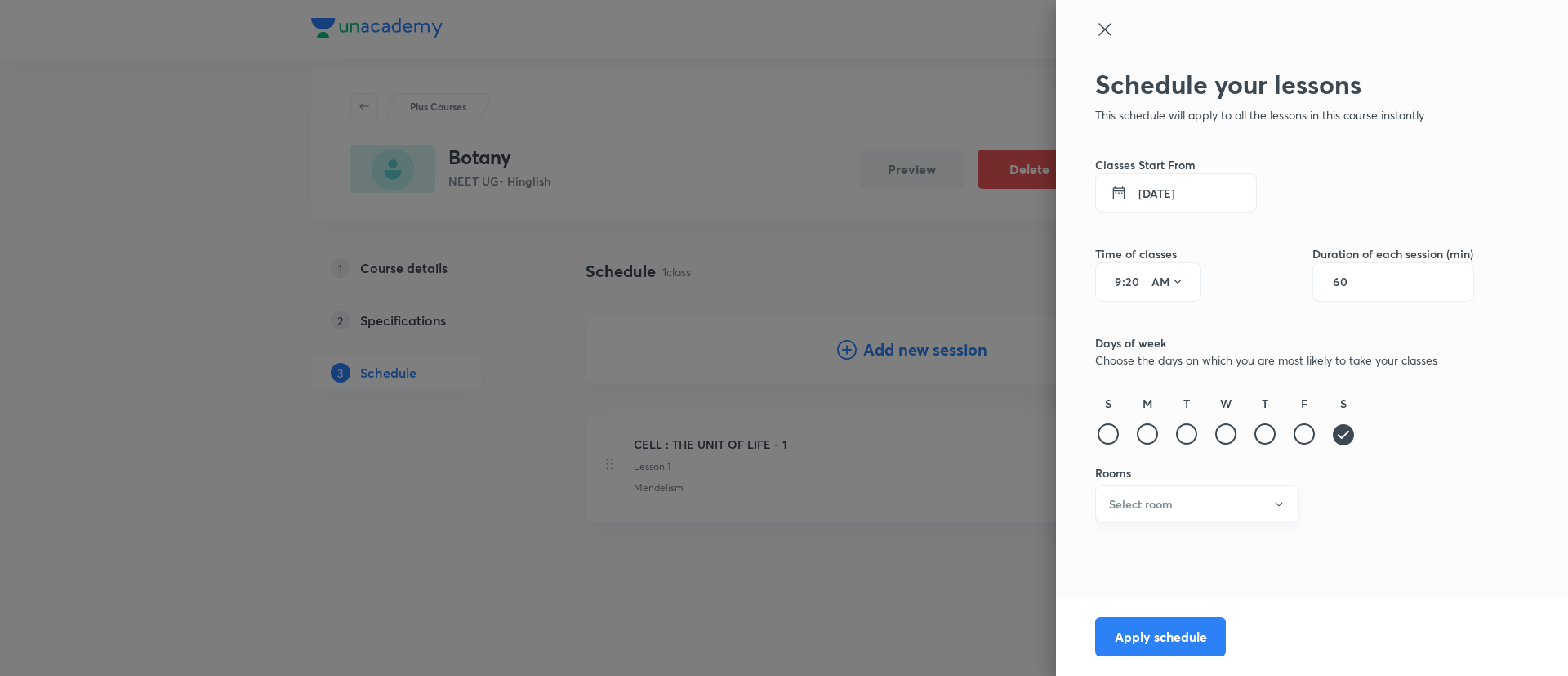
click at [1197, 491] on button "Select room" at bounding box center [1197, 503] width 204 height 38
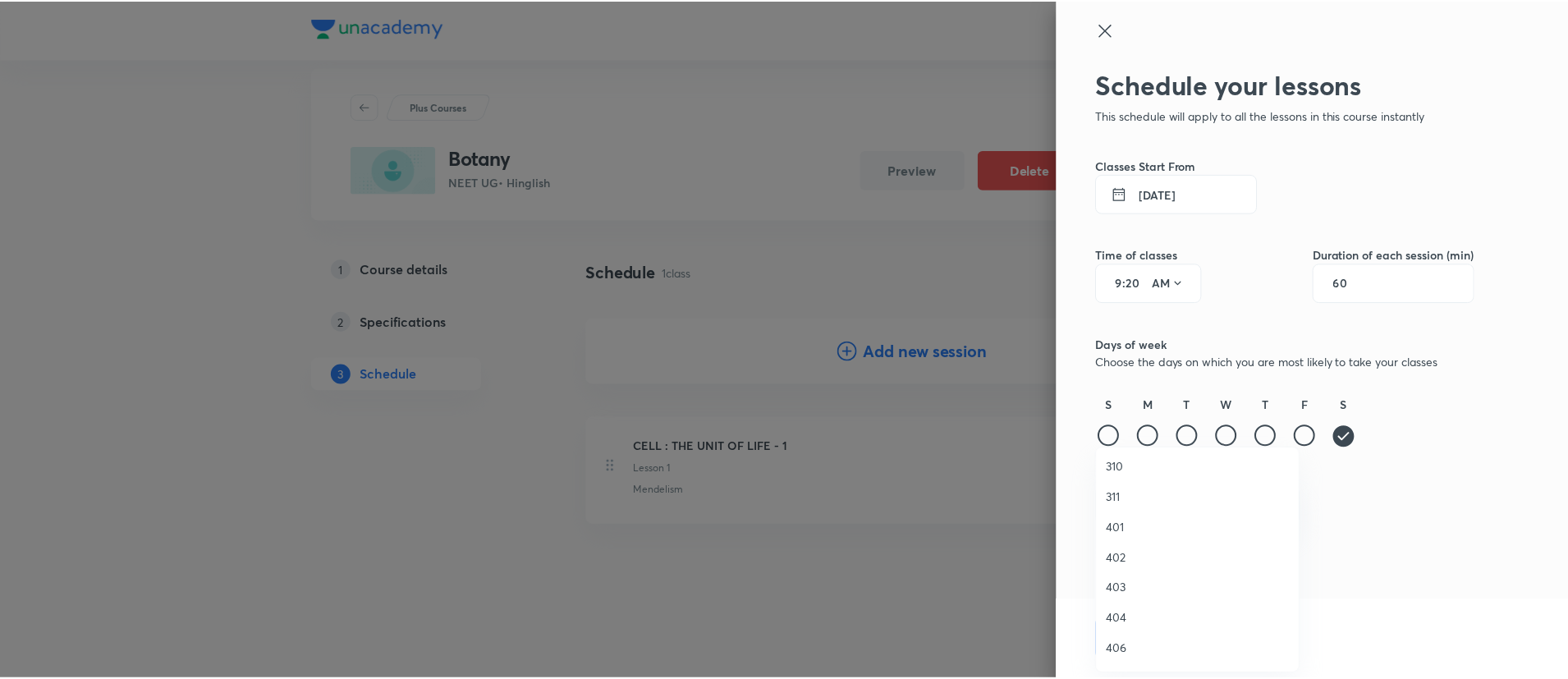
scroll to position [324, 0]
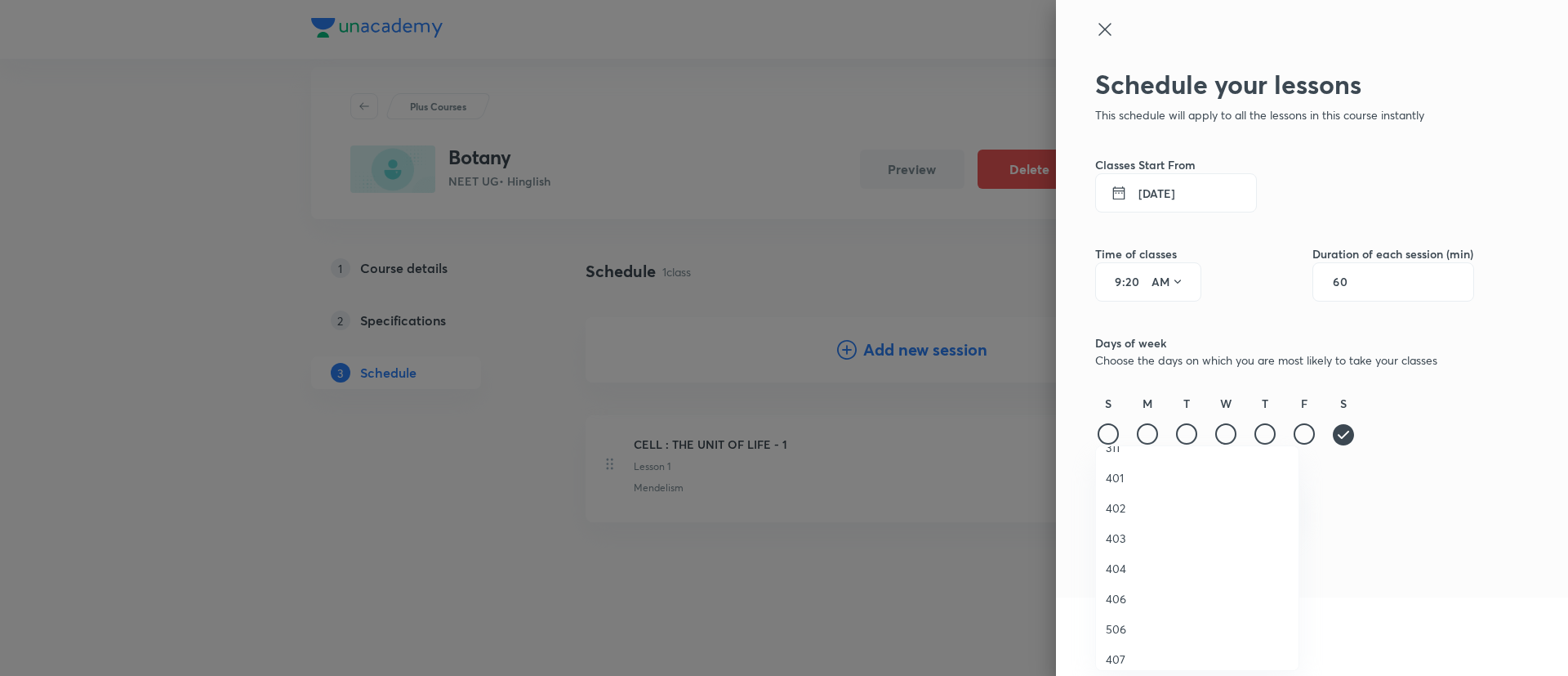
click at [1122, 539] on span "403" at bounding box center [1197, 538] width 183 height 17
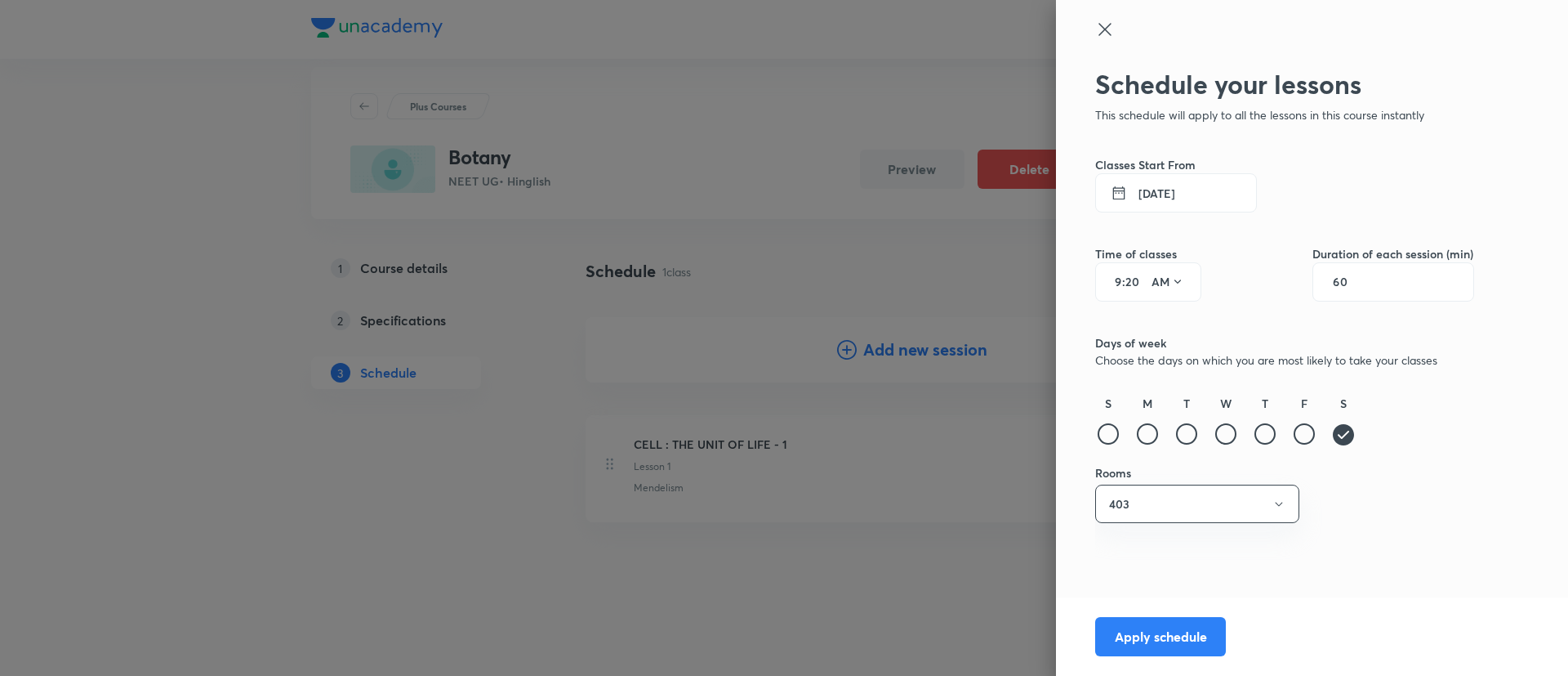
click at [1533, 531] on div "Schedule your lessons This schedule will apply to all the lessons in this cours…" at bounding box center [1312, 338] width 512 height 676
click at [1154, 624] on button "Apply schedule" at bounding box center [1161, 635] width 131 height 39
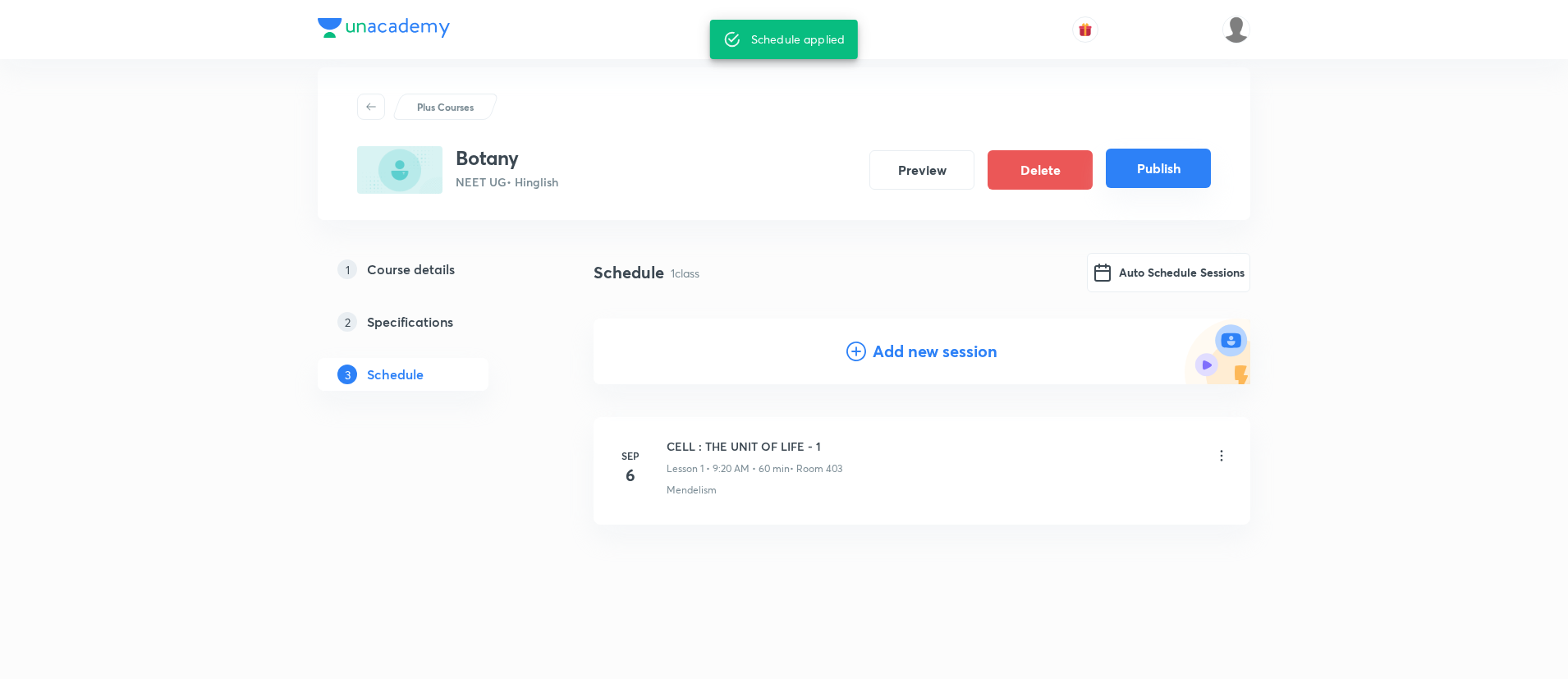
click at [1142, 164] on button "Publish" at bounding box center [1159, 169] width 105 height 39
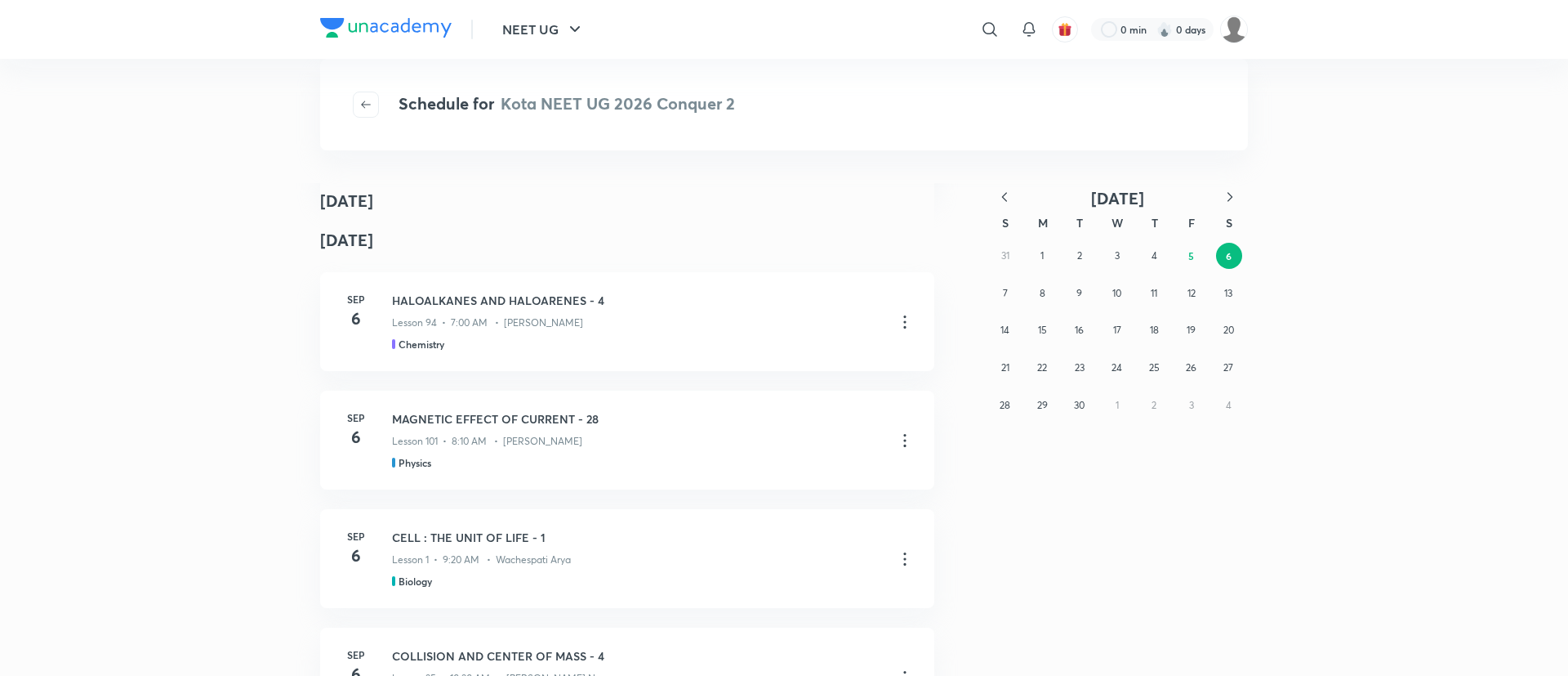
scroll to position [552, 0]
